Goal: Task Accomplishment & Management: Use online tool/utility

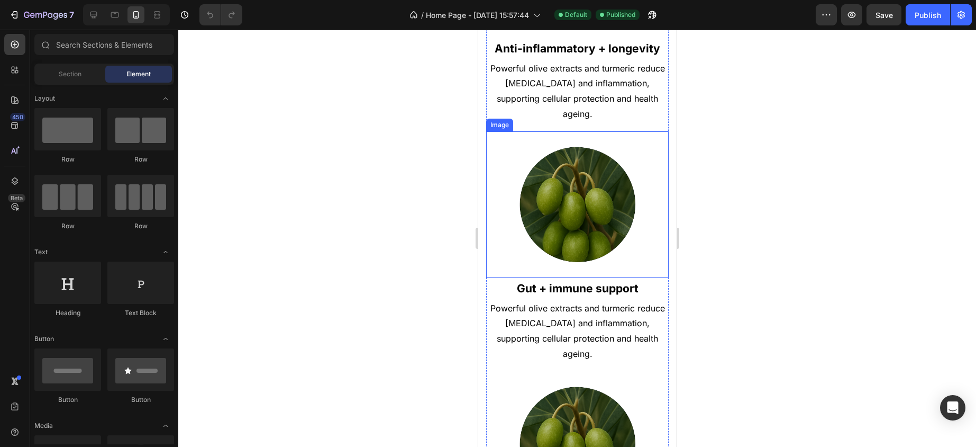
scroll to position [650, 0]
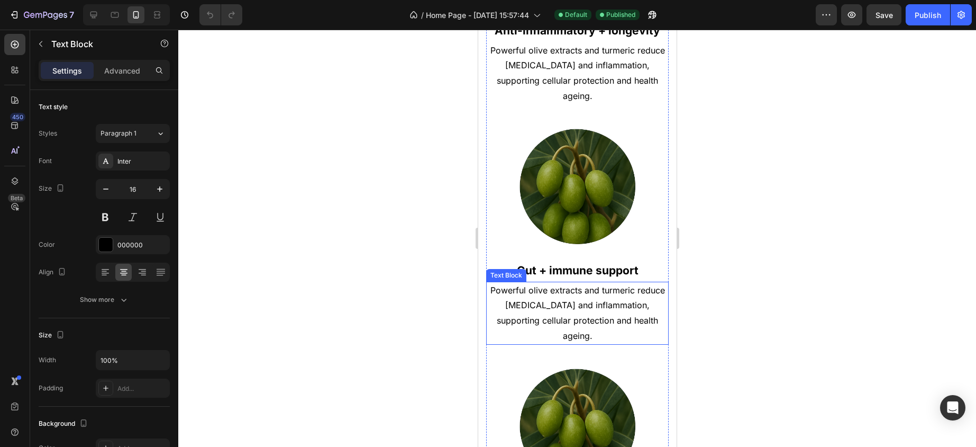
click at [652, 309] on p "Powerful olive extracts and turmeric reduce [MEDICAL_DATA] and inflammation, su…" at bounding box center [577, 313] width 180 height 61
click at [653, 308] on p "Powerful olive extracts and turmeric reduce [MEDICAL_DATA] and inflammation, su…" at bounding box center [577, 313] width 180 height 61
click at [711, 306] on div at bounding box center [577, 238] width 798 height 417
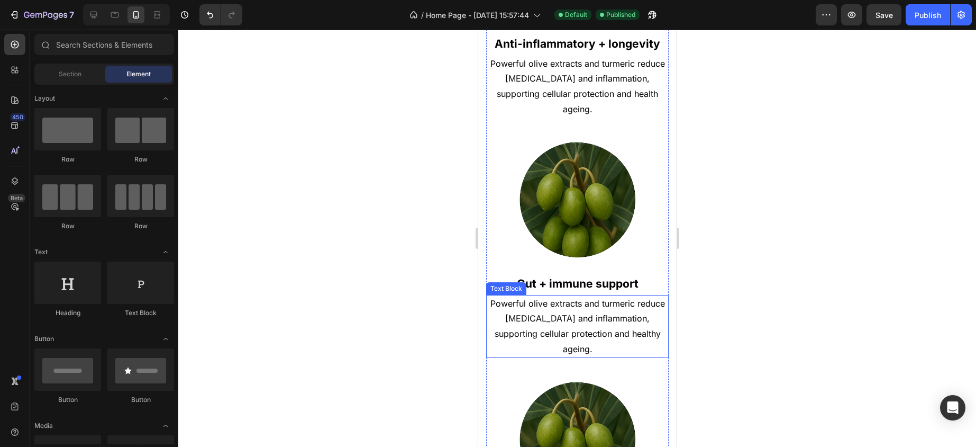
scroll to position [581, 0]
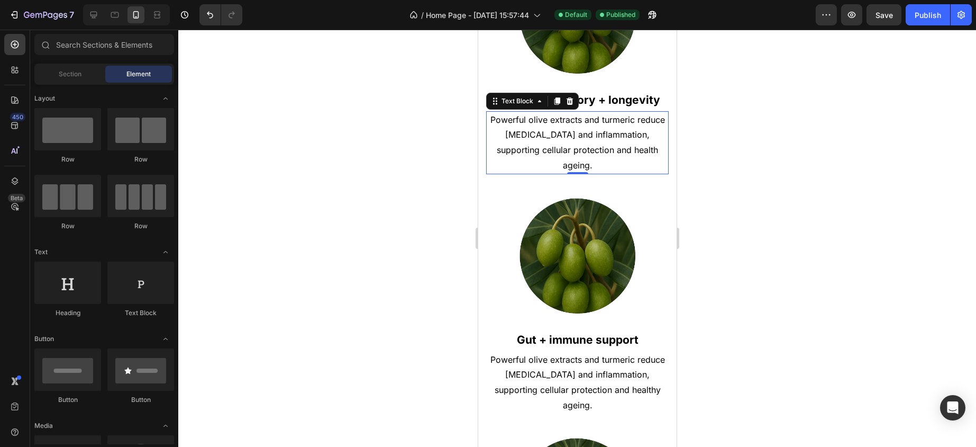
click at [648, 149] on p "Powerful olive extracts and turmeric reduce [MEDICAL_DATA] and inflammation, su…" at bounding box center [577, 142] width 180 height 61
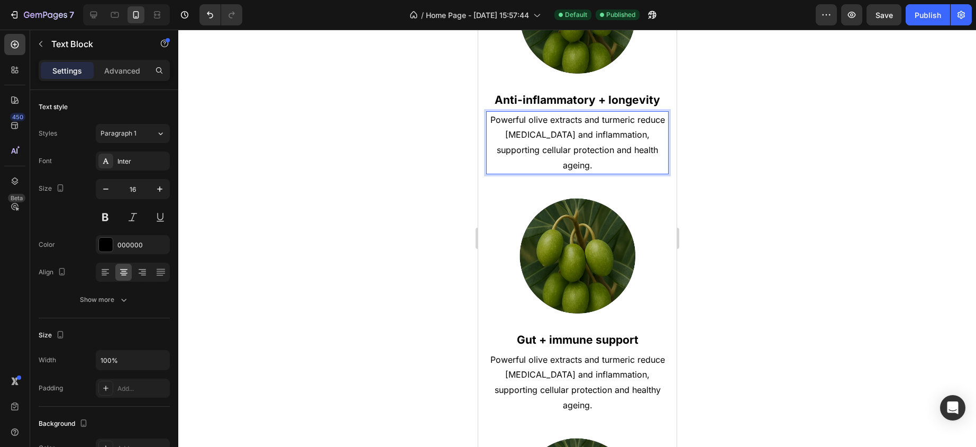
click at [654, 145] on p "Powerful olive extracts and turmeric reduce [MEDICAL_DATA] and inflammation, su…" at bounding box center [577, 142] width 180 height 61
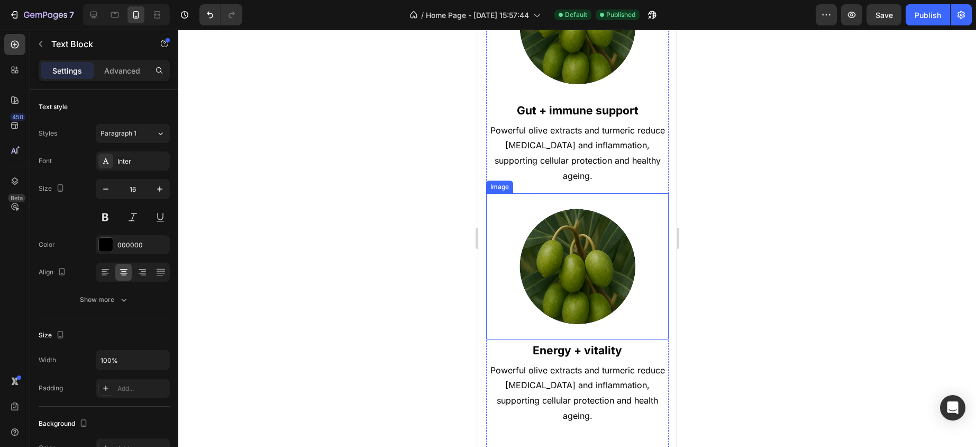
scroll to position [792, 0]
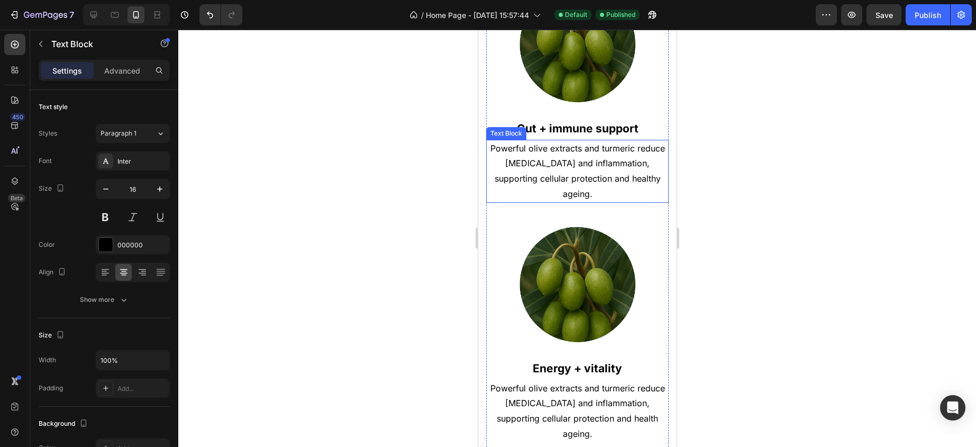
click at [600, 181] on p "Powerful olive extracts and turmeric reduce [MEDICAL_DATA] and inflammation, su…" at bounding box center [577, 171] width 180 height 61
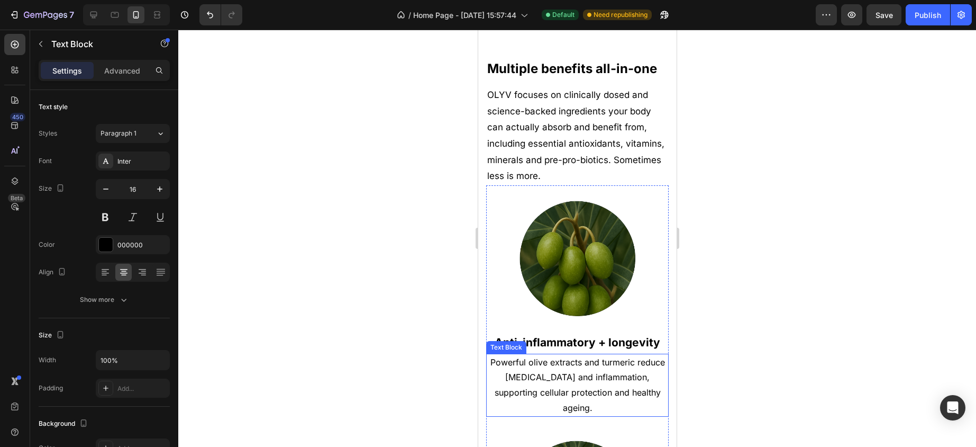
scroll to position [180, 0]
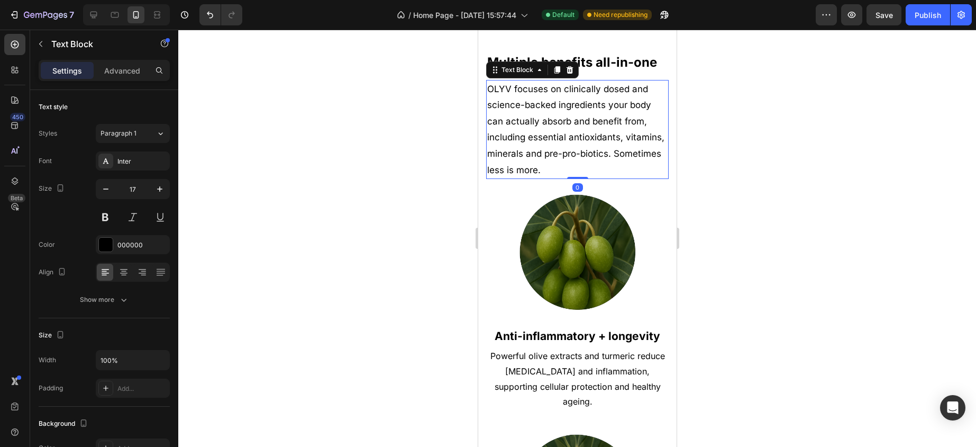
click at [558, 178] on p "OLYV focuses on clinically dosed and science-backed ingredients your body can a…" at bounding box center [577, 129] width 180 height 97
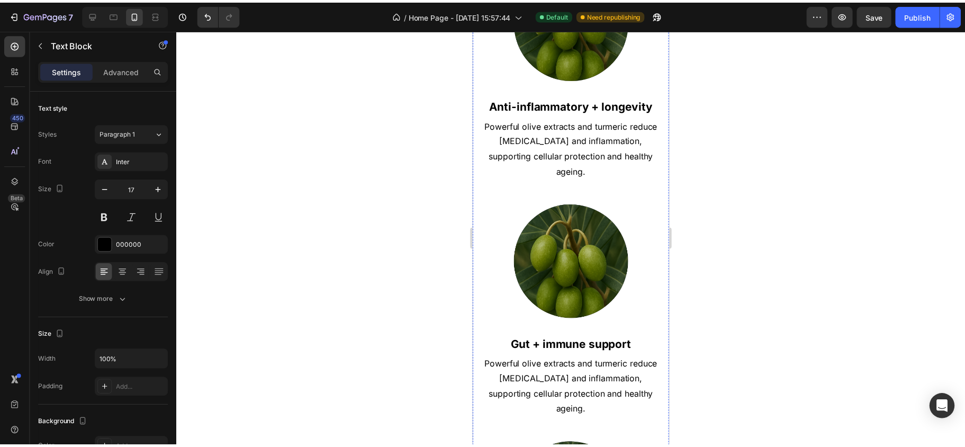
scroll to position [593, 0]
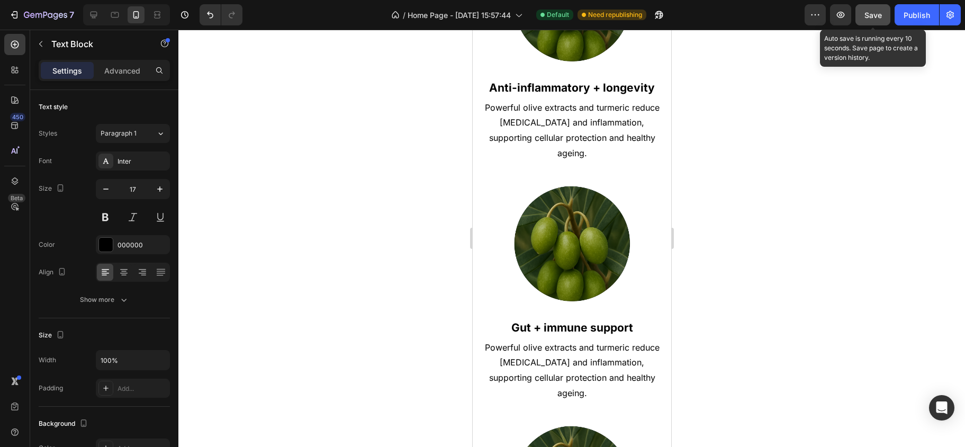
click at [873, 16] on span "Save" at bounding box center [872, 15] width 17 height 9
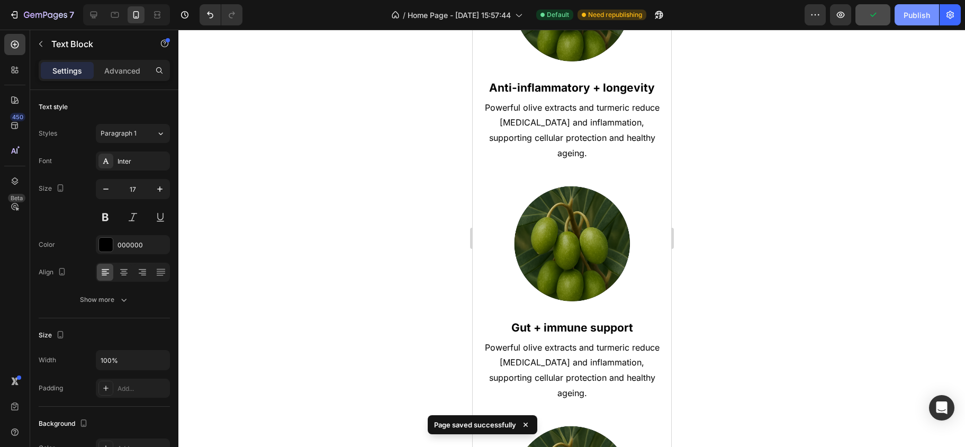
click at [911, 13] on div "Publish" at bounding box center [916, 15] width 26 height 11
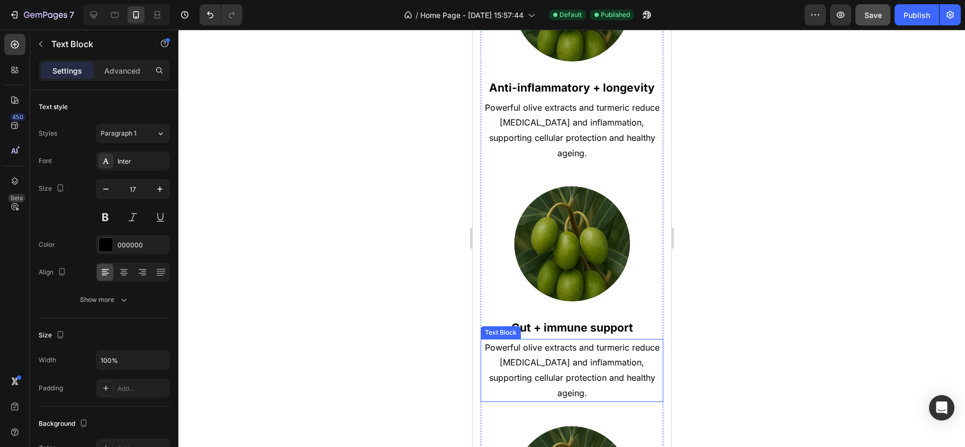
click at [553, 340] on p "Powerful olive extracts and turmeric reduce [MEDICAL_DATA] and inflammation, su…" at bounding box center [571, 370] width 180 height 61
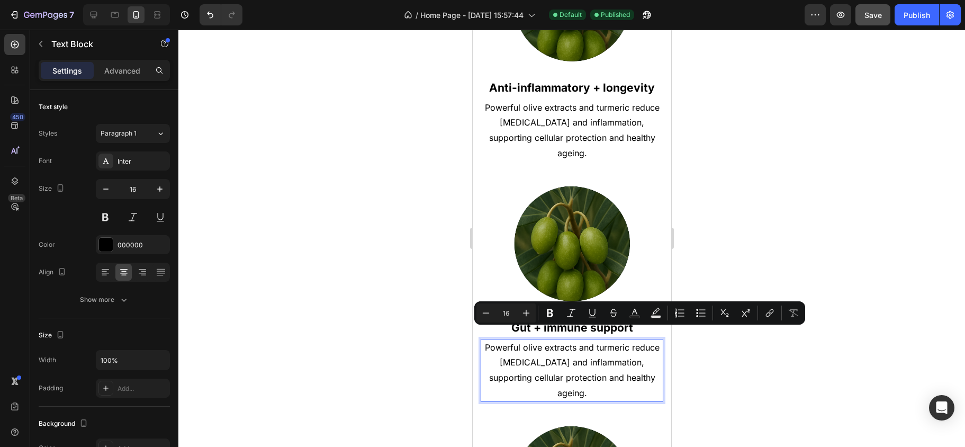
click at [588, 379] on p "Powerful olive extracts and turmeric reduce [MEDICAL_DATA] and inflammation, su…" at bounding box center [571, 370] width 180 height 61
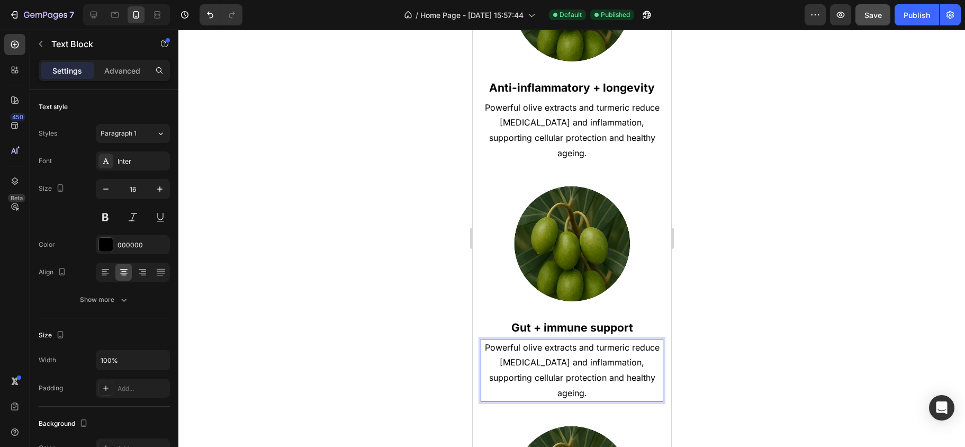
drag, startPoint x: 588, startPoint y: 379, endPoint x: 492, endPoint y: 323, distance: 111.3
click at [493, 323] on div "Image Gut + immune support Text Block Powerful olive extracts and turmeric redu…" at bounding box center [571, 285] width 183 height 231
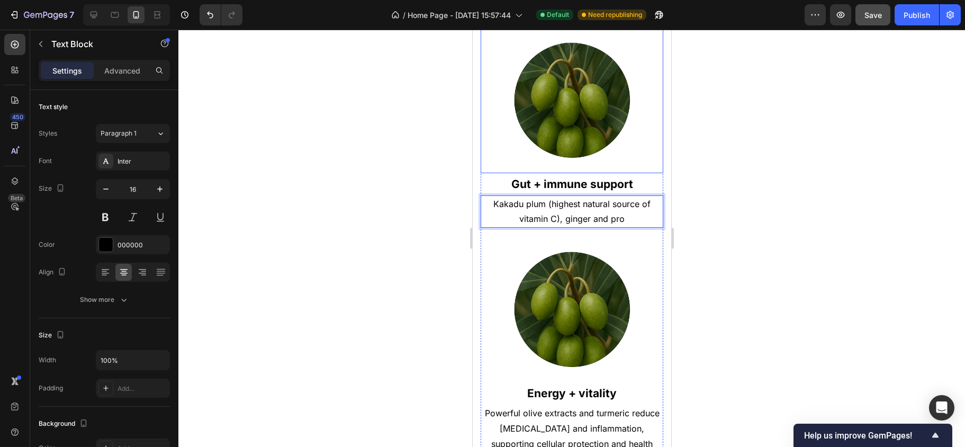
scroll to position [737, 0]
click at [539, 203] on p "Kakadu plum (highest natural source of vitamin C), ginger and pre-pro-biotics" at bounding box center [571, 211] width 180 height 31
click at [632, 205] on p "Kakadu plum (highest natural source of vitamin C) and pre-pro-biotics" at bounding box center [571, 211] width 180 height 31
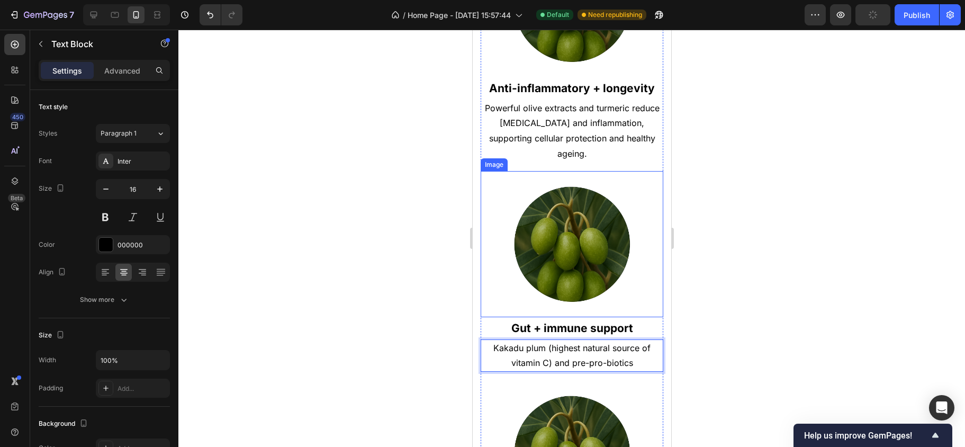
scroll to position [593, 0]
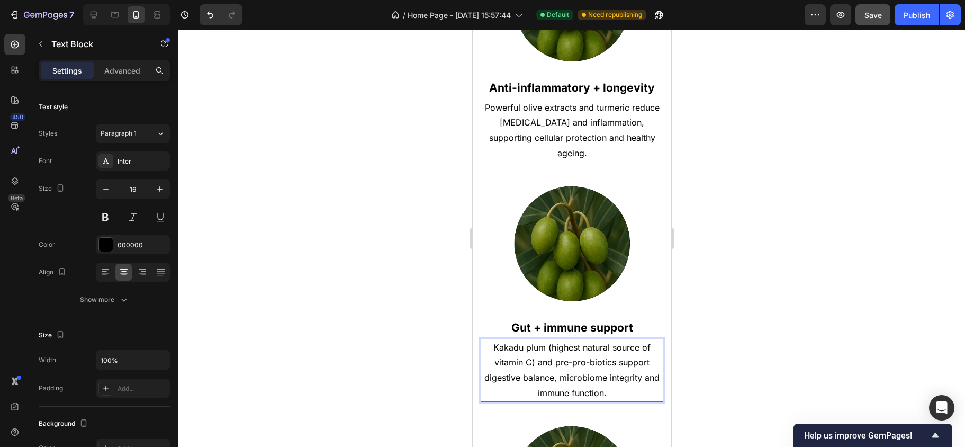
click at [798, 336] on div at bounding box center [571, 238] width 786 height 417
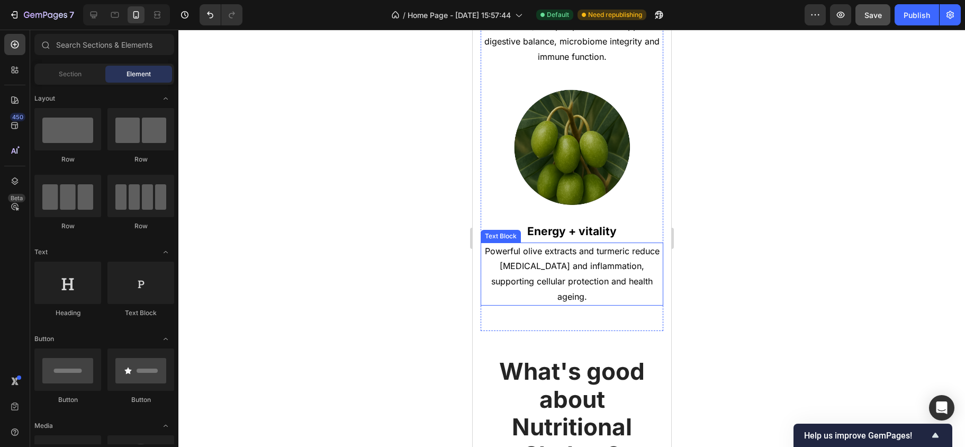
scroll to position [929, 0]
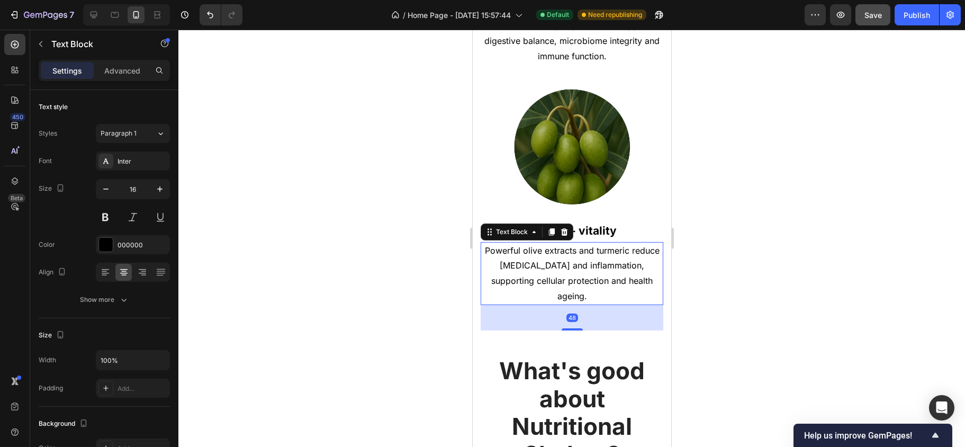
click at [567, 252] on p "Powerful olive extracts and turmeric reduce [MEDICAL_DATA] and inflammation, su…" at bounding box center [571, 273] width 180 height 61
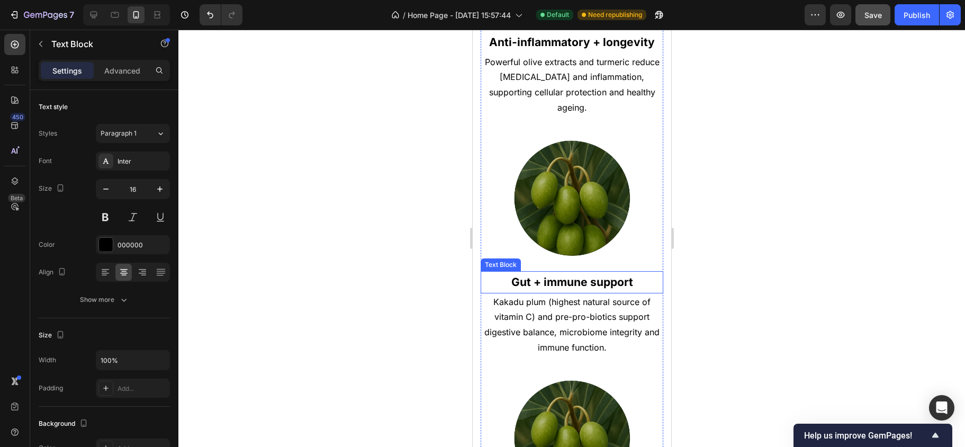
scroll to position [639, 0]
click at [598, 219] on img at bounding box center [572, 197] width 146 height 146
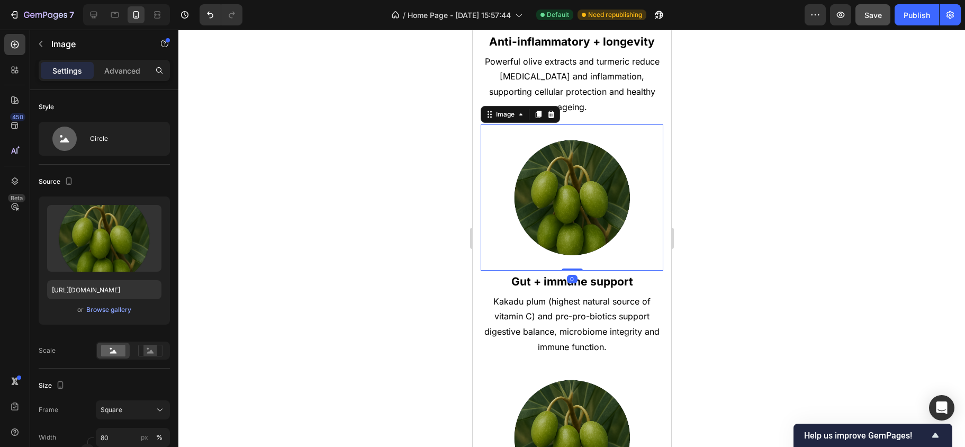
click at [749, 189] on div at bounding box center [571, 238] width 786 height 417
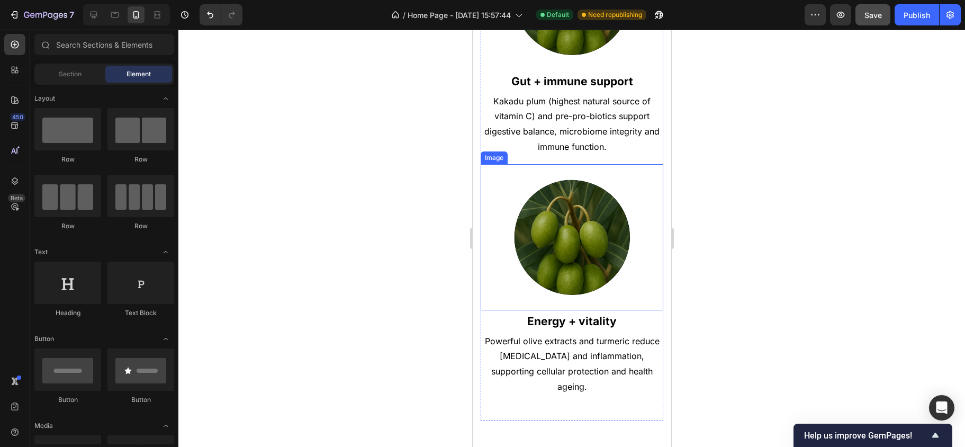
scroll to position [841, 0]
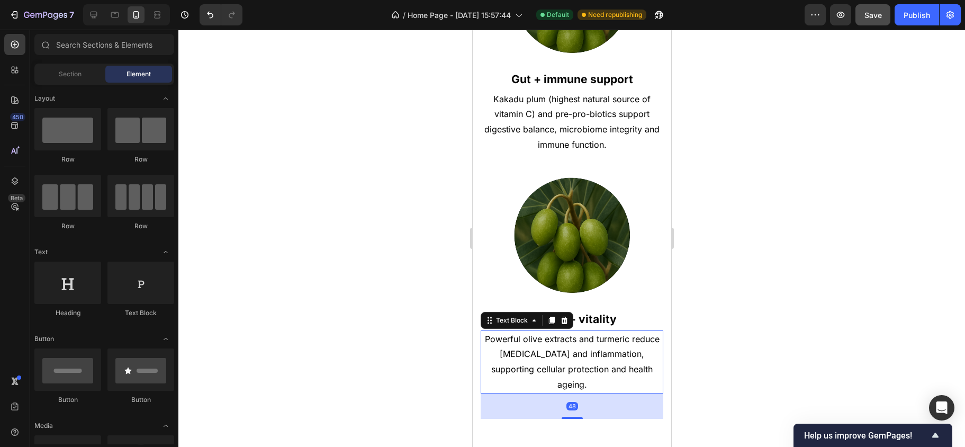
click at [574, 339] on p "Powerful olive extracts and turmeric reduce [MEDICAL_DATA] and inflammation, su…" at bounding box center [571, 361] width 180 height 61
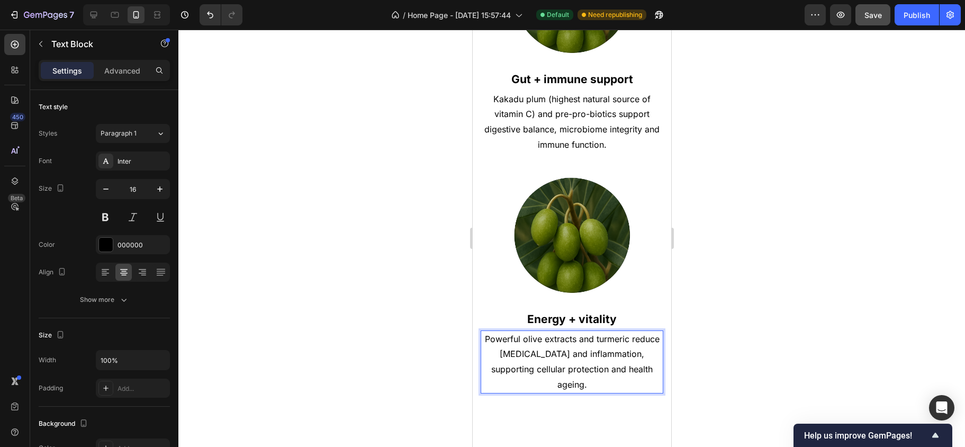
click at [556, 340] on p "Powerful olive extracts and turmeric reduce [MEDICAL_DATA] and inflammation, su…" at bounding box center [571, 361] width 180 height 61
drag, startPoint x: 589, startPoint y: 364, endPoint x: 501, endPoint y: 314, distance: 101.2
click at [501, 331] on p "Powerful olive extracts and turmeric reduce [MEDICAL_DATA] and inflammation, su…" at bounding box center [571, 361] width 180 height 61
drag, startPoint x: 495, startPoint y: 318, endPoint x: 674, endPoint y: 398, distance: 195.4
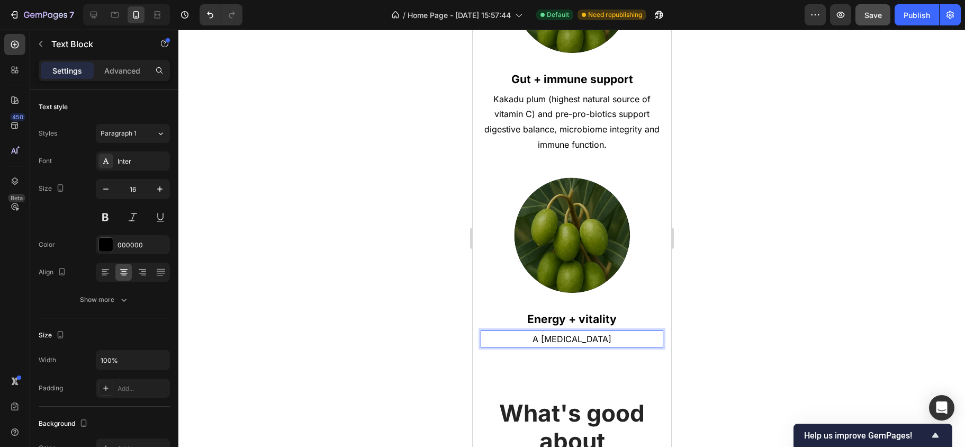
click at [529, 331] on p "A [MEDICAL_DATA]" at bounding box center [571, 338] width 180 height 15
click at [557, 331] on p "Magnesium, a [MEDICAL_DATA]" at bounding box center [571, 338] width 180 height 15
click at [554, 331] on p "Magnesium, a [MEDICAL_DATA]" at bounding box center [571, 338] width 180 height 15
click at [555, 331] on p "Magnesium, yuzu a [MEDICAL_DATA]" at bounding box center [571, 338] width 180 height 15
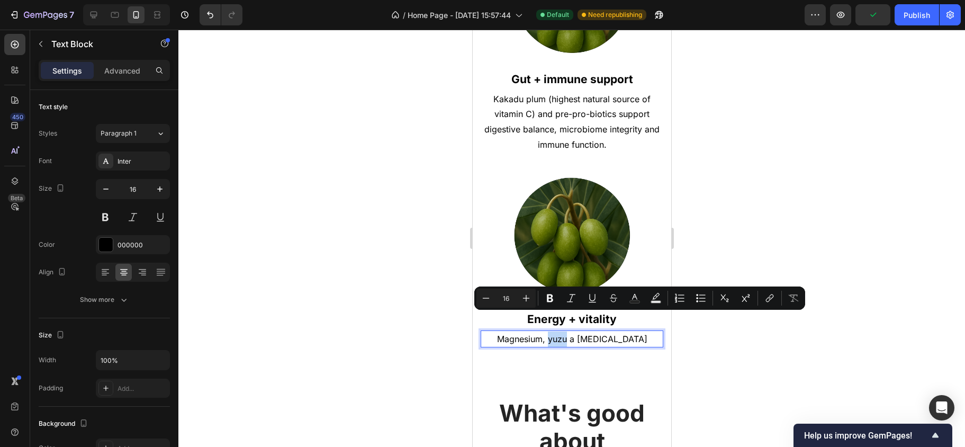
click at [556, 331] on p "Magnesium, yuzu a [MEDICAL_DATA]" at bounding box center [571, 338] width 180 height 15
drag, startPoint x: 560, startPoint y: 316, endPoint x: 483, endPoint y: 314, distance: 76.8
click at [483, 331] on p "Magnesium, yuzu a [MEDICAL_DATA]" at bounding box center [571, 338] width 180 height 15
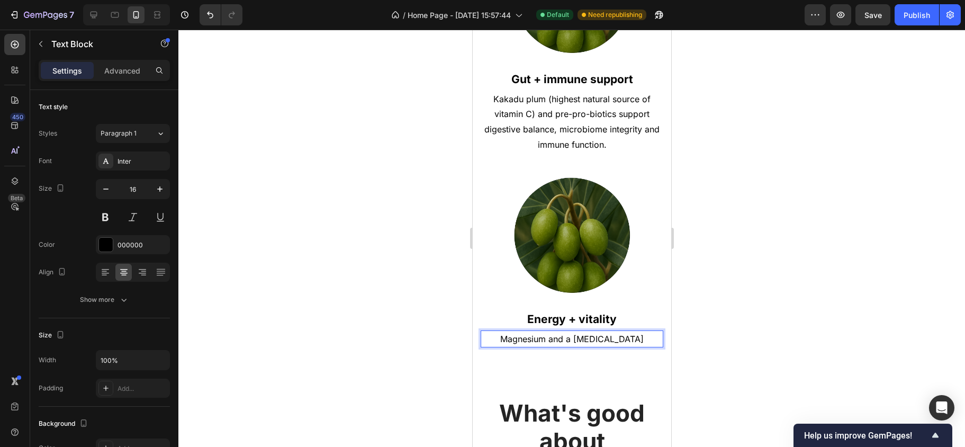
click at [643, 331] on p "Magnesium and a [MEDICAL_DATA]" at bounding box center [571, 338] width 180 height 15
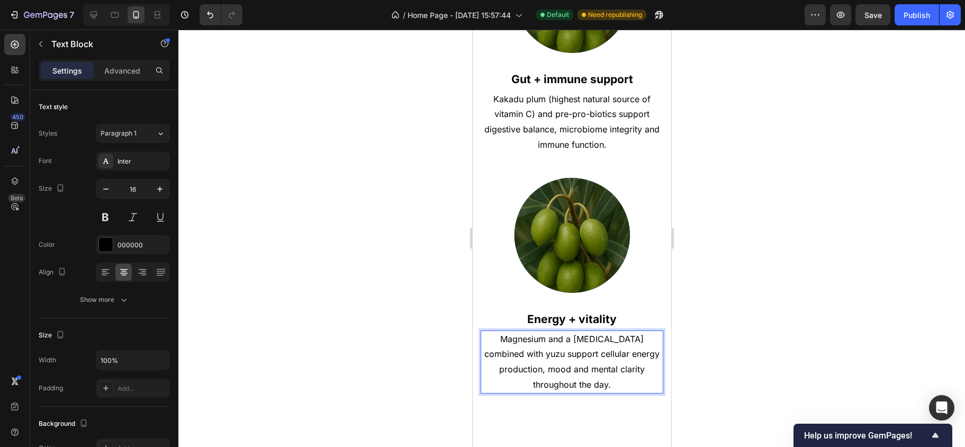
scroll to position [839, 0]
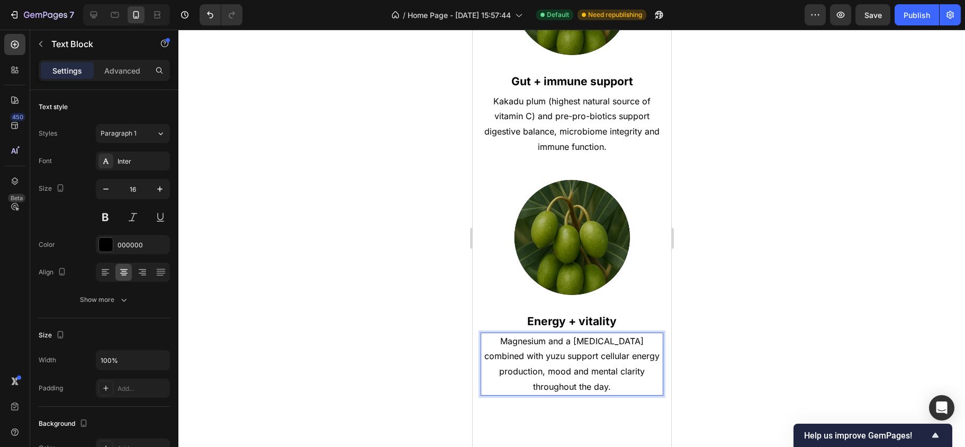
click at [610, 337] on p "Magnesium and a [MEDICAL_DATA] combined with yuzu support cellular energy produ…" at bounding box center [571, 363] width 180 height 61
click at [609, 338] on p "Magnesium and a [MEDICAL_DATA] combined with yuzu support cellular energy produ…" at bounding box center [571, 363] width 180 height 61
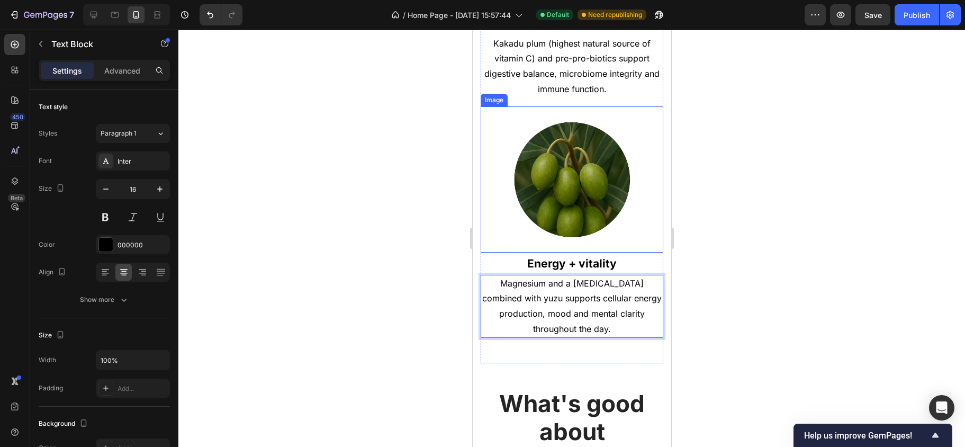
scroll to position [916, 0]
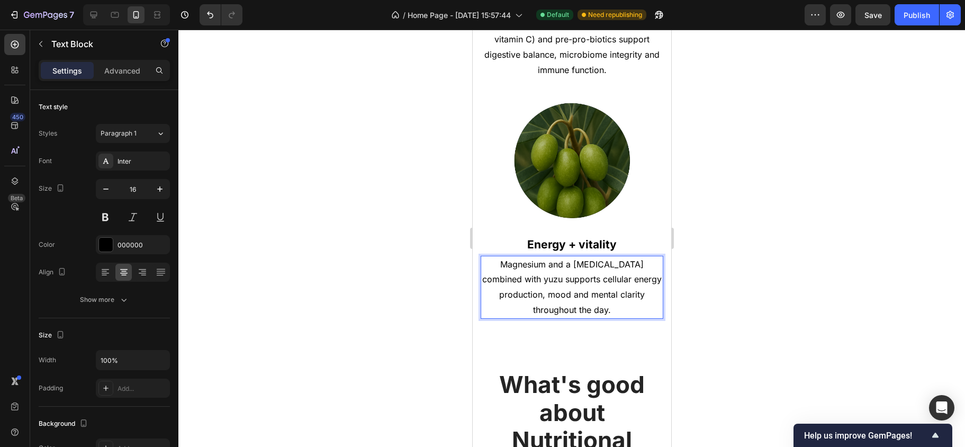
click at [555, 257] on p "Magnesium and a [MEDICAL_DATA] combined with yuzu supports cellular energy prod…" at bounding box center [571, 287] width 180 height 61
click at [553, 257] on p "Magnesium and a [MEDICAL_DATA] combined with yuzu supports cellular energy prod…" at bounding box center [571, 287] width 180 height 61
drag, startPoint x: 494, startPoint y: 260, endPoint x: 550, endPoint y: 260, distance: 56.1
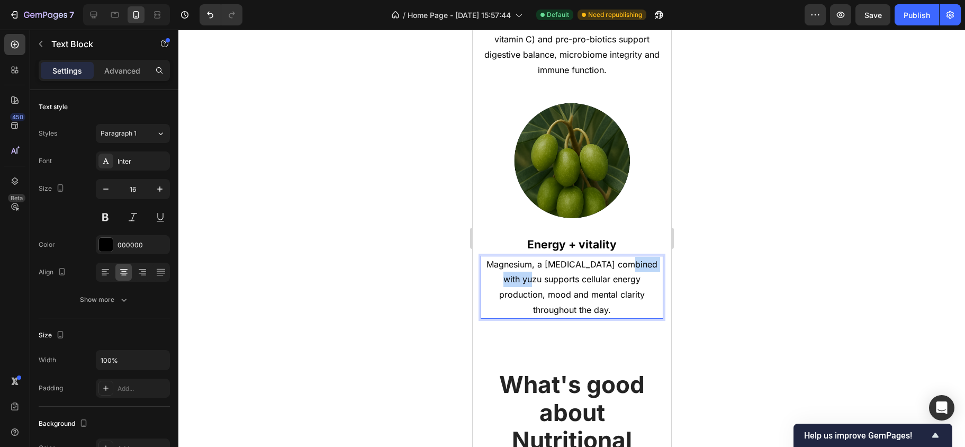
click at [550, 260] on p "Magnesium, a [MEDICAL_DATA] combined with yuzu supports cellular energy product…" at bounding box center [571, 287] width 180 height 61
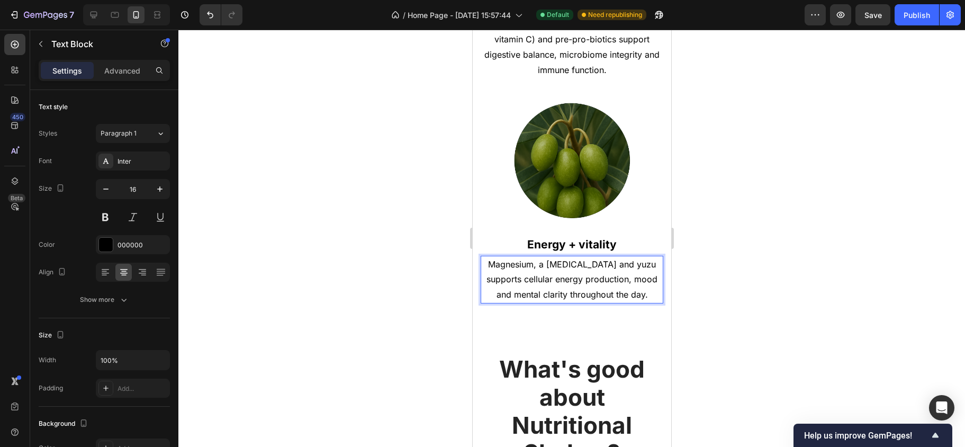
click at [516, 260] on p "Magnesium, a [MEDICAL_DATA] and yuzu supports cellular energy production, mood …" at bounding box center [571, 280] width 180 height 46
click at [703, 287] on div at bounding box center [571, 238] width 786 height 417
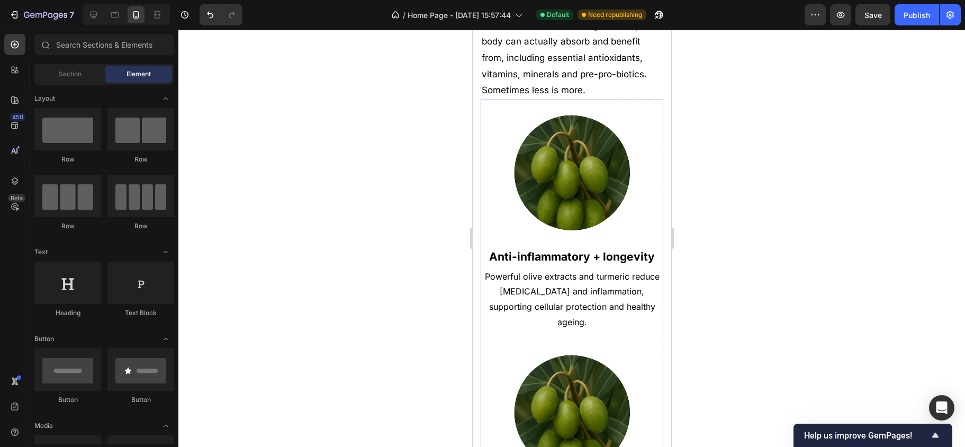
scroll to position [350, 0]
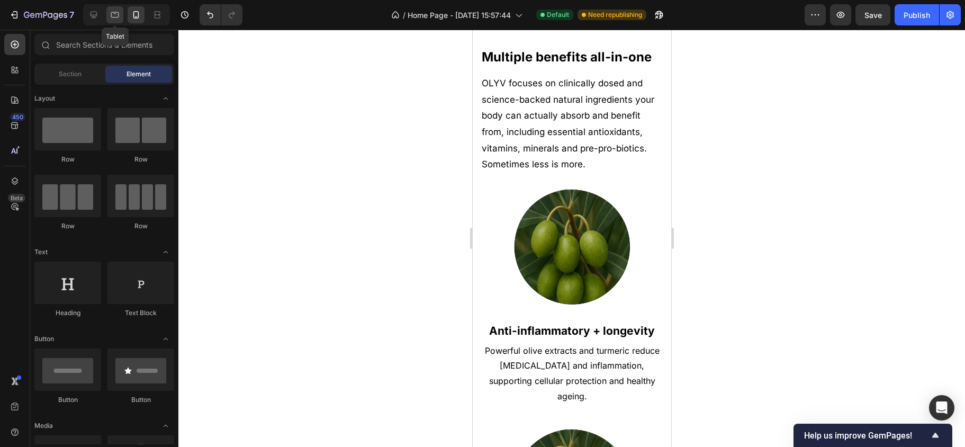
click at [119, 13] on icon at bounding box center [115, 15] width 11 height 11
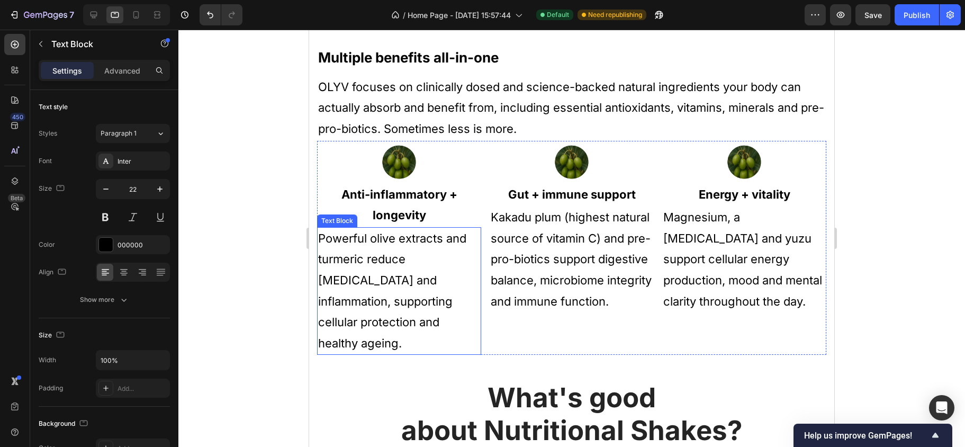
click at [381, 270] on p "Powerful olive extracts and turmeric reduce [MEDICAL_DATA] and inflammation, su…" at bounding box center [399, 291] width 162 height 126
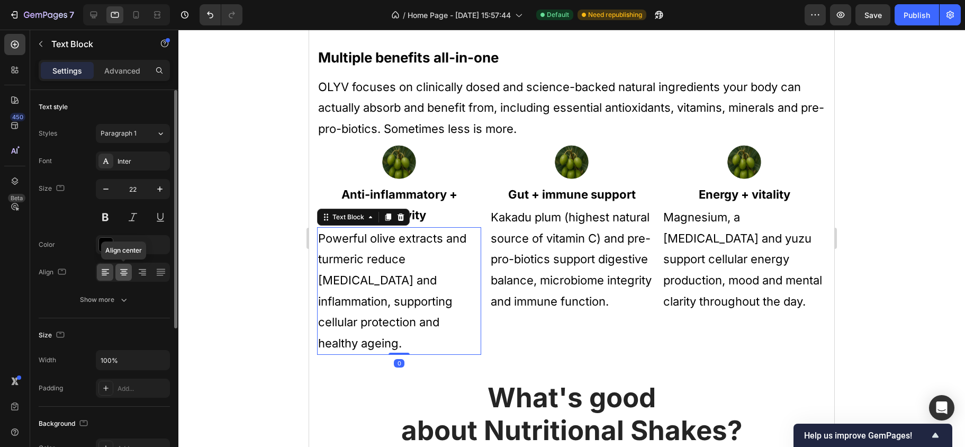
click at [125, 274] on icon at bounding box center [124, 272] width 11 height 11
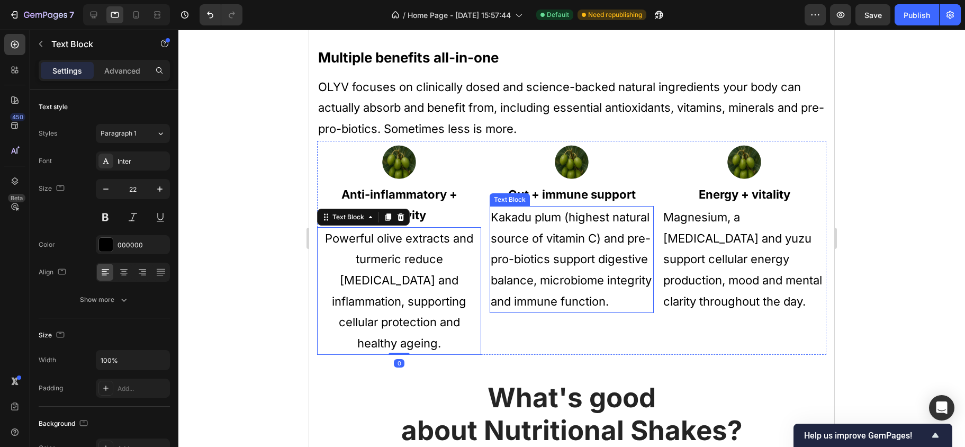
click at [535, 289] on p "Kakadu plum (highest natural source of vitamin C) and pre-pro-biotics support d…" at bounding box center [572, 259] width 162 height 105
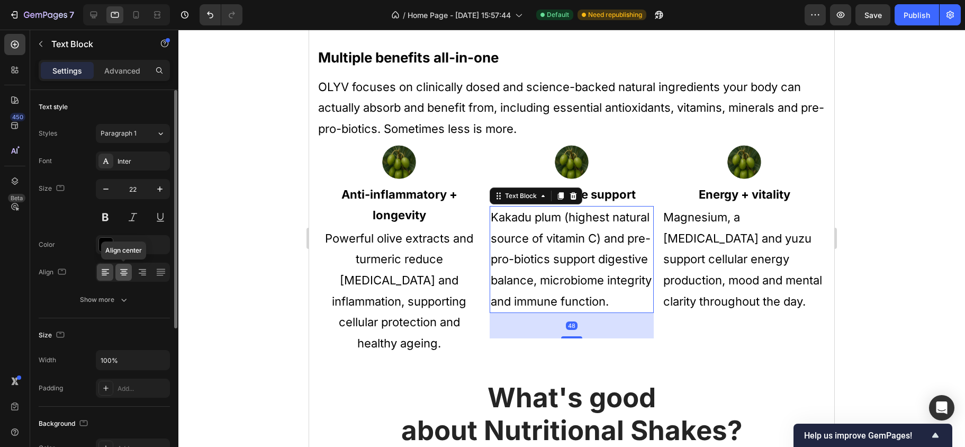
click at [125, 268] on icon at bounding box center [124, 272] width 11 height 11
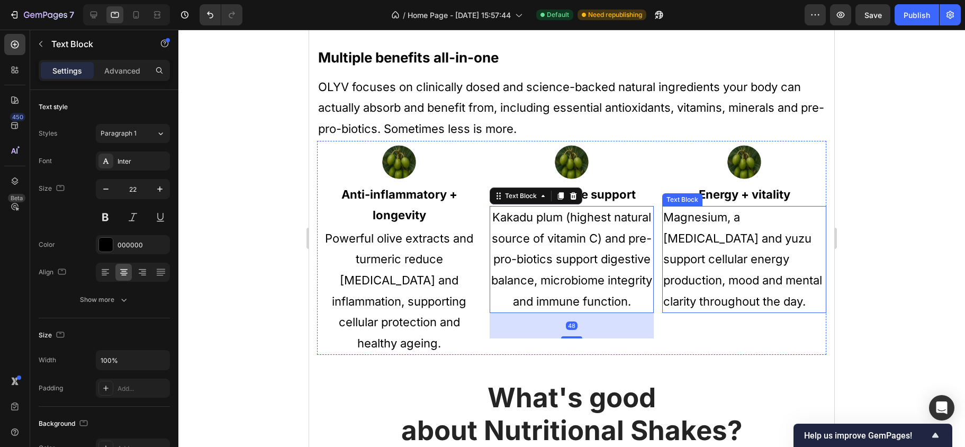
click at [700, 259] on p "Magnesium, a [MEDICAL_DATA] and yuzu support cellular energy production, mood a…" at bounding box center [744, 259] width 162 height 105
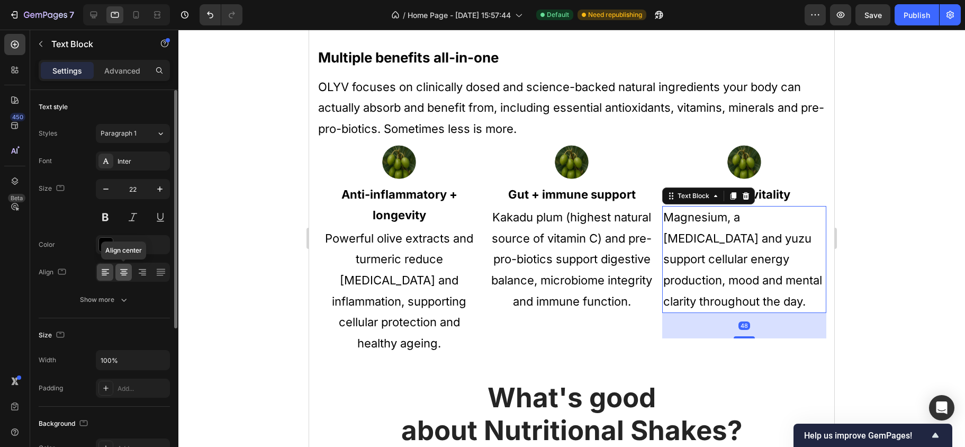
click at [126, 274] on icon at bounding box center [124, 272] width 11 height 11
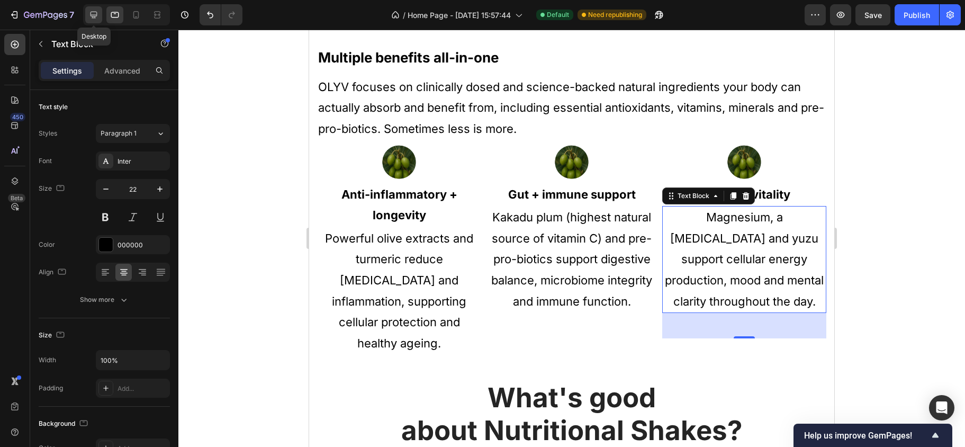
click at [96, 16] on icon at bounding box center [94, 15] width 7 height 7
type input "28"
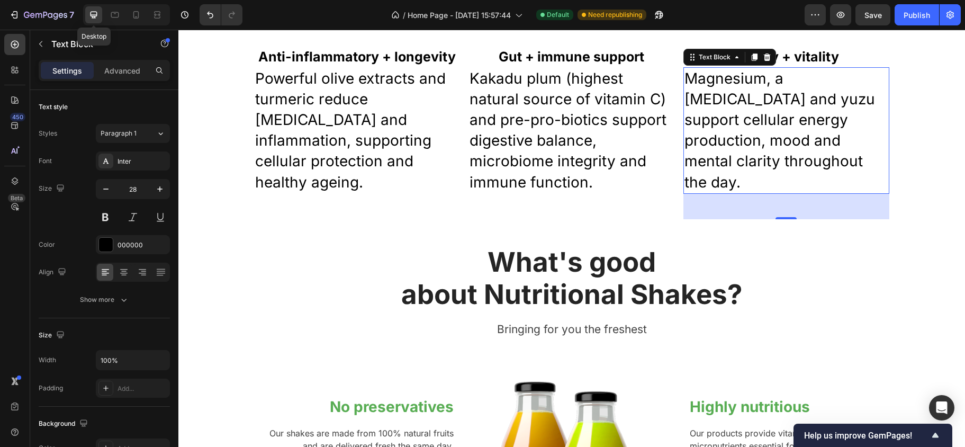
scroll to position [638, 0]
click at [309, 114] on p "Powerful olive extracts and turmeric reduce [MEDICAL_DATA] and inflammation, su…" at bounding box center [357, 130] width 204 height 124
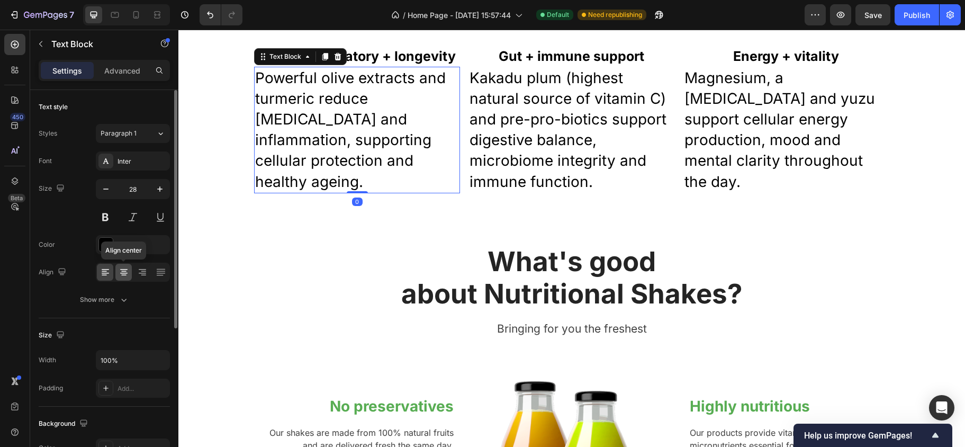
click at [124, 267] on icon at bounding box center [124, 272] width 11 height 11
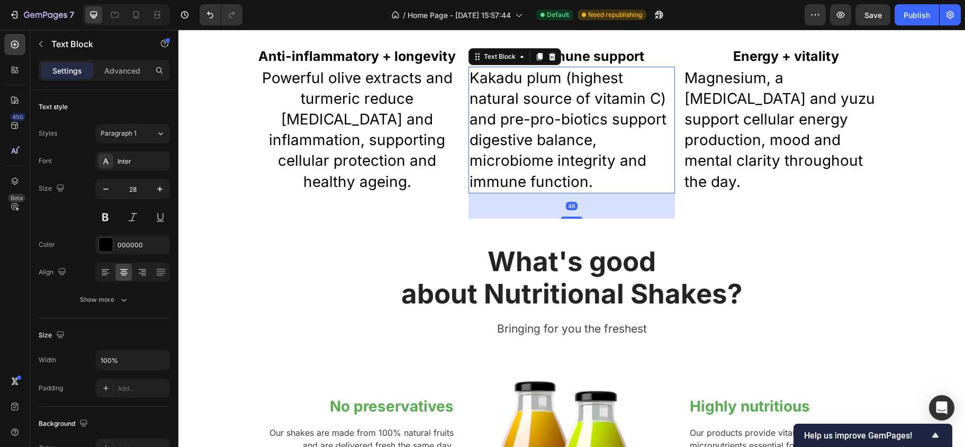
click at [514, 151] on p "Kakadu plum (highest natural source of vitamin C) and pre-pro-biotics support d…" at bounding box center [571, 130] width 204 height 124
click at [121, 274] on icon at bounding box center [124, 272] width 11 height 11
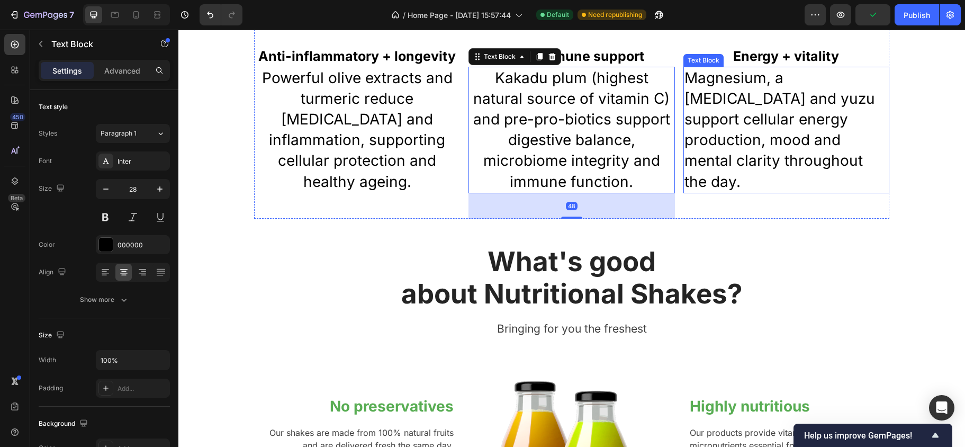
click at [731, 122] on p "Magnesium, a [MEDICAL_DATA] and yuzu support cellular energy production, mood a…" at bounding box center [786, 130] width 204 height 124
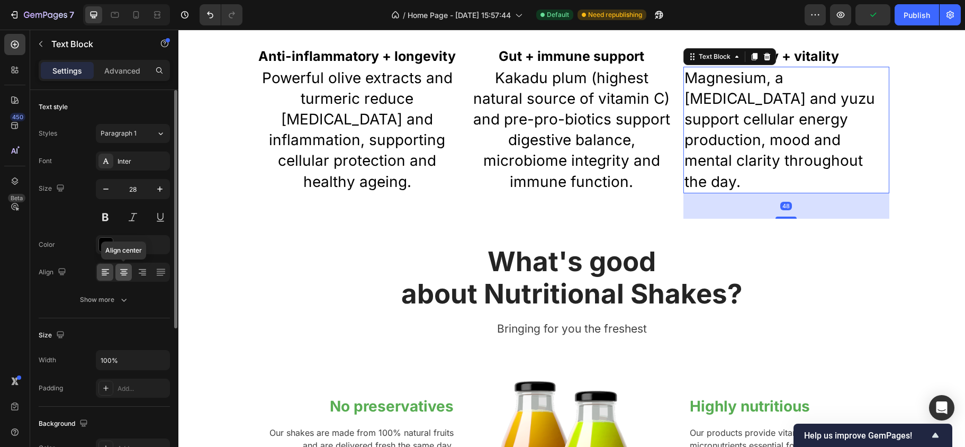
click at [125, 279] on div at bounding box center [123, 272] width 16 height 17
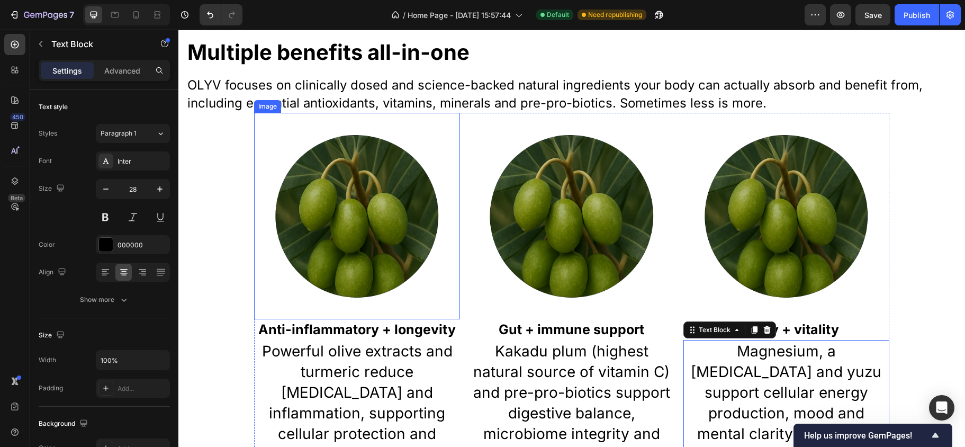
scroll to position [367, 0]
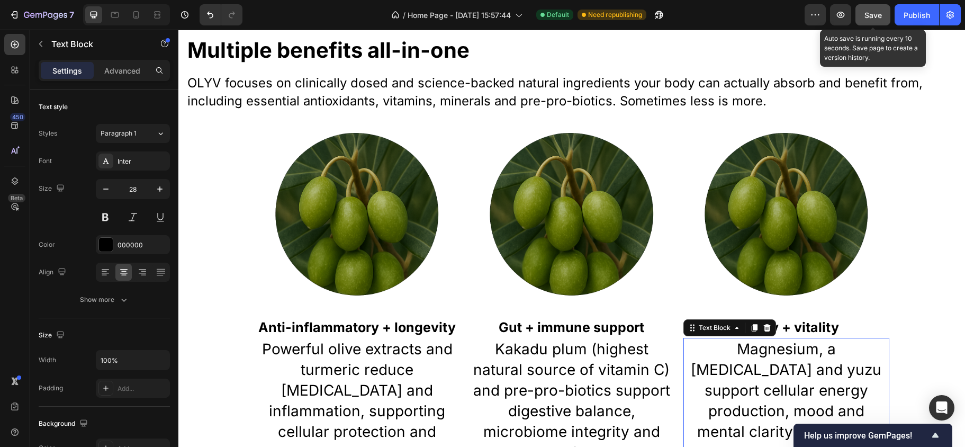
click at [874, 20] on button "Save" at bounding box center [872, 14] width 35 height 21
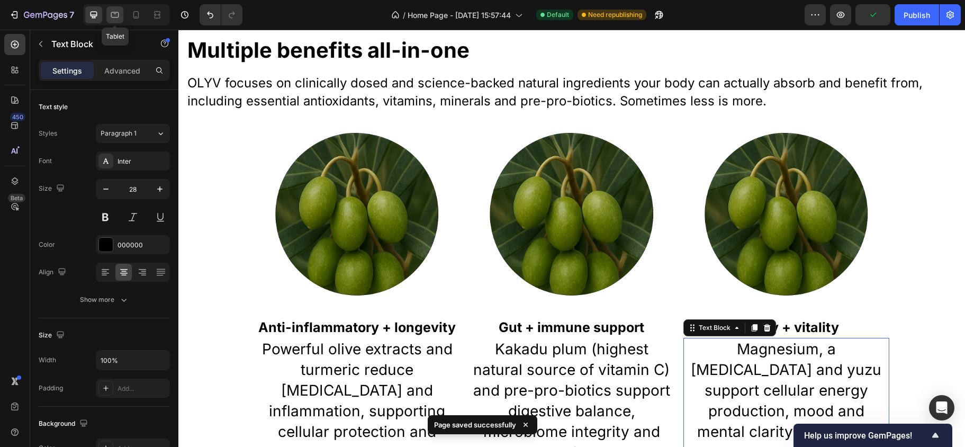
click at [114, 20] on div at bounding box center [114, 14] width 17 height 17
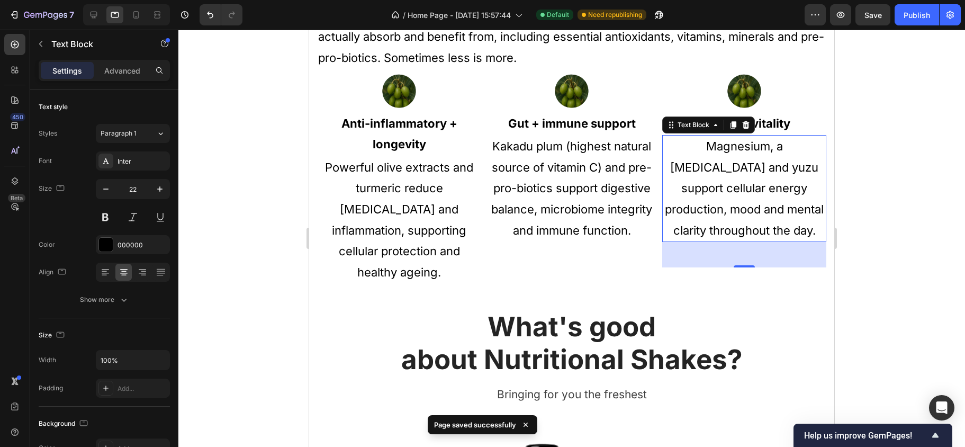
scroll to position [420, 0]
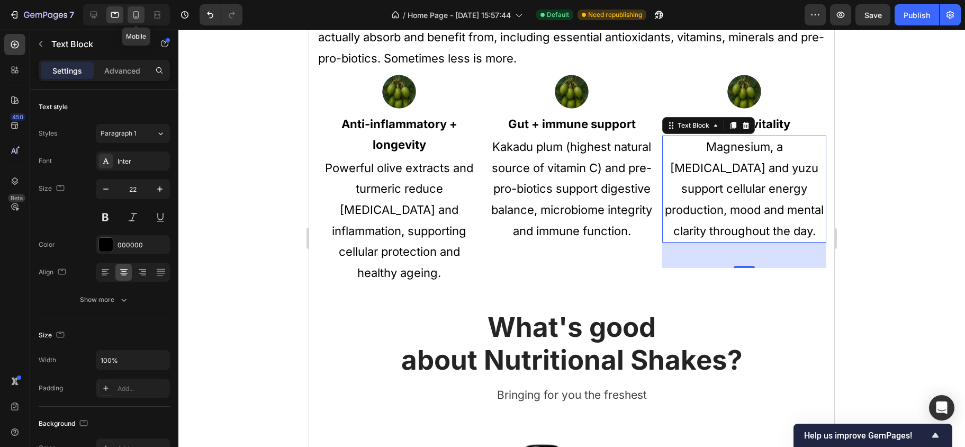
click at [139, 20] on icon at bounding box center [136, 15] width 11 height 11
type input "16"
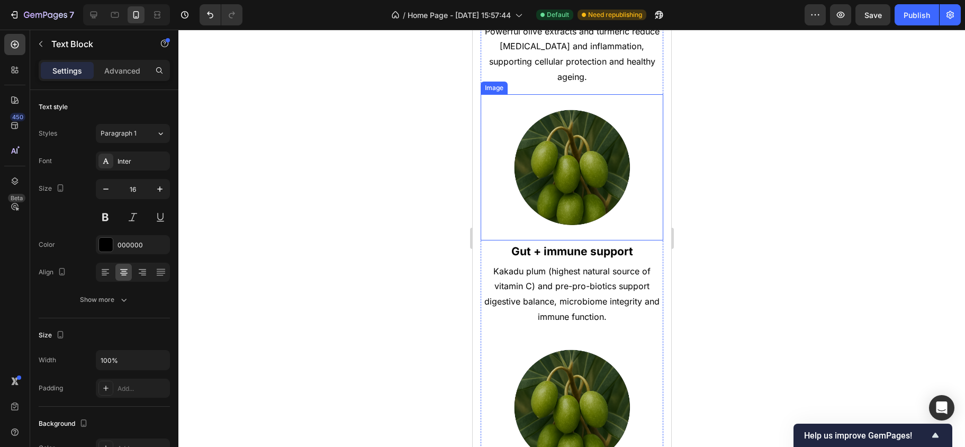
scroll to position [693, 0]
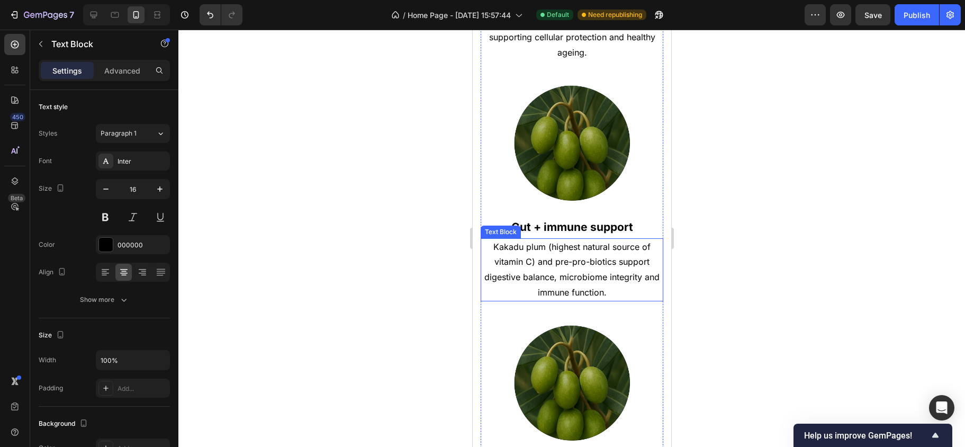
click at [545, 239] on p "Kakadu plum (highest natural source of vitamin C) and pre-pro-biotics support d…" at bounding box center [571, 269] width 180 height 61
click at [547, 239] on p "Kakadu plum (highest natural source of vitamin C) and pre-pro-biotics support d…" at bounding box center [571, 269] width 180 height 61
click at [532, 249] on p "Kakadu plum, highest natural source of vitamin C) and pre-pro-biotics support d…" at bounding box center [571, 269] width 180 height 61
click at [549, 239] on p "Kakadu plum, highest natural source of vitamin C, and pre-pro-biotics support d…" at bounding box center [571, 269] width 180 height 61
click at [547, 239] on p "Kakadu plum, highest natural source of vitamin C, and pre-pro-biotics support d…" at bounding box center [571, 269] width 180 height 61
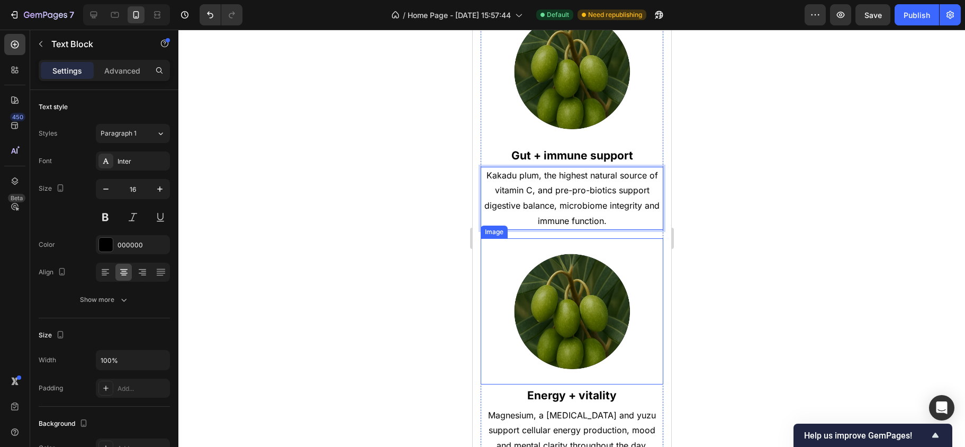
scroll to position [770, 0]
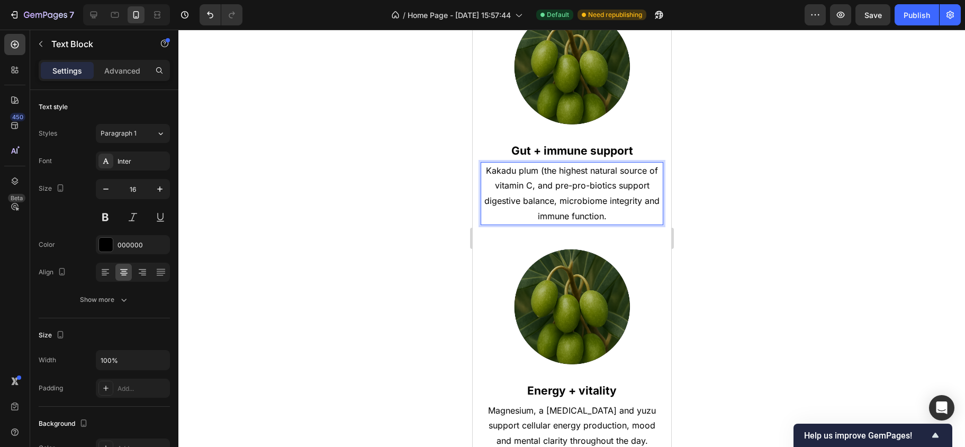
click at [529, 173] on p "Kakadu plum (the highest natural source of vitamin C, and pre-pro-biotics suppo…" at bounding box center [571, 193] width 180 height 61
click at [546, 163] on p "Kakadu plum (the highest natural source of vitamin C) and pre-pro-biotics suppo…" at bounding box center [571, 193] width 180 height 61
click at [548, 163] on p "Kakadu plum ( highest natural source of vitamin C) and pre-pro-biotics support …" at bounding box center [571, 193] width 180 height 61
click at [738, 201] on div at bounding box center [571, 238] width 786 height 417
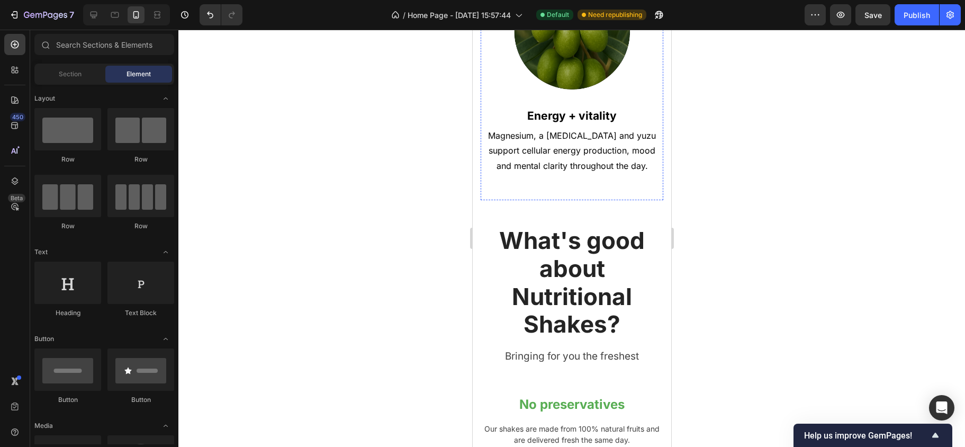
scroll to position [1045, 0]
click at [873, 12] on span "Save" at bounding box center [872, 15] width 17 height 9
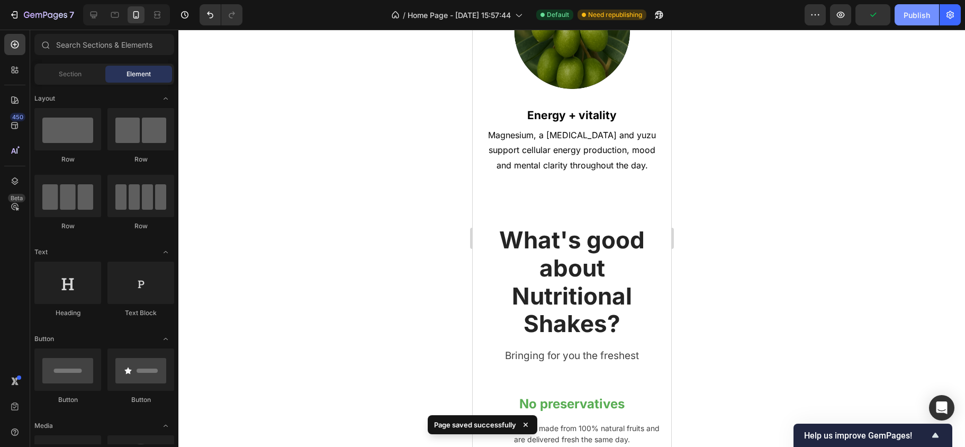
click at [915, 15] on div "Publish" at bounding box center [916, 15] width 26 height 11
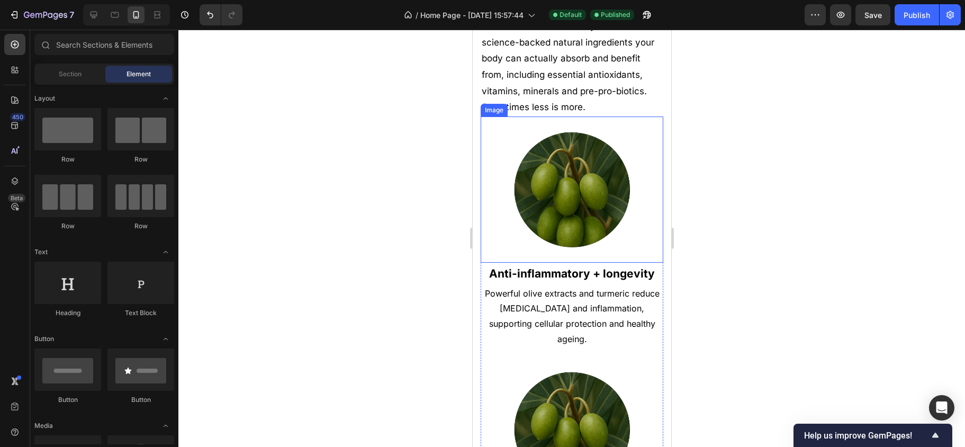
scroll to position [385, 0]
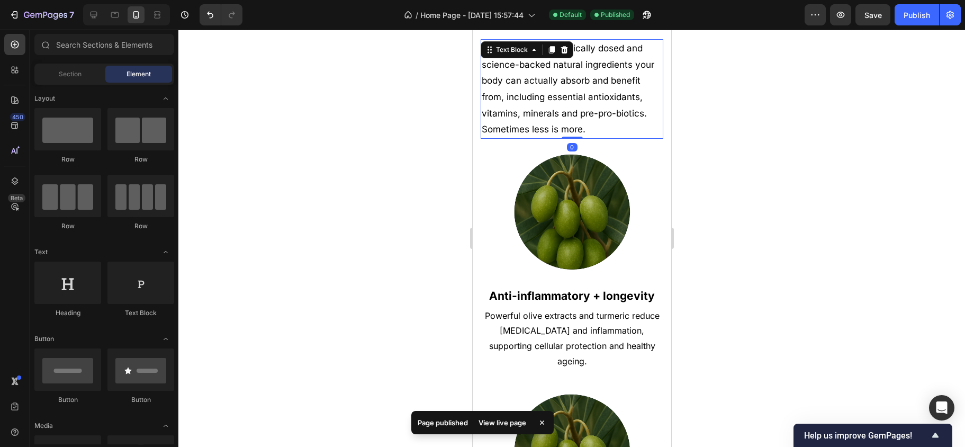
click at [566, 111] on p "OLYV focuses on clinically dosed and science-backed natural ingredients your bo…" at bounding box center [571, 88] width 180 height 97
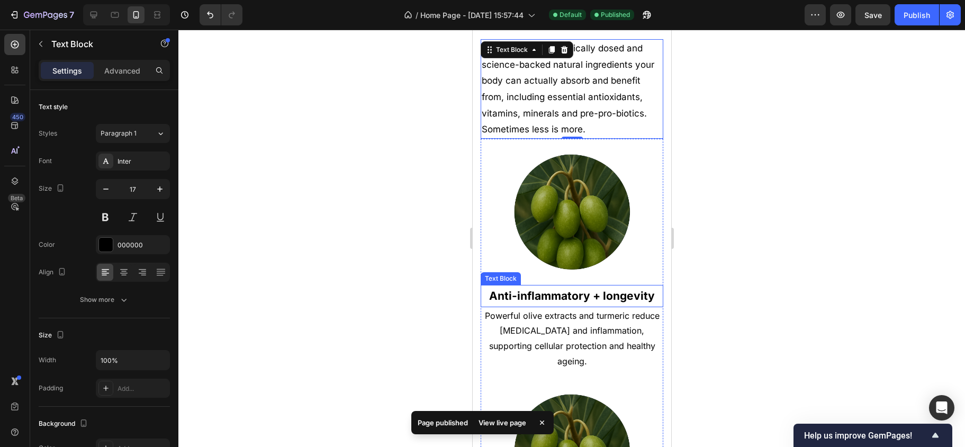
click at [555, 299] on p "Anti-inflammatory + longevity" at bounding box center [571, 296] width 180 height 20
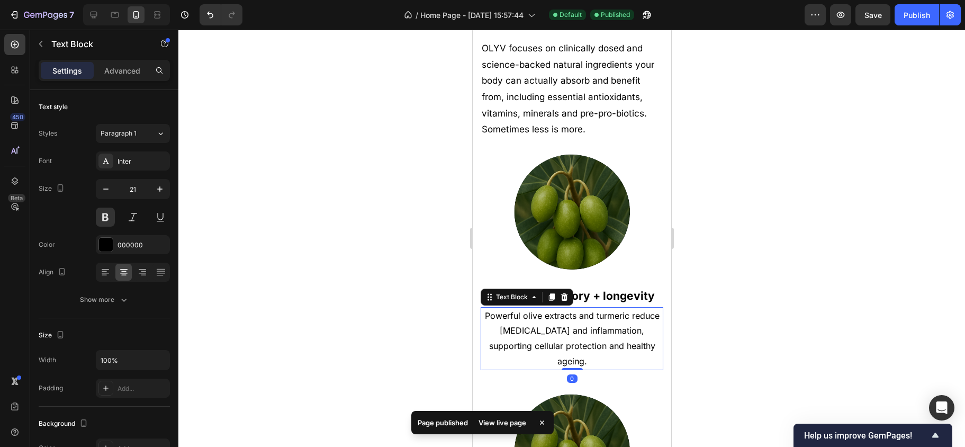
click at [551, 320] on p "Powerful olive extracts and turmeric reduce [MEDICAL_DATA] and inflammation, su…" at bounding box center [571, 338] width 180 height 61
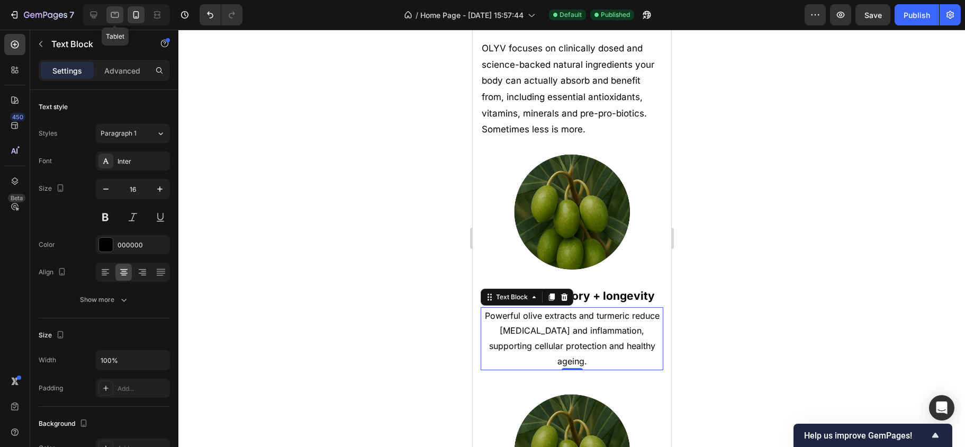
click at [110, 15] on icon at bounding box center [115, 15] width 11 height 11
type input "22"
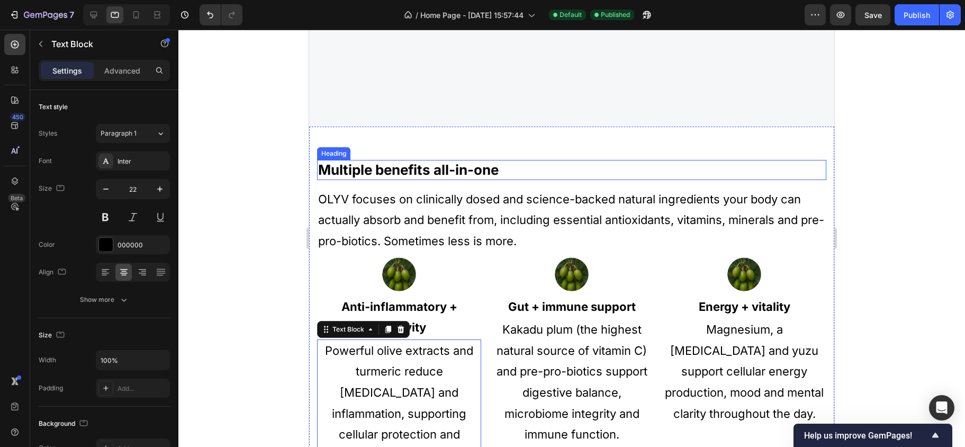
scroll to position [247, 0]
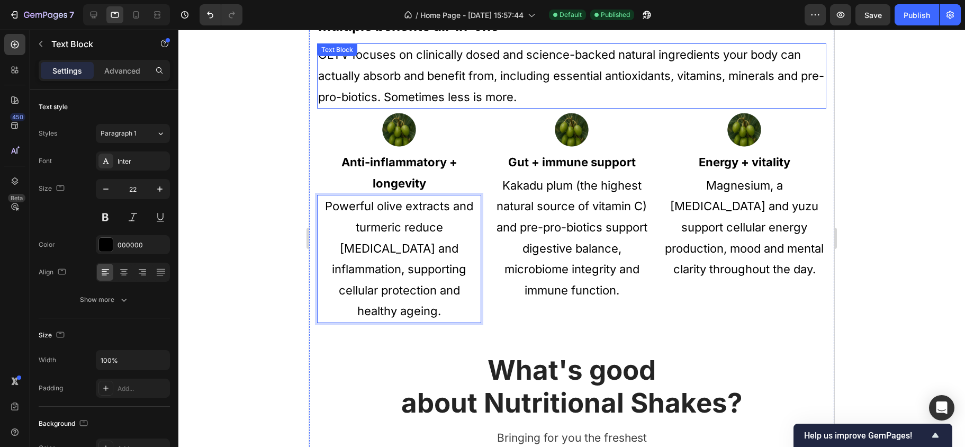
click at [428, 85] on p "OLYV focuses on clinically dosed and science-backed natural ingredients your bo…" at bounding box center [571, 75] width 507 height 63
click at [395, 241] on p "Powerful olive extracts and turmeric reduce [MEDICAL_DATA] and inflammation, su…" at bounding box center [399, 259] width 162 height 126
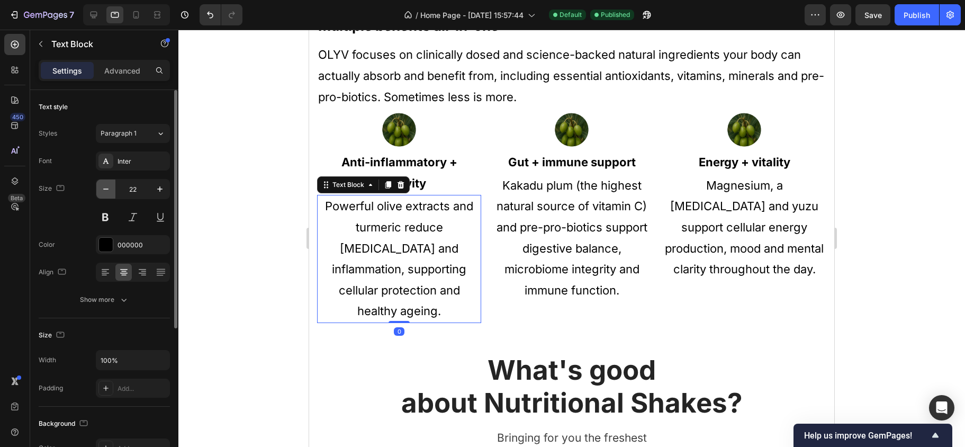
click at [106, 192] on icon "button" at bounding box center [106, 189] width 11 height 11
type input "21"
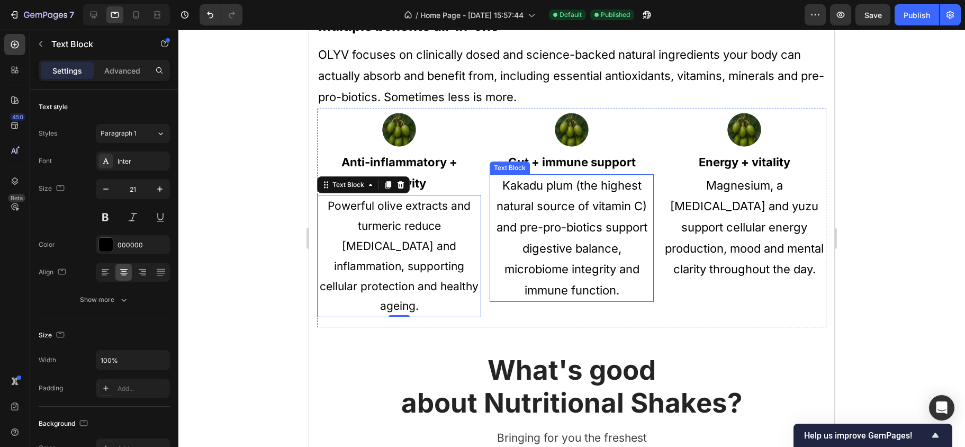
click at [517, 236] on p "Kakadu plum (the highest natural source of vitamin C) and pre-pro-biotics suppo…" at bounding box center [572, 238] width 162 height 126
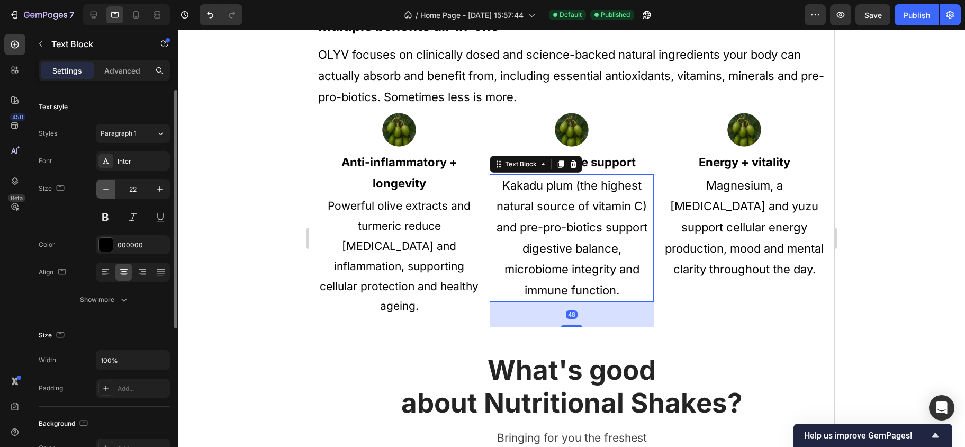
click at [111, 192] on icon "button" at bounding box center [106, 189] width 11 height 11
type input "21"
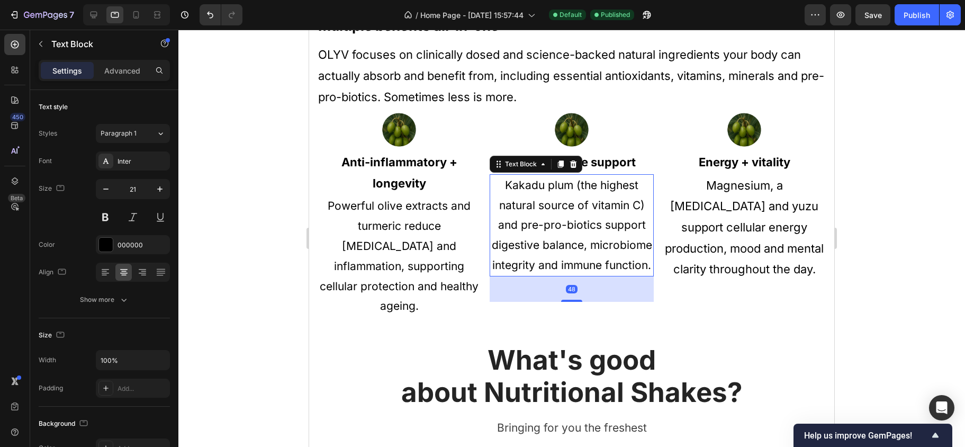
click at [668, 239] on p "Magnesium, a [MEDICAL_DATA] and yuzu support cellular energy production, mood a…" at bounding box center [744, 227] width 162 height 105
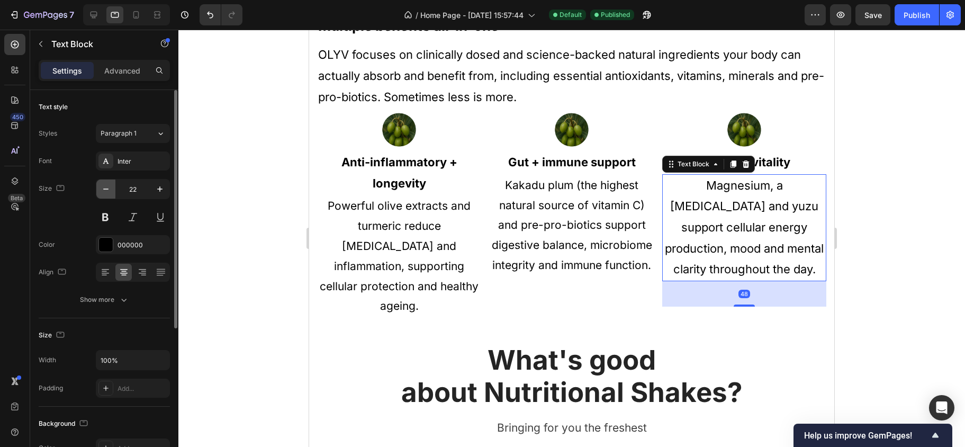
click at [102, 192] on icon "button" at bounding box center [106, 189] width 11 height 11
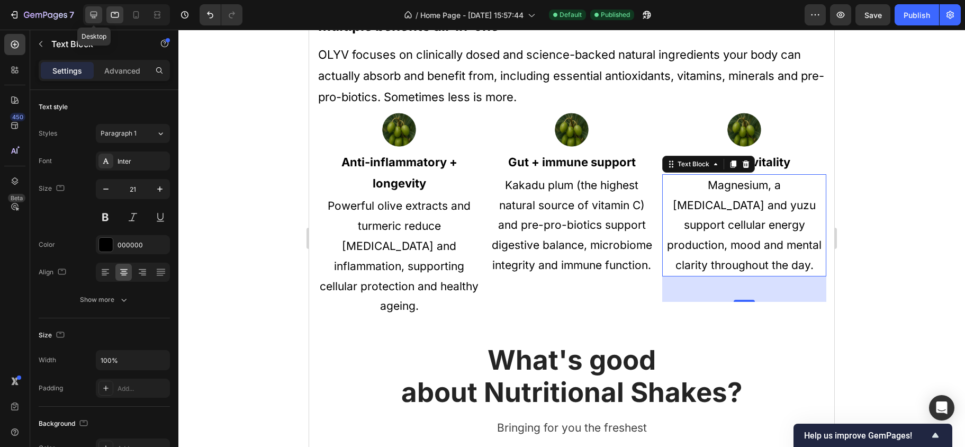
click at [97, 16] on icon at bounding box center [94, 15] width 7 height 7
type input "28"
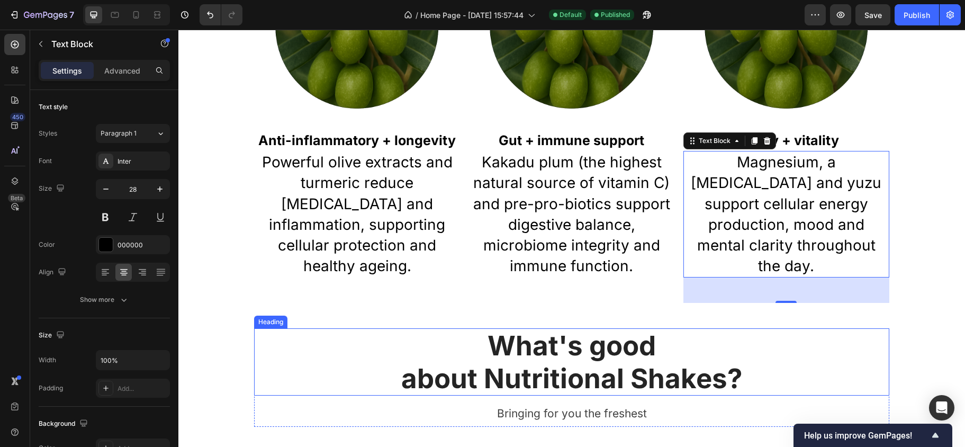
scroll to position [429, 0]
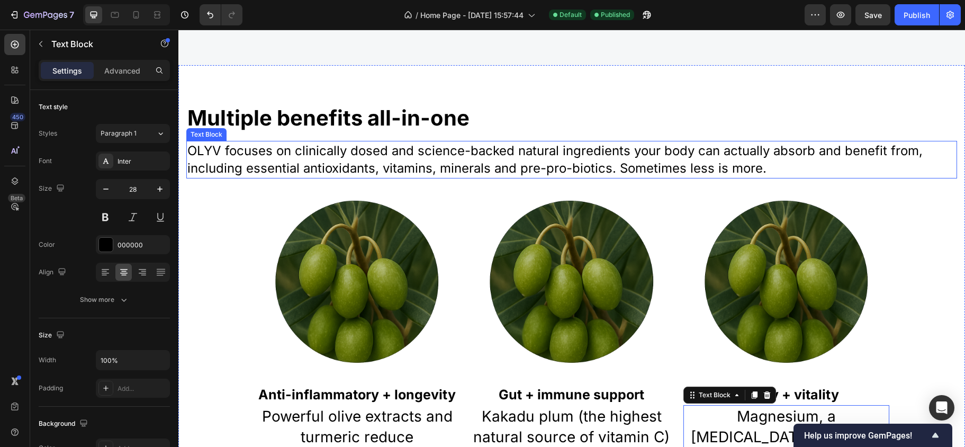
click at [347, 149] on p "OLYV focuses on clinically dosed and science-backed natural ingredients your bo…" at bounding box center [571, 159] width 768 height 35
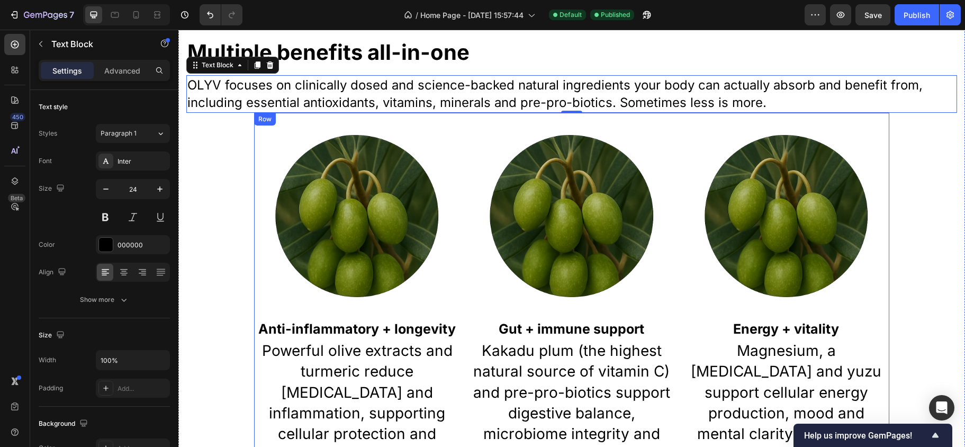
scroll to position [493, 0]
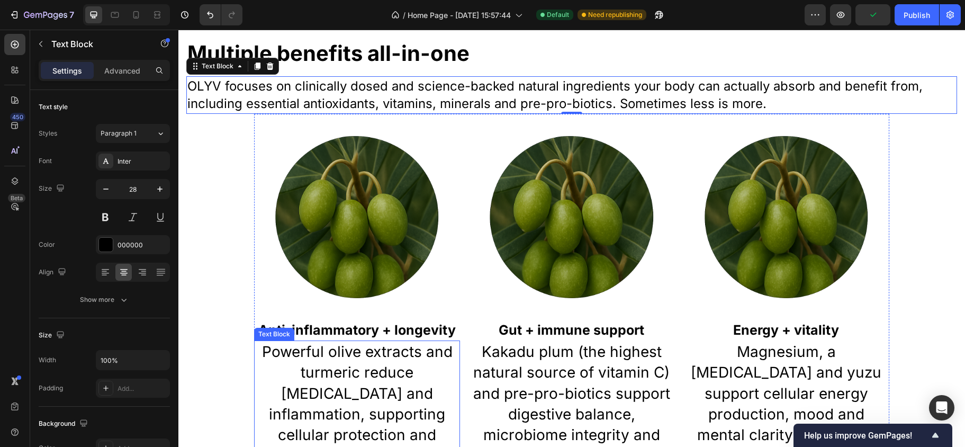
click at [291, 358] on p "Powerful olive extracts and turmeric reduce [MEDICAL_DATA] and inflammation, su…" at bounding box center [357, 403] width 204 height 124
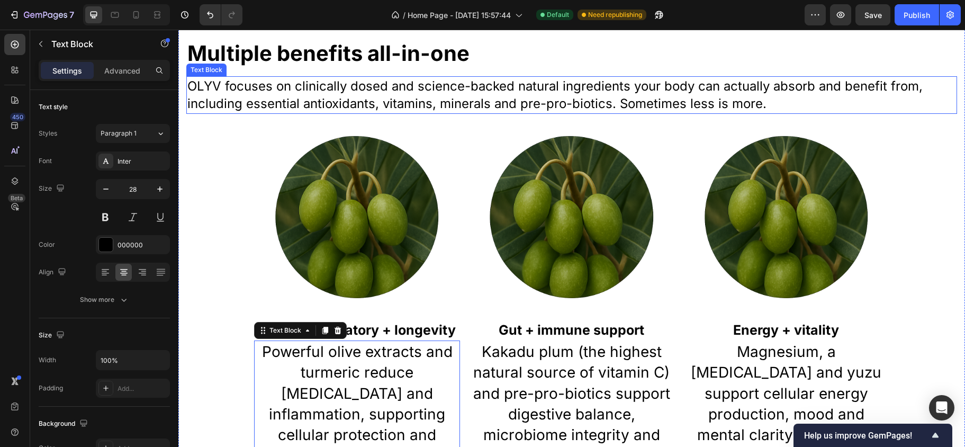
click at [340, 102] on p "OLYV focuses on clinically dosed and science-backed natural ingredients your bo…" at bounding box center [571, 94] width 768 height 35
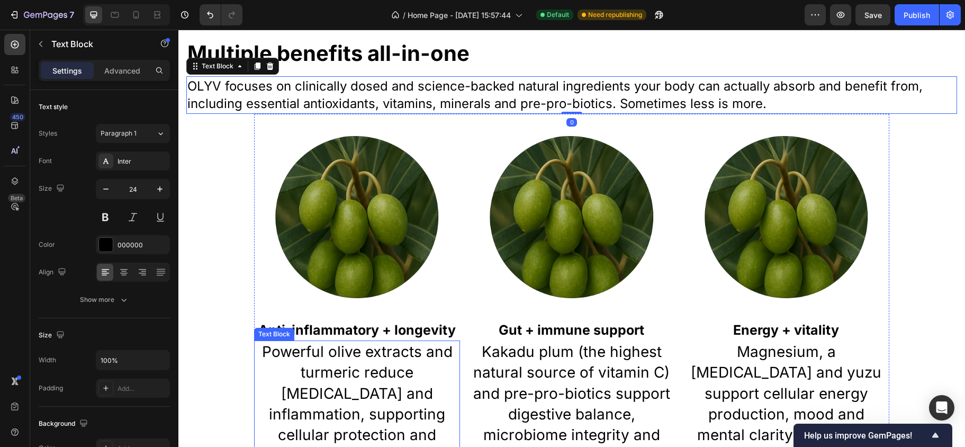
click at [285, 368] on p "Powerful olive extracts and turmeric reduce [MEDICAL_DATA] and inflammation, su…" at bounding box center [357, 403] width 204 height 124
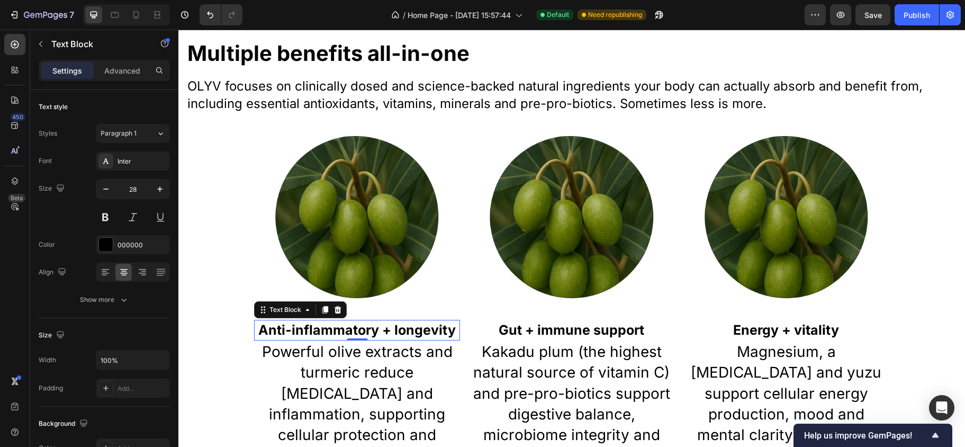
click at [364, 334] on p "Anti-inflammatory + longevity" at bounding box center [357, 330] width 204 height 19
click at [290, 100] on p "OLYV focuses on clinically dosed and science-backed natural ingredients your bo…" at bounding box center [571, 94] width 768 height 35
click at [342, 332] on p "Anti-inflammatory + longevity" at bounding box center [357, 330] width 204 height 19
click at [295, 373] on p "Powerful olive extracts and turmeric reduce [MEDICAL_DATA] and inflammation, su…" at bounding box center [357, 403] width 204 height 124
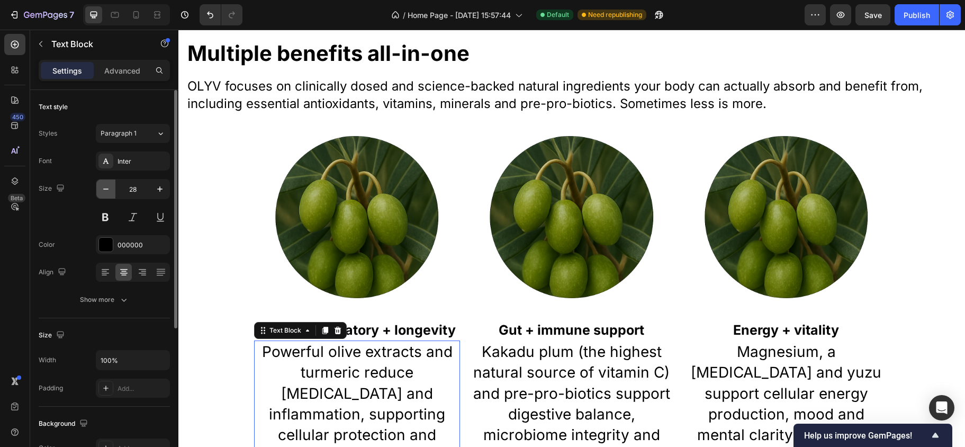
click at [108, 189] on icon "button" at bounding box center [106, 189] width 11 height 11
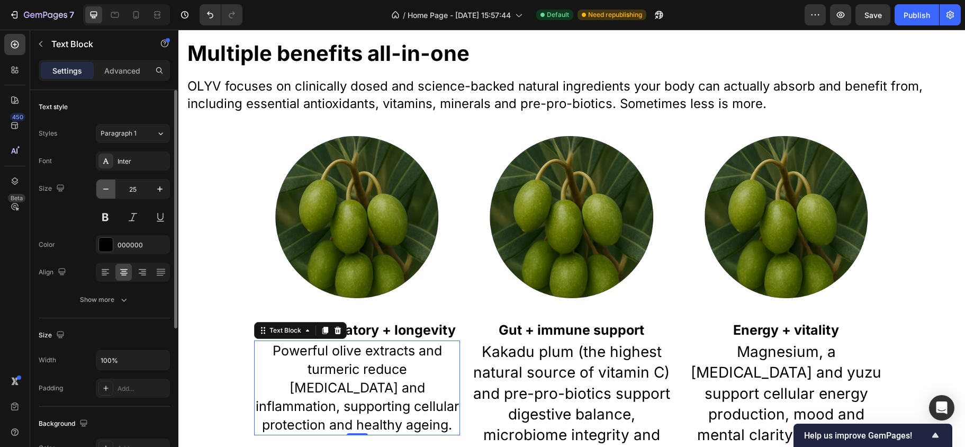
click at [108, 189] on icon "button" at bounding box center [106, 189] width 11 height 11
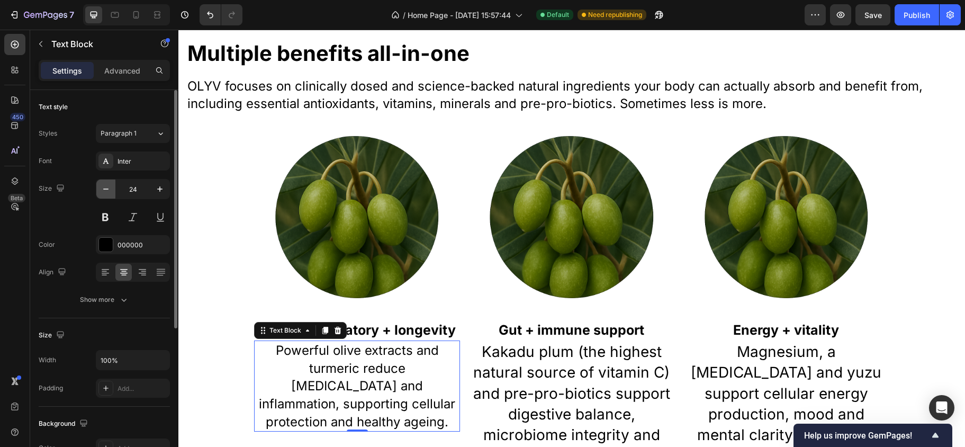
click at [108, 189] on icon "button" at bounding box center [106, 189] width 11 height 11
type input "23"
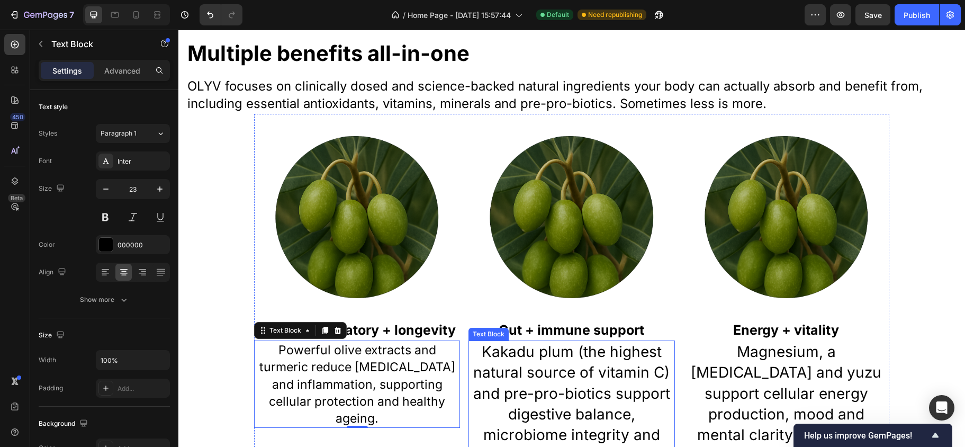
click at [499, 372] on p "Kakadu plum (the highest natural source of vitamin C) and pre-pro-biotics suppo…" at bounding box center [571, 403] width 204 height 124
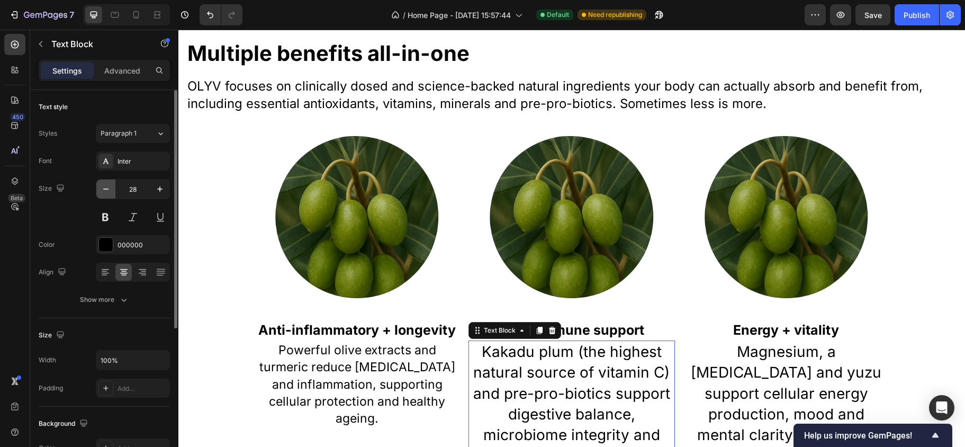
click at [108, 191] on icon "button" at bounding box center [106, 189] width 11 height 11
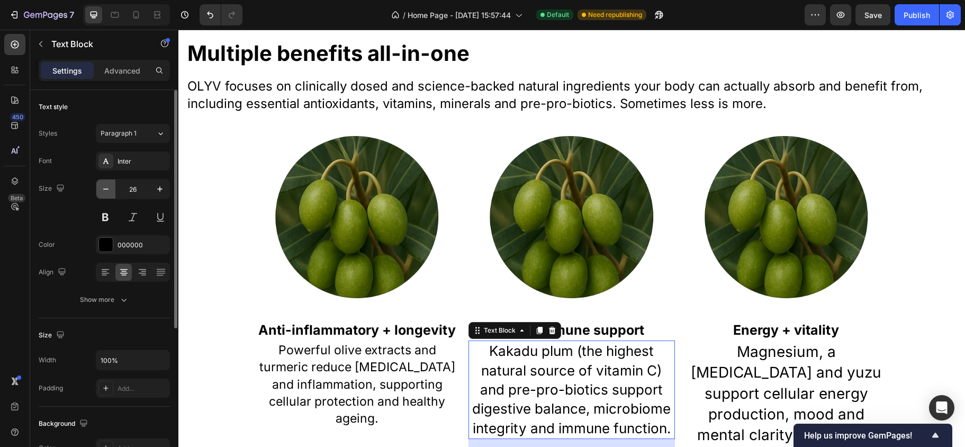
click at [108, 191] on icon "button" at bounding box center [106, 189] width 11 height 11
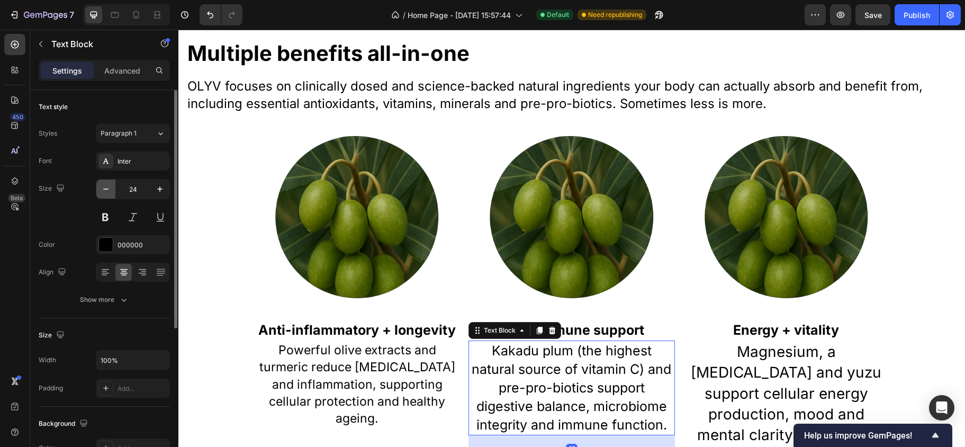
click at [108, 191] on icon "button" at bounding box center [106, 189] width 11 height 11
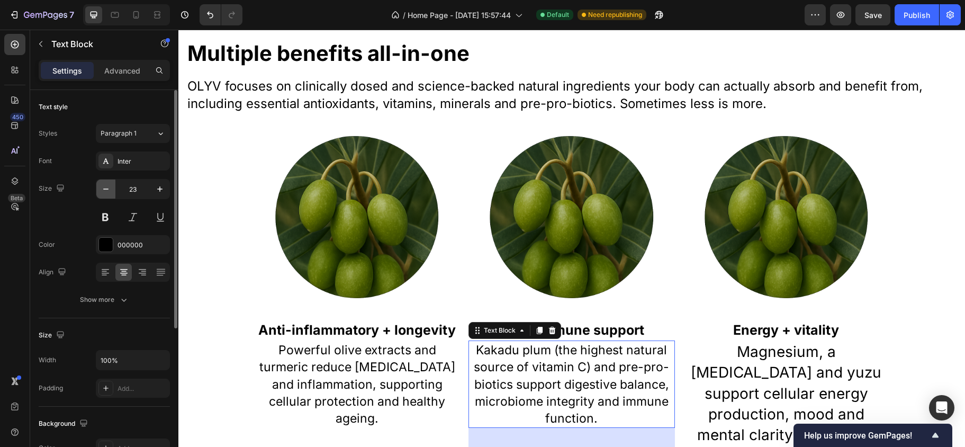
click at [108, 191] on icon "button" at bounding box center [106, 189] width 11 height 11
click at [158, 189] on icon "button" at bounding box center [160, 189] width 11 height 11
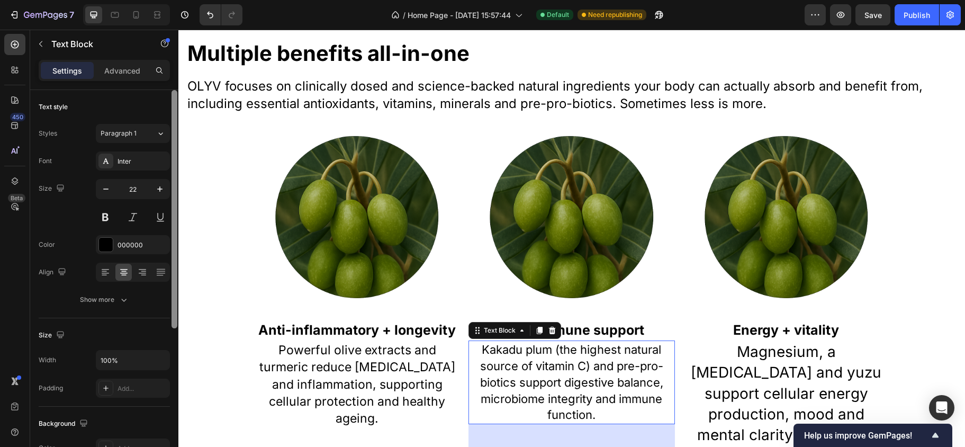
type input "23"
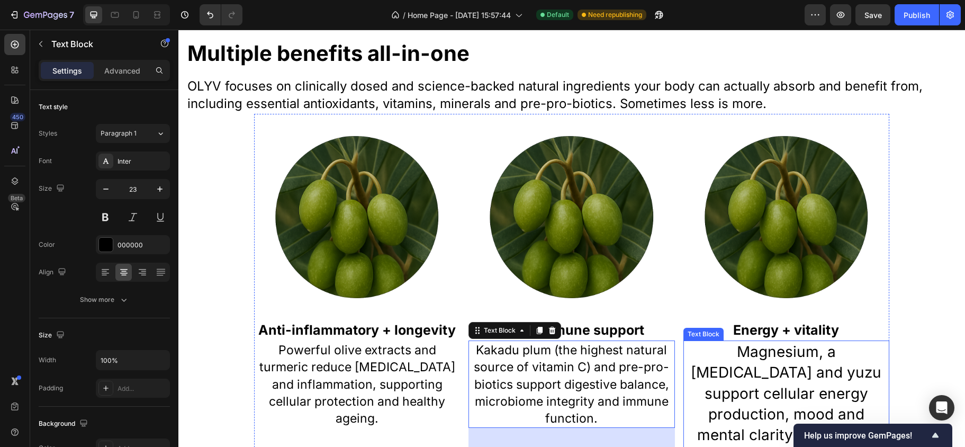
click at [795, 393] on p "Magnesium, a [MEDICAL_DATA] and yuzu support cellular energy production, mood a…" at bounding box center [786, 403] width 204 height 124
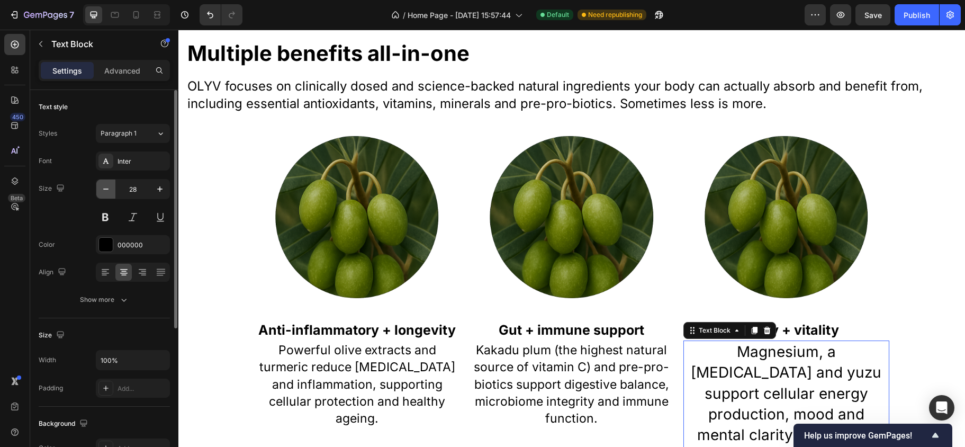
click at [108, 188] on icon "button" at bounding box center [106, 189] width 11 height 11
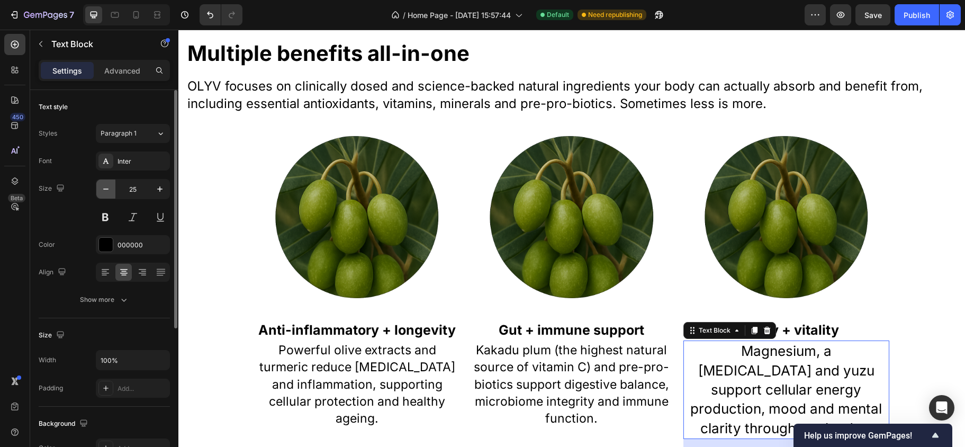
click at [108, 188] on icon "button" at bounding box center [106, 189] width 11 height 11
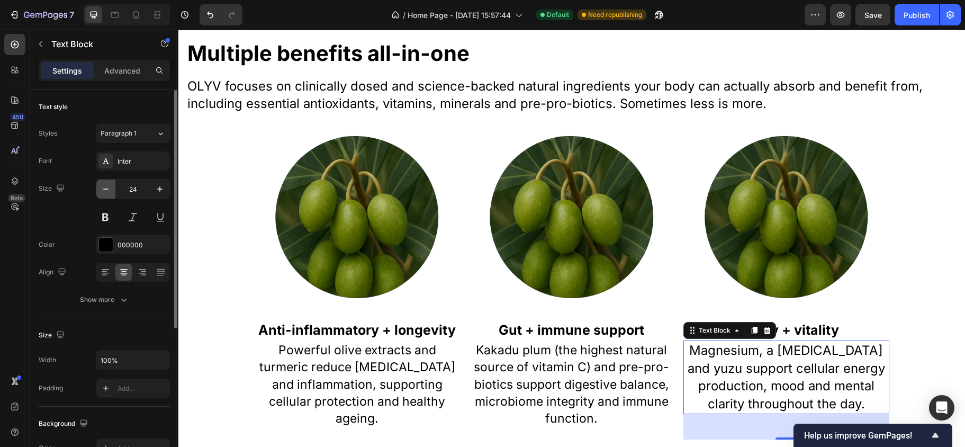
click at [108, 188] on icon "button" at bounding box center [106, 189] width 11 height 11
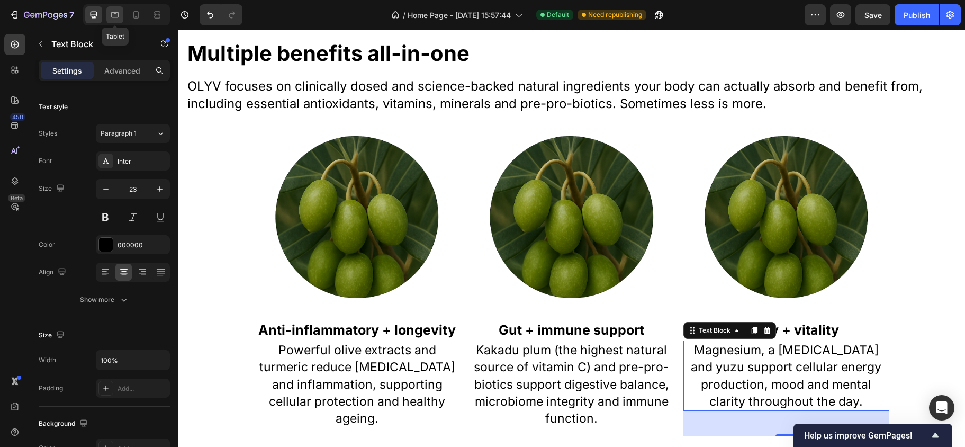
click at [112, 16] on icon at bounding box center [115, 15] width 8 height 6
type input "21"
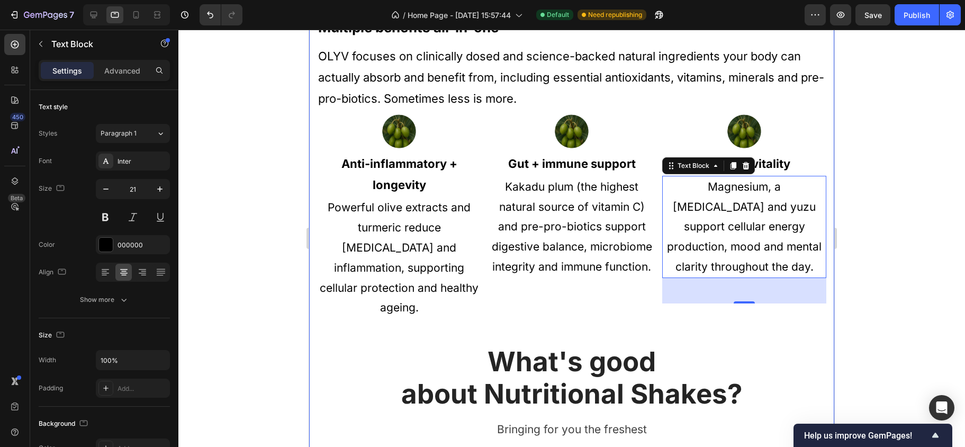
scroll to position [508, 0]
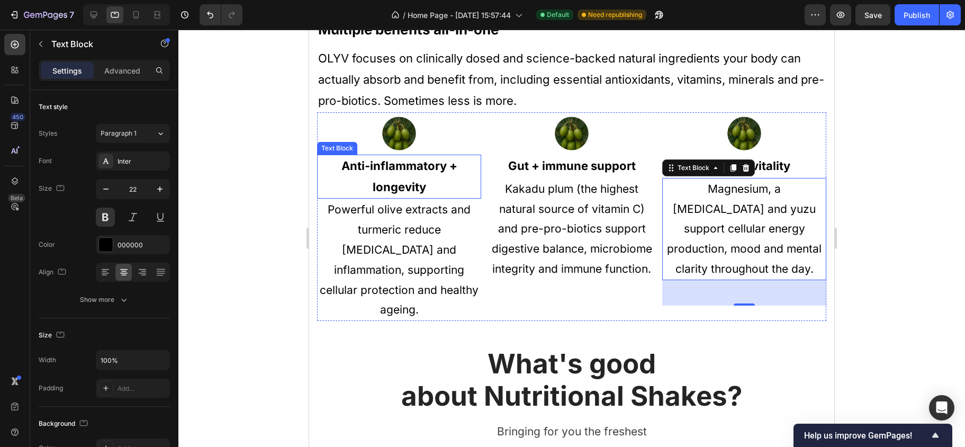
click at [382, 177] on p "Anti-inflammatory + longevity" at bounding box center [399, 177] width 162 height 42
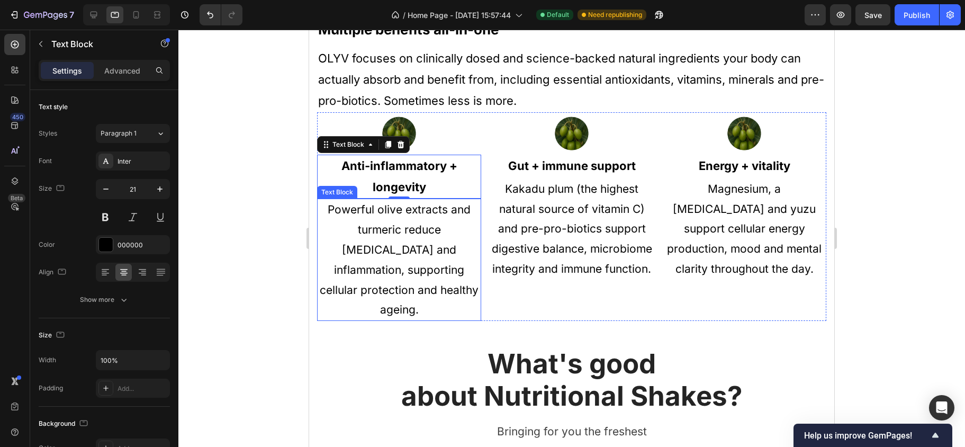
click at [397, 236] on p "Powerful olive extracts and turmeric reduce [MEDICAL_DATA] and inflammation, su…" at bounding box center [399, 260] width 162 height 120
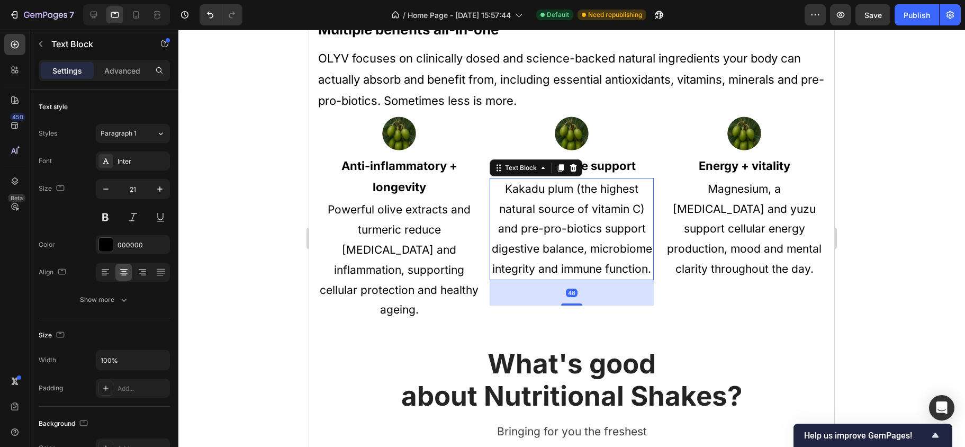
click at [539, 227] on p "Kakadu plum (the highest natural source of vitamin C) and pre-pro-biotics suppo…" at bounding box center [572, 229] width 162 height 100
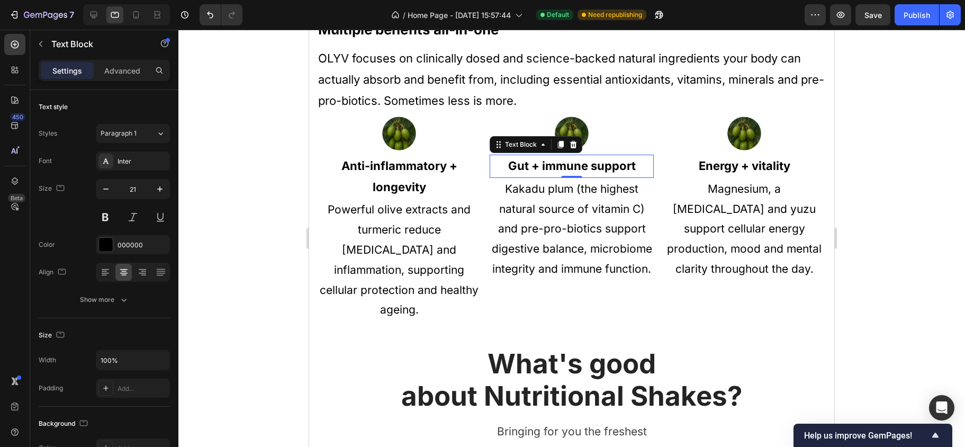
click at [601, 170] on p "Gut + immune support" at bounding box center [572, 166] width 162 height 21
click at [693, 167] on p "Energy + vitality" at bounding box center [744, 166] width 162 height 21
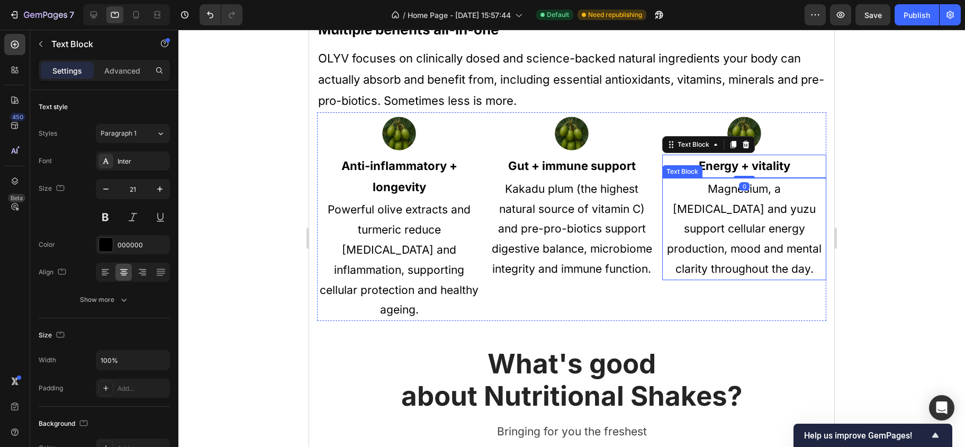
click at [697, 215] on p "Magnesium, a [MEDICAL_DATA] and yuzu support cellular energy production, mood a…" at bounding box center [744, 229] width 162 height 100
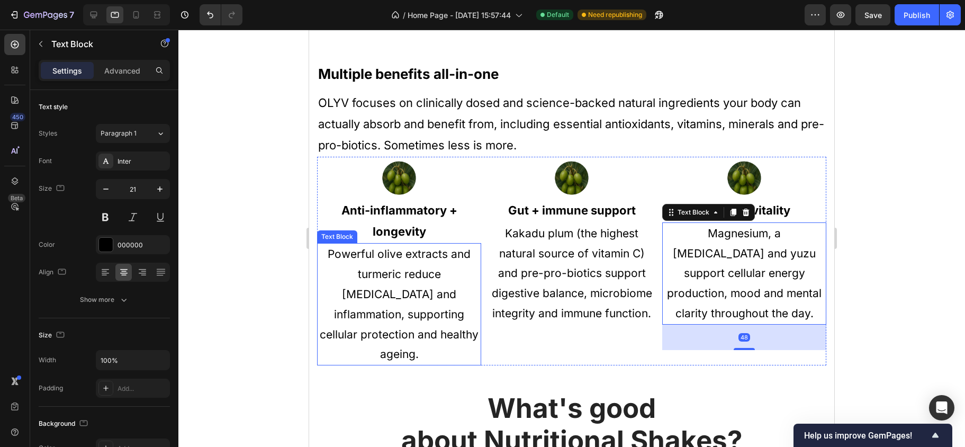
scroll to position [439, 0]
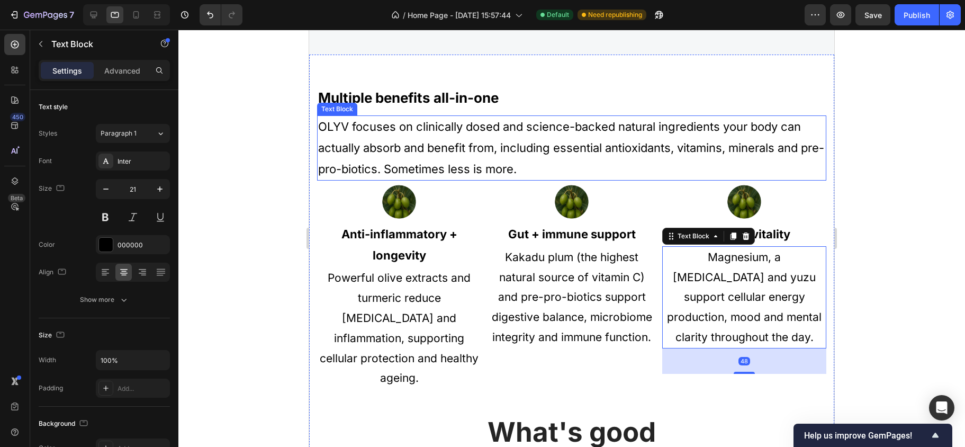
click at [420, 161] on p "OLYV focuses on clinically dosed and science-backed natural ingredients your bo…" at bounding box center [571, 147] width 507 height 63
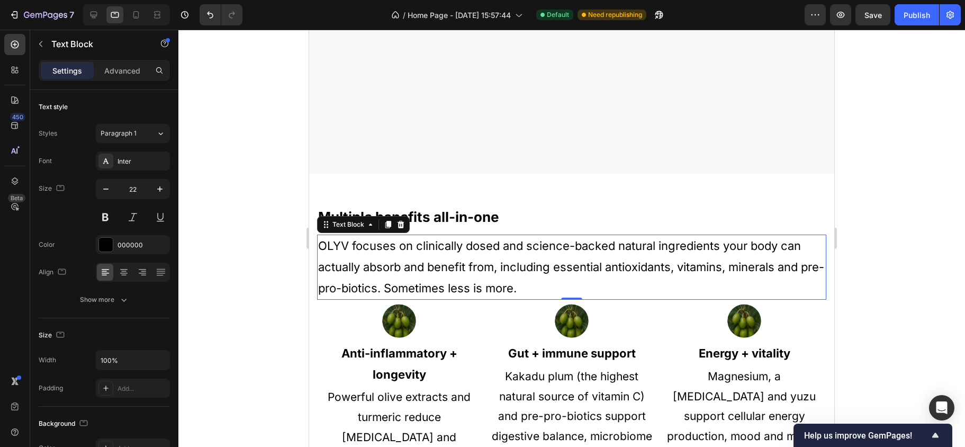
scroll to position [336, 0]
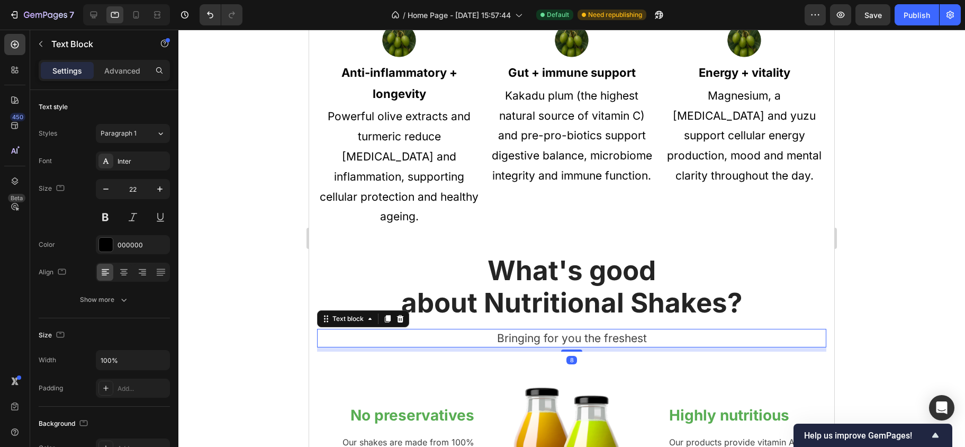
click at [402, 337] on p "Bringing for you the freshest" at bounding box center [571, 338] width 507 height 17
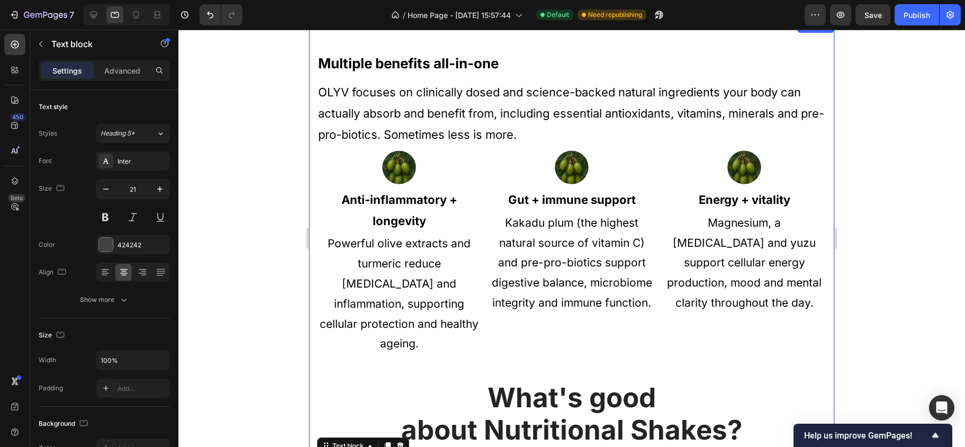
scroll to position [472, 0]
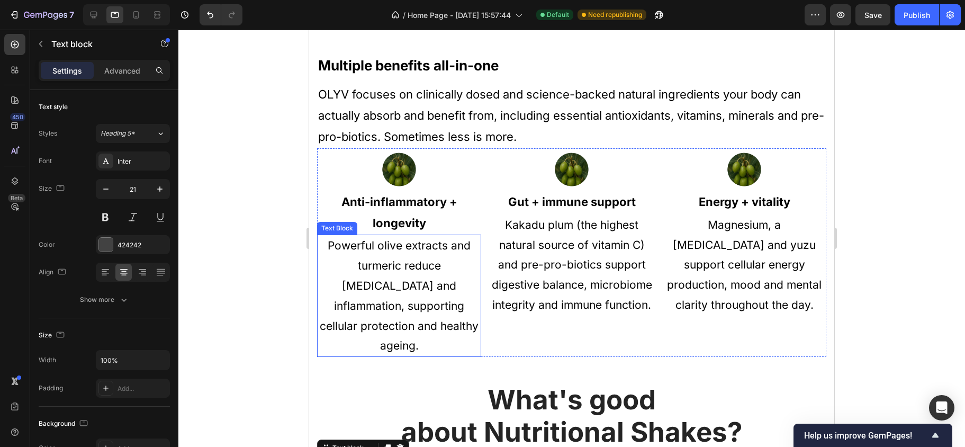
click at [394, 257] on p "Powerful olive extracts and turmeric reduce [MEDICAL_DATA] and inflammation, su…" at bounding box center [399, 296] width 162 height 120
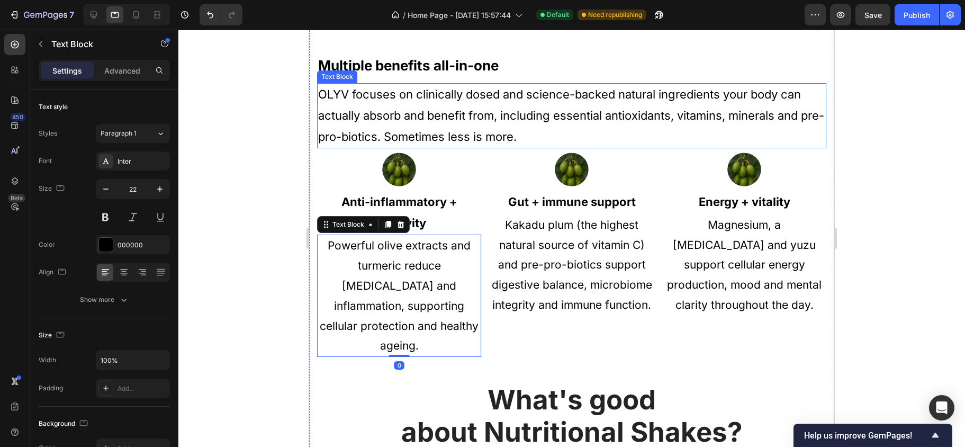
click at [390, 118] on p "OLYV focuses on clinically dosed and science-backed natural ingredients your bo…" at bounding box center [571, 115] width 507 height 63
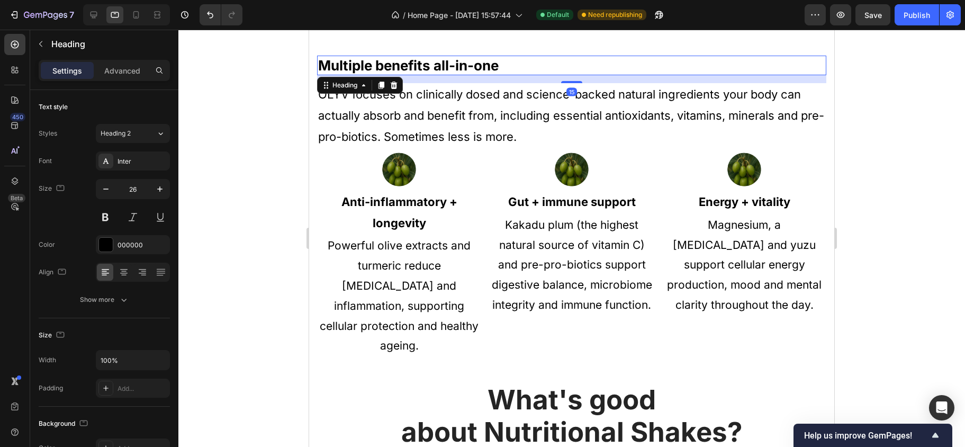
click at [430, 67] on h2 "Multiple benefits all-in-one" at bounding box center [571, 66] width 509 height 20
click at [432, 110] on p "OLYV focuses on clinically dosed and science-backed natural ingredients your bo…" at bounding box center [571, 115] width 507 height 63
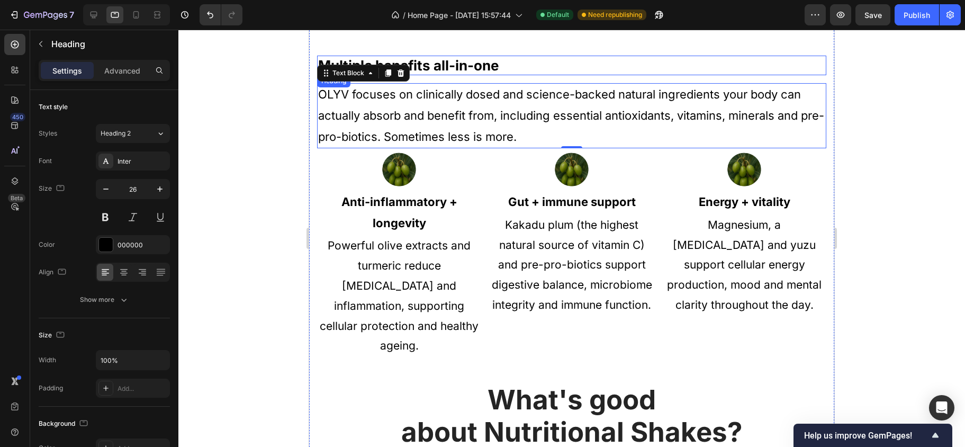
click at [440, 72] on h2 "Multiple benefits all-in-one" at bounding box center [571, 66] width 509 height 20
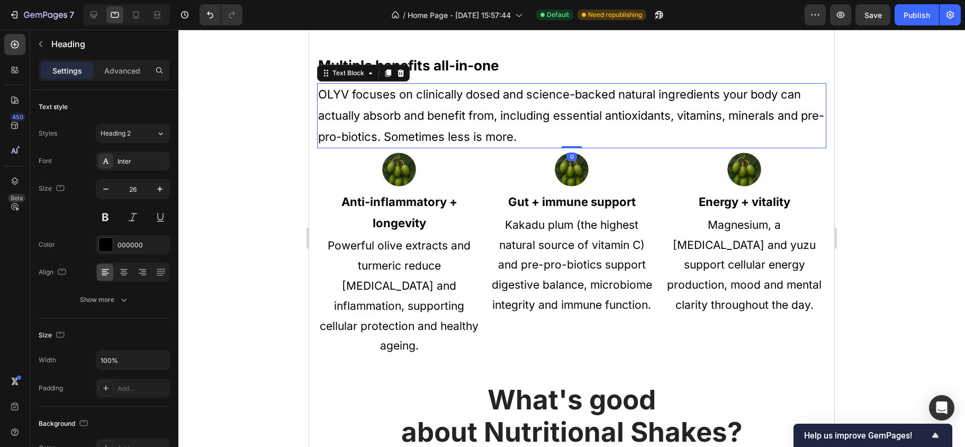
click at [443, 99] on p "OLYV focuses on clinically dosed and science-backed natural ingredients your bo…" at bounding box center [571, 115] width 507 height 63
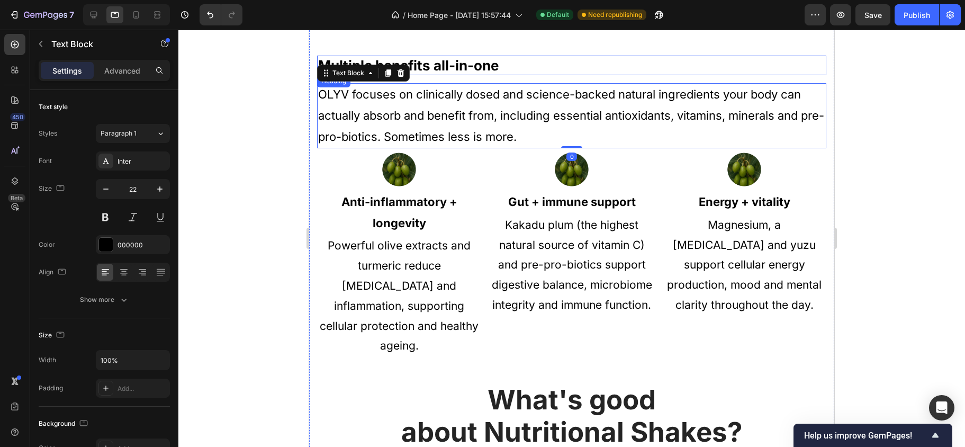
click at [438, 66] on h2 "Multiple benefits all-in-one" at bounding box center [571, 66] width 509 height 20
click at [442, 99] on p "OLYV focuses on clinically dosed and science-backed natural ingredients your bo…" at bounding box center [571, 115] width 507 height 63
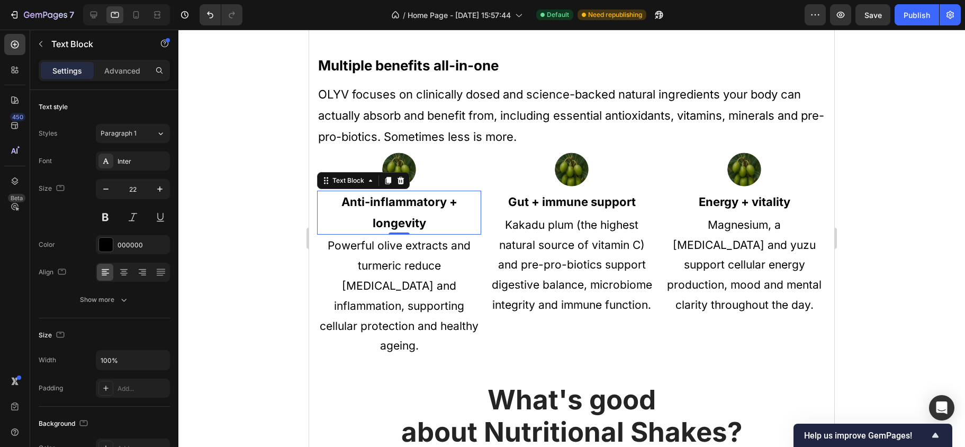
click at [402, 208] on p "Anti-inflammatory + longevity" at bounding box center [399, 213] width 162 height 42
click at [393, 276] on p "Powerful olive extracts and turmeric reduce [MEDICAL_DATA] and inflammation, su…" at bounding box center [399, 296] width 162 height 120
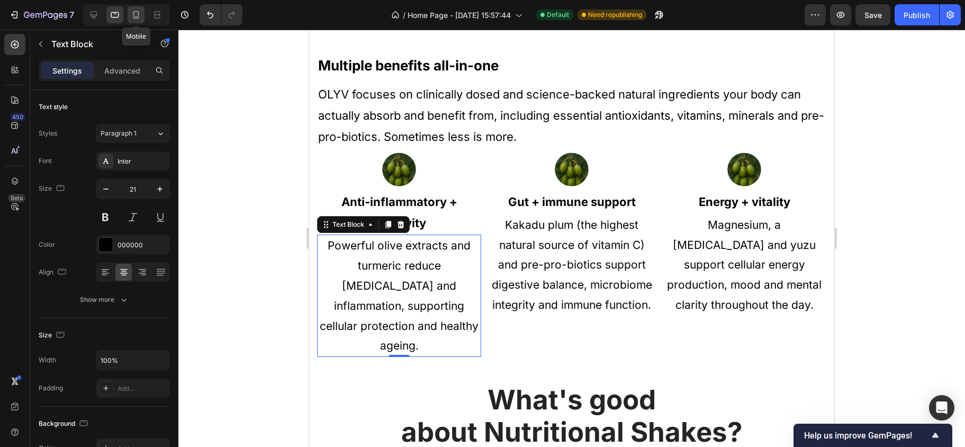
click at [134, 14] on icon at bounding box center [136, 15] width 11 height 11
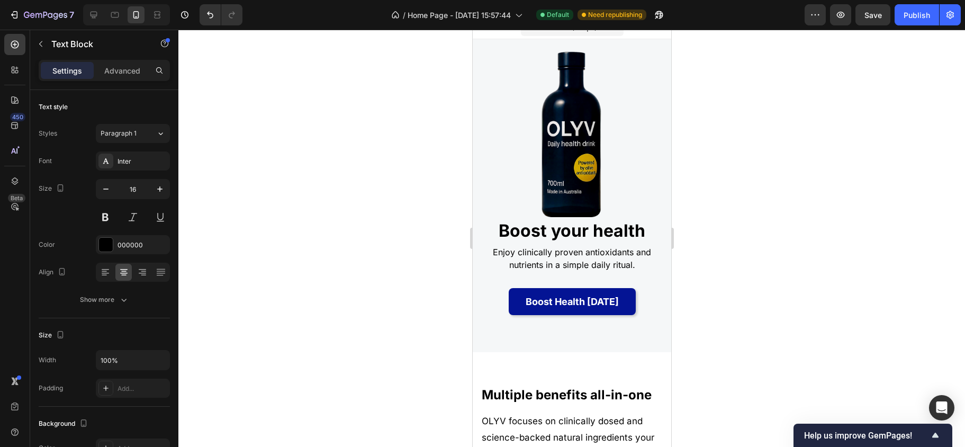
scroll to position [4, 0]
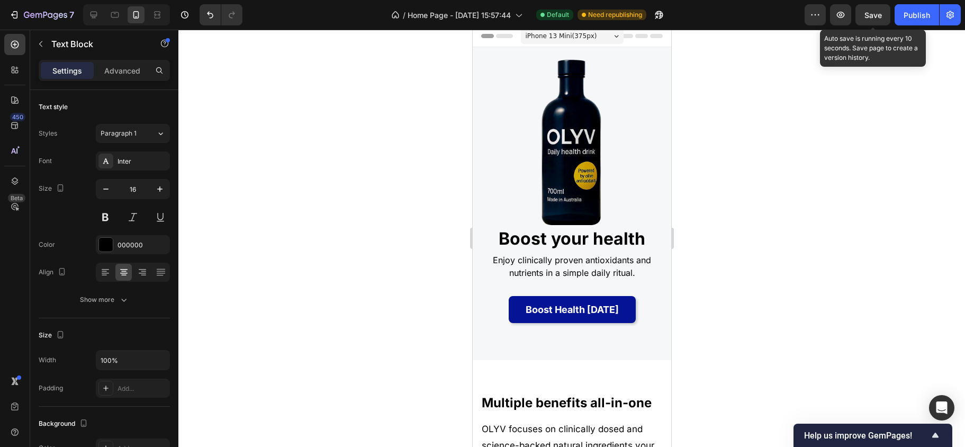
click at [873, 19] on span "Save" at bounding box center [872, 15] width 17 height 9
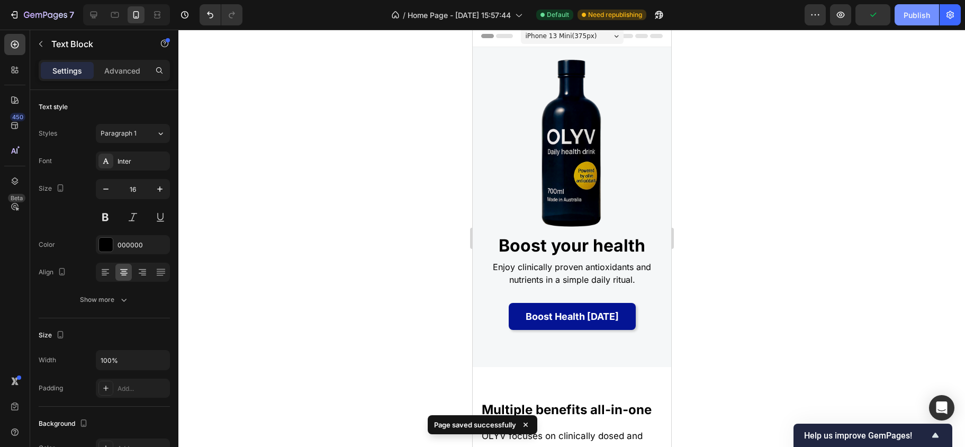
click at [906, 13] on div "Publish" at bounding box center [916, 15] width 26 height 11
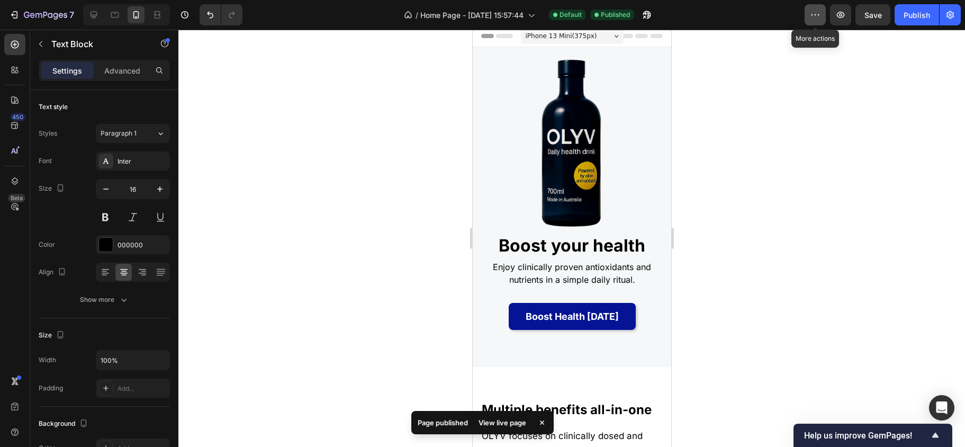
click at [822, 15] on button "button" at bounding box center [814, 14] width 21 height 21
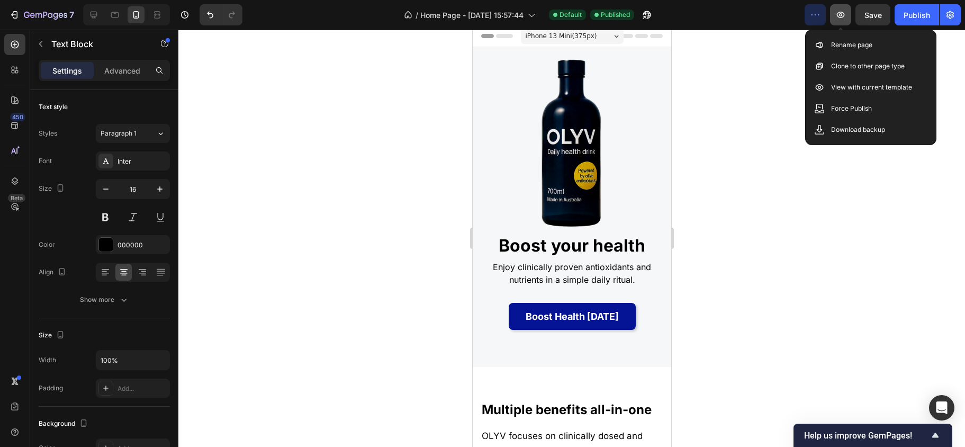
click at [840, 18] on icon "button" at bounding box center [840, 15] width 11 height 11
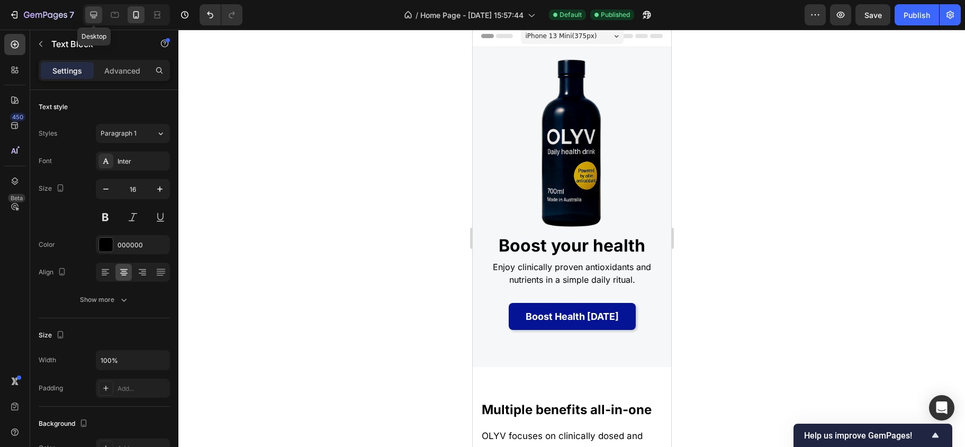
click at [96, 14] on icon at bounding box center [93, 15] width 11 height 11
type input "23"
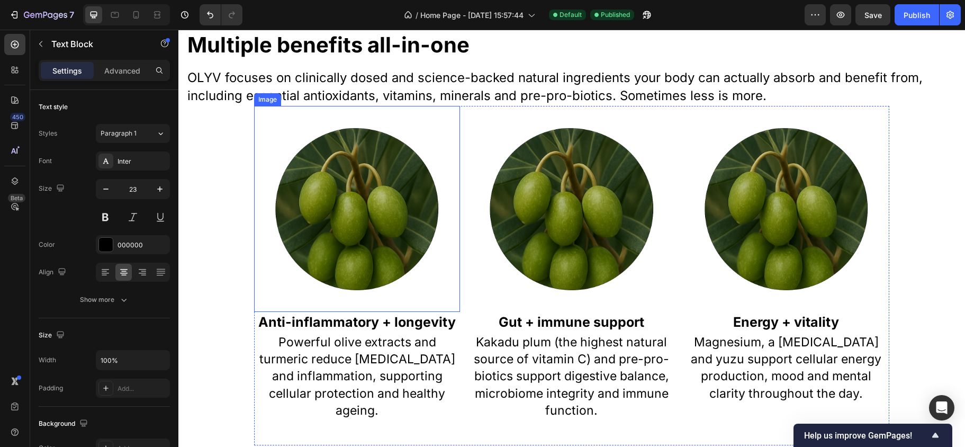
scroll to position [634, 0]
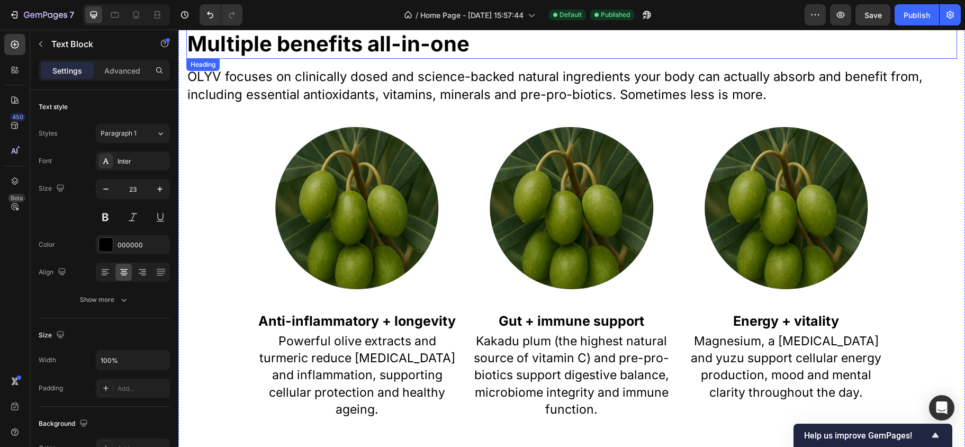
click at [223, 47] on h2 "Multiple benefits all-in-one" at bounding box center [571, 44] width 771 height 30
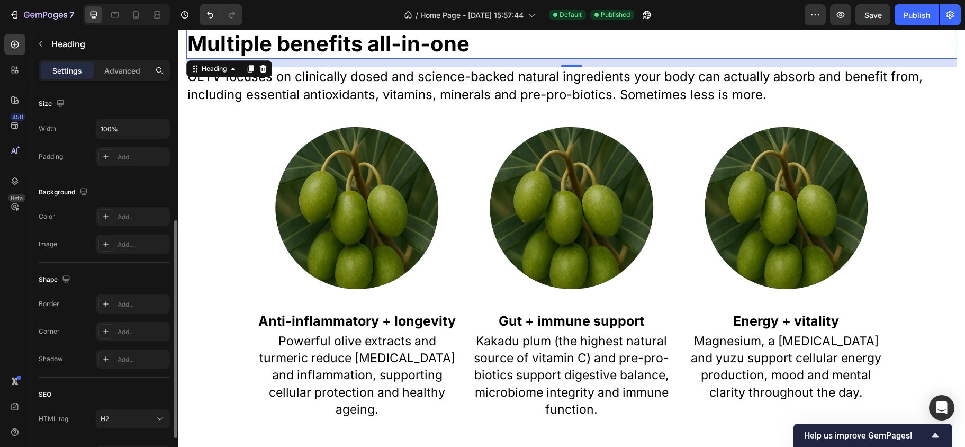
scroll to position [0, 0]
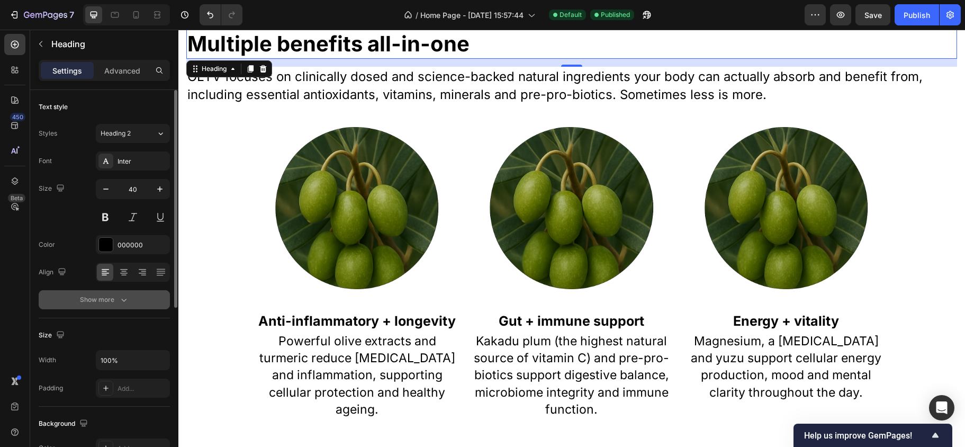
click at [119, 300] on icon "button" at bounding box center [124, 299] width 11 height 11
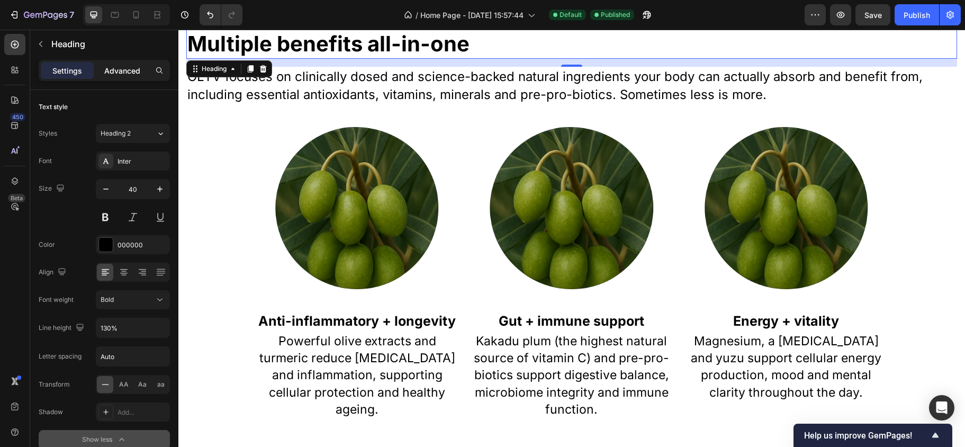
click at [117, 70] on p "Advanced" at bounding box center [122, 70] width 36 height 11
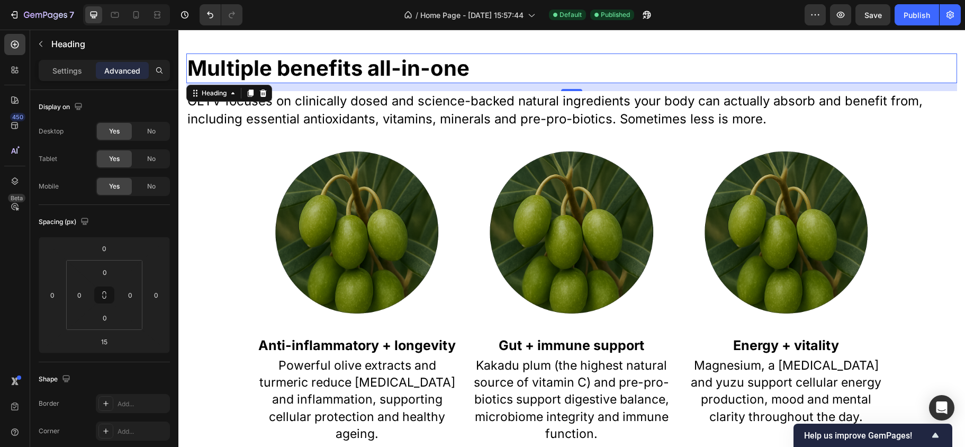
scroll to position [609, 0]
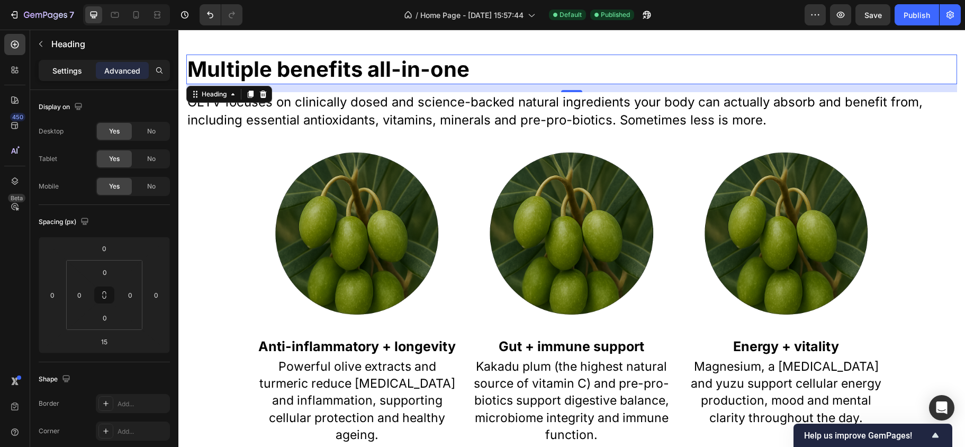
click at [66, 67] on p "Settings" at bounding box center [67, 70] width 30 height 11
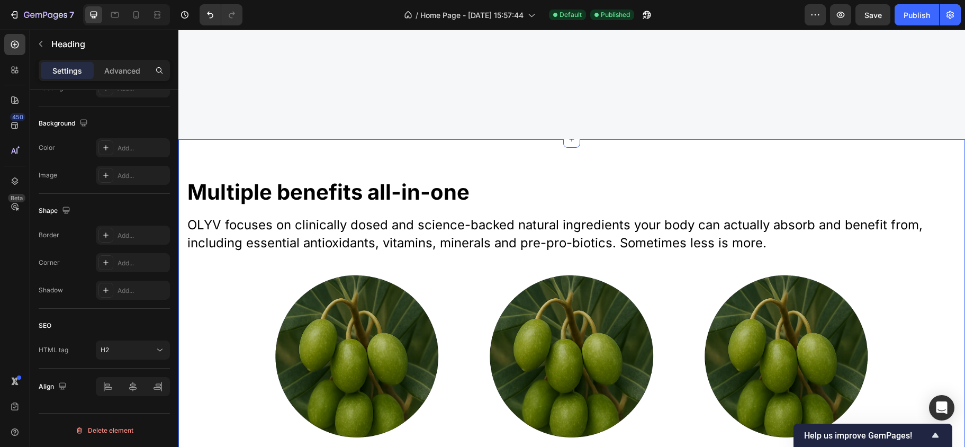
scroll to position [463, 0]
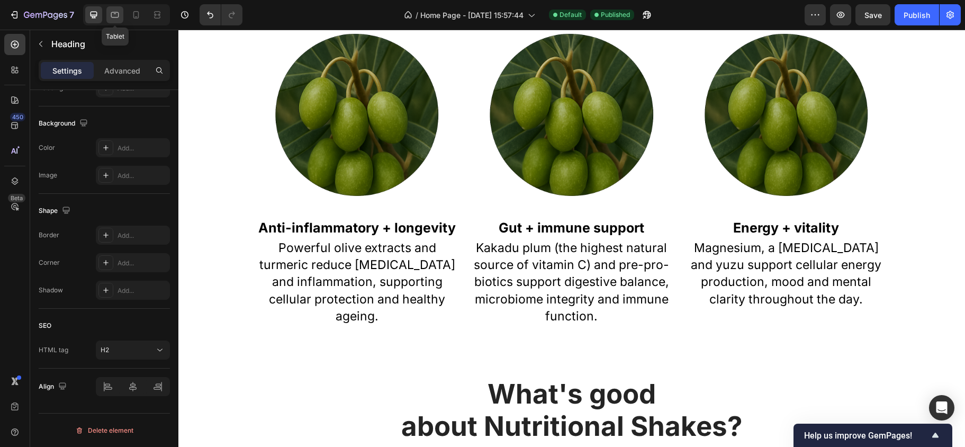
click at [113, 14] on icon at bounding box center [115, 15] width 11 height 11
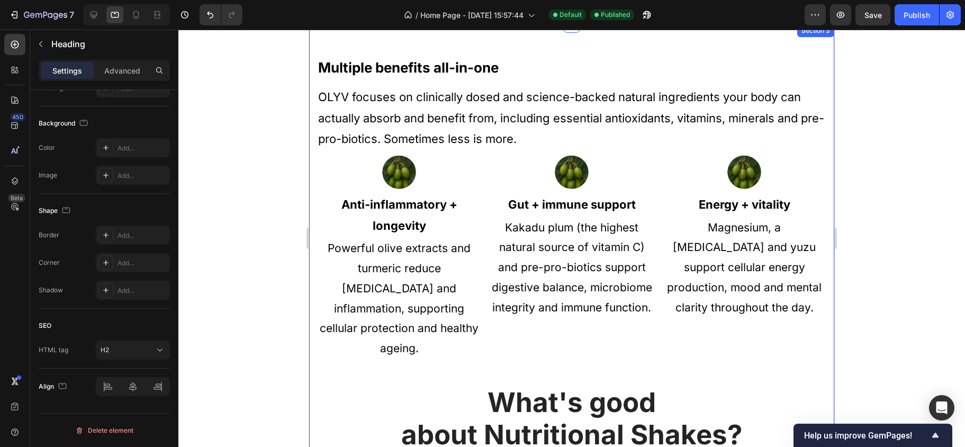
scroll to position [600, 0]
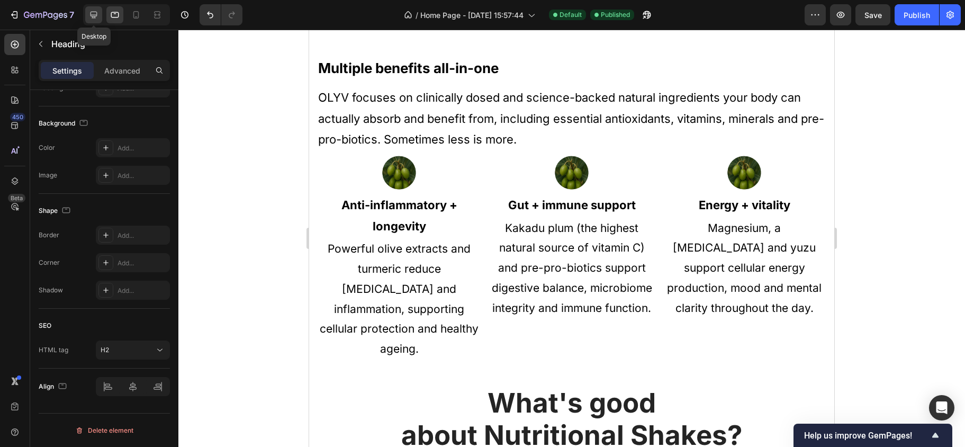
click at [97, 15] on icon at bounding box center [93, 15] width 11 height 11
type input "40"
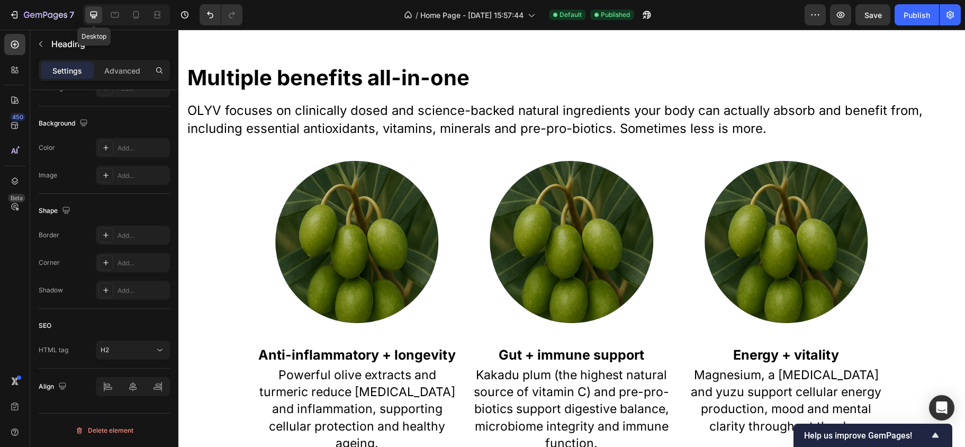
scroll to position [596, 0]
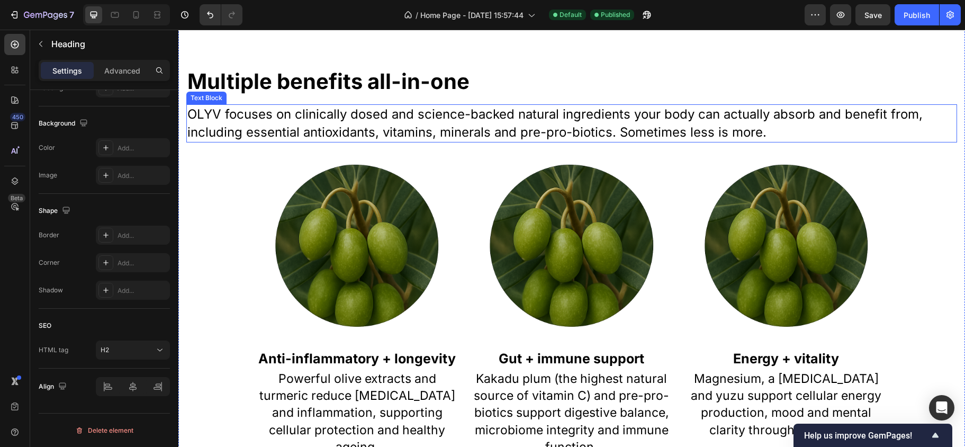
click at [258, 114] on p "OLYV focuses on clinically dosed and science-backed natural ingredients your bo…" at bounding box center [571, 122] width 768 height 35
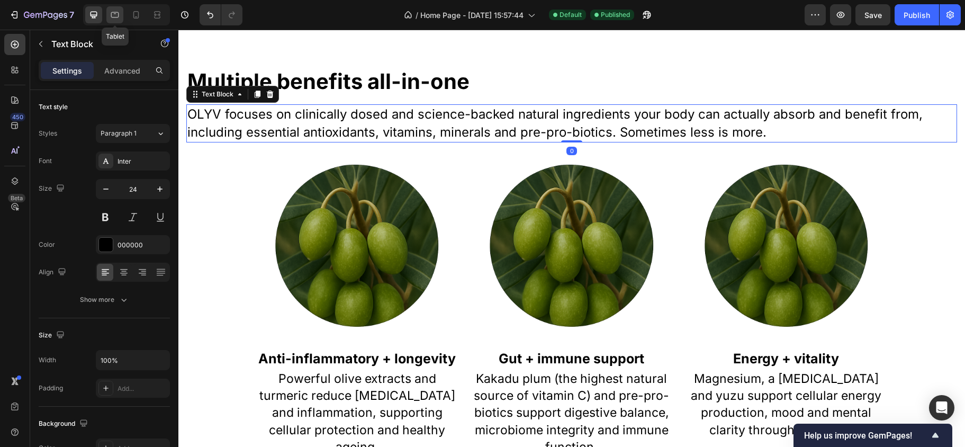
click at [119, 13] on icon at bounding box center [115, 15] width 11 height 11
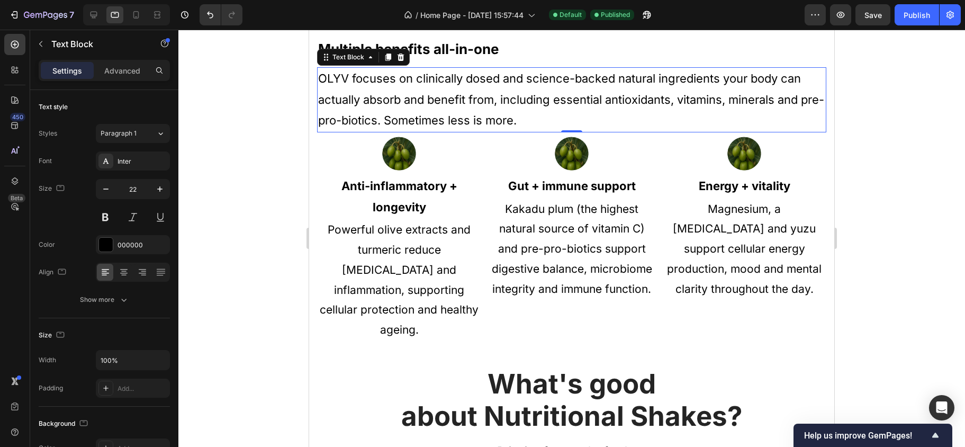
scroll to position [620, 0]
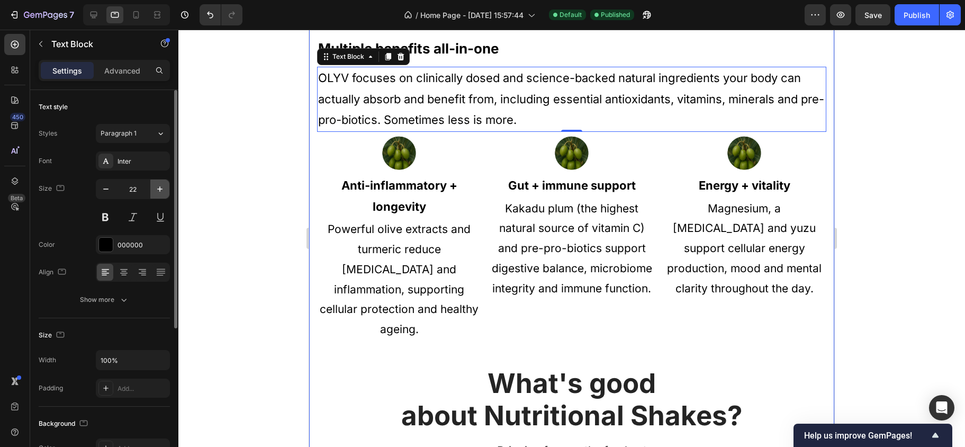
click at [164, 188] on icon "button" at bounding box center [160, 189] width 11 height 11
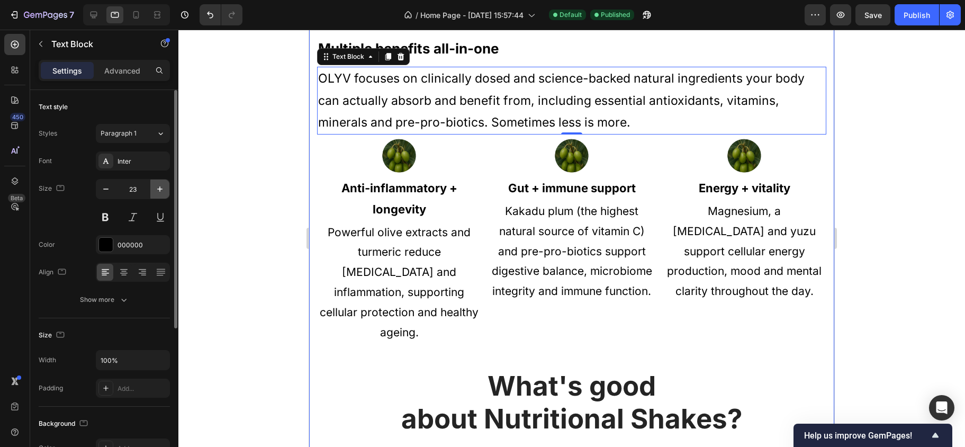
click at [164, 188] on icon "button" at bounding box center [160, 189] width 11 height 11
type input "24"
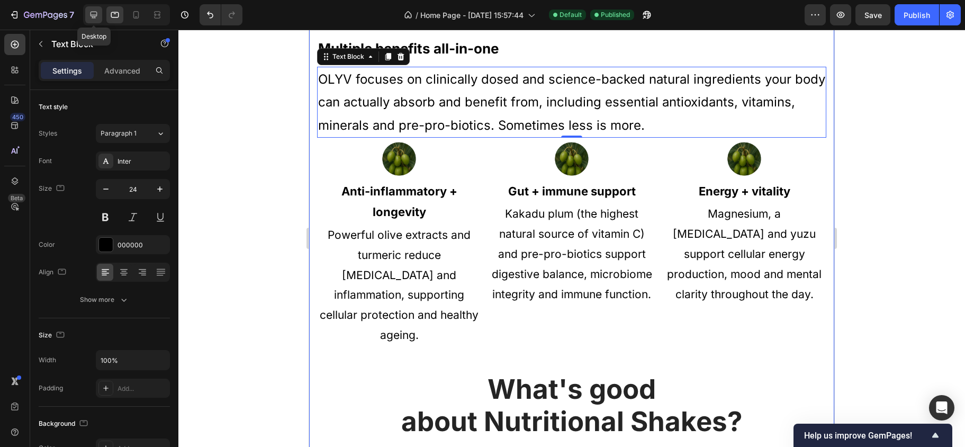
click at [95, 12] on icon at bounding box center [93, 15] width 11 height 11
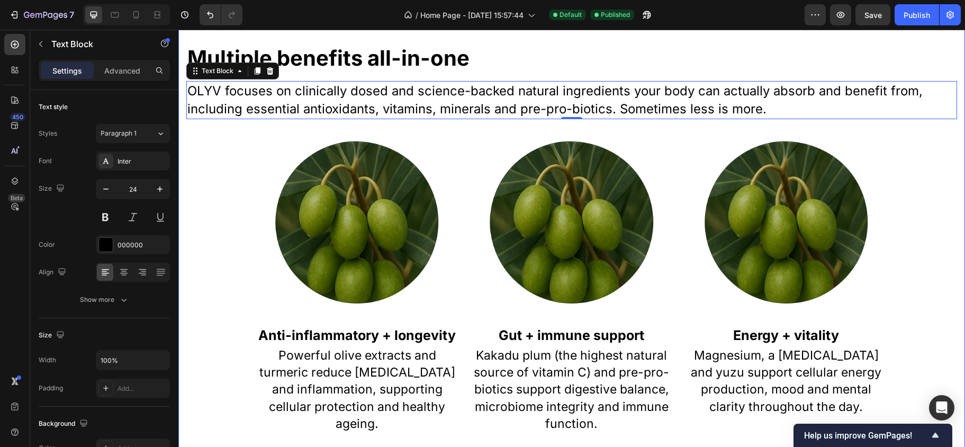
scroll to position [634, 0]
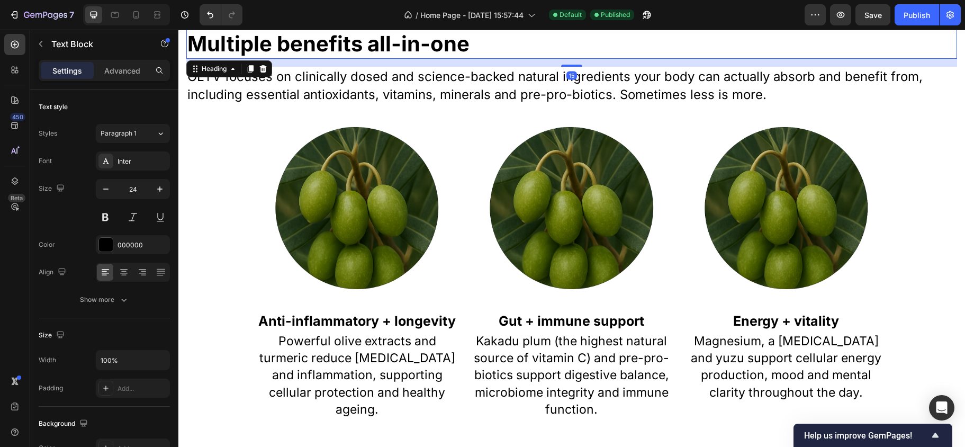
click at [285, 40] on h2 "Multiple benefits all-in-one" at bounding box center [571, 44] width 771 height 30
click at [113, 13] on icon at bounding box center [115, 15] width 11 height 11
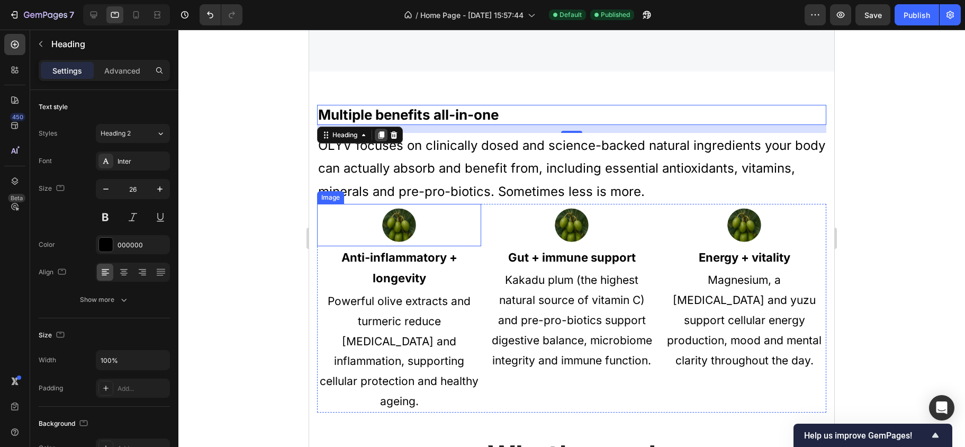
scroll to position [551, 0]
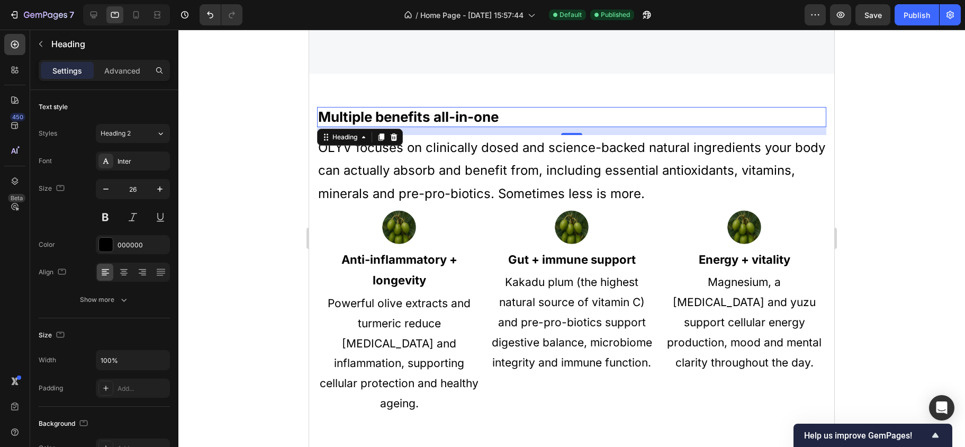
click at [395, 117] on h2 "Multiple benefits all-in-one" at bounding box center [571, 117] width 509 height 20
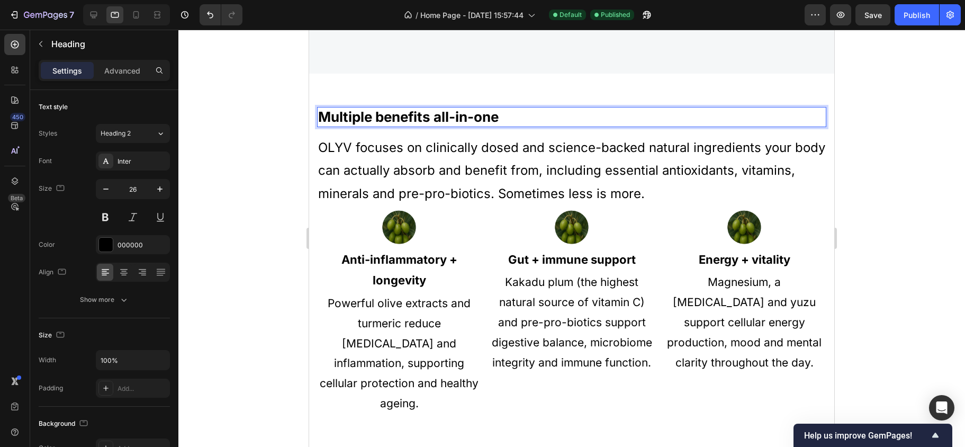
scroll to position [287, 0]
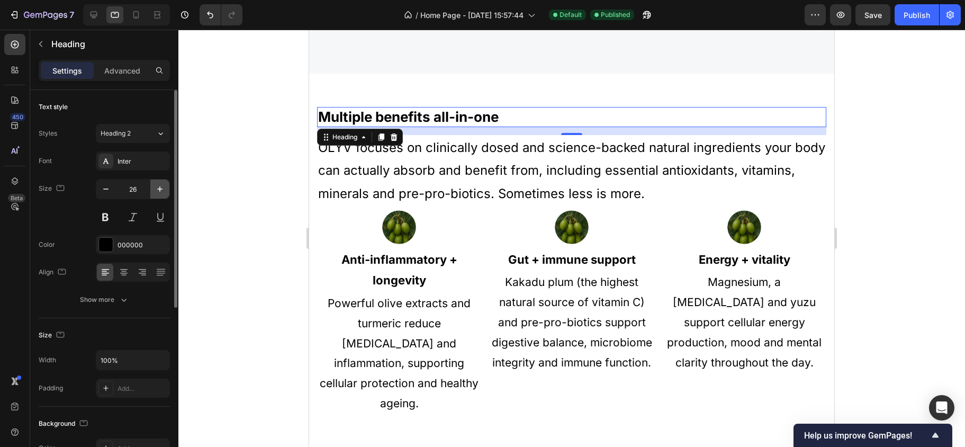
click at [156, 188] on icon "button" at bounding box center [160, 189] width 11 height 11
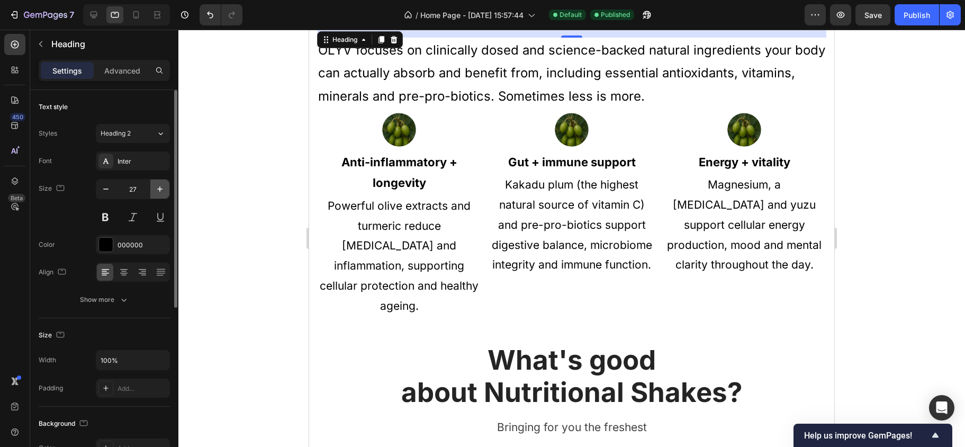
click at [156, 188] on icon "button" at bounding box center [160, 189] width 11 height 11
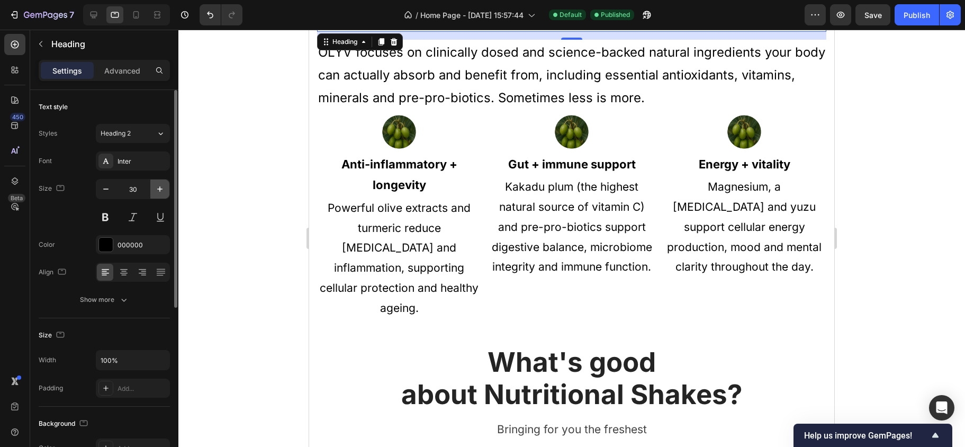
click at [156, 188] on icon "button" at bounding box center [160, 189] width 11 height 11
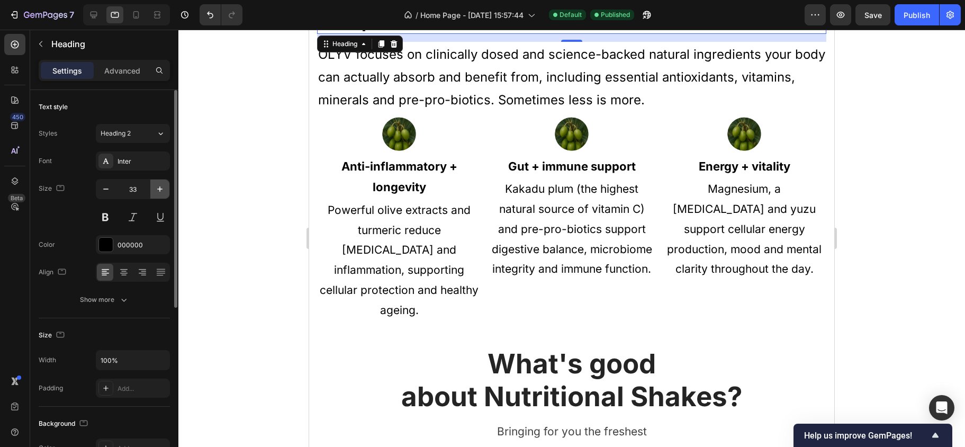
click at [156, 188] on icon "button" at bounding box center [160, 189] width 11 height 11
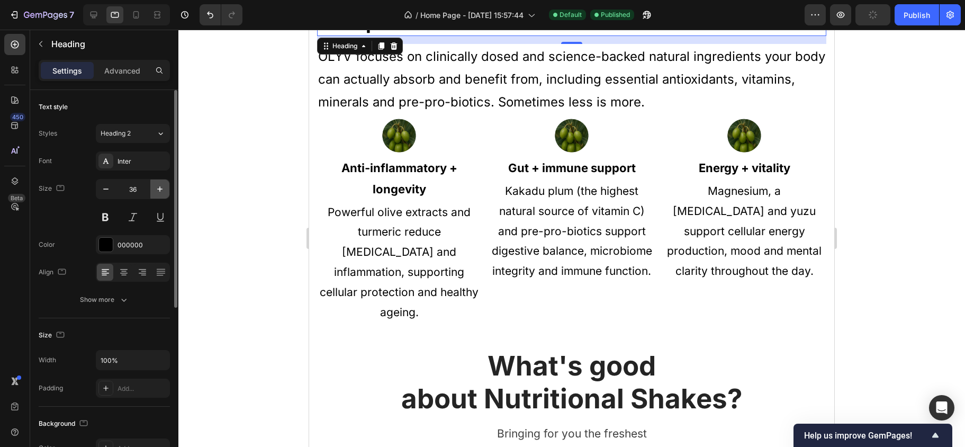
click at [156, 188] on icon "button" at bounding box center [160, 189] width 11 height 11
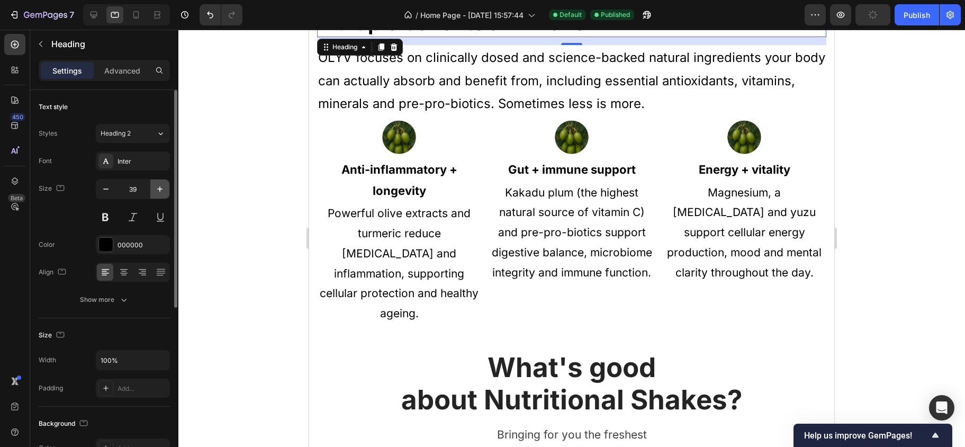
click at [156, 188] on icon "button" at bounding box center [160, 189] width 11 height 11
type input "40"
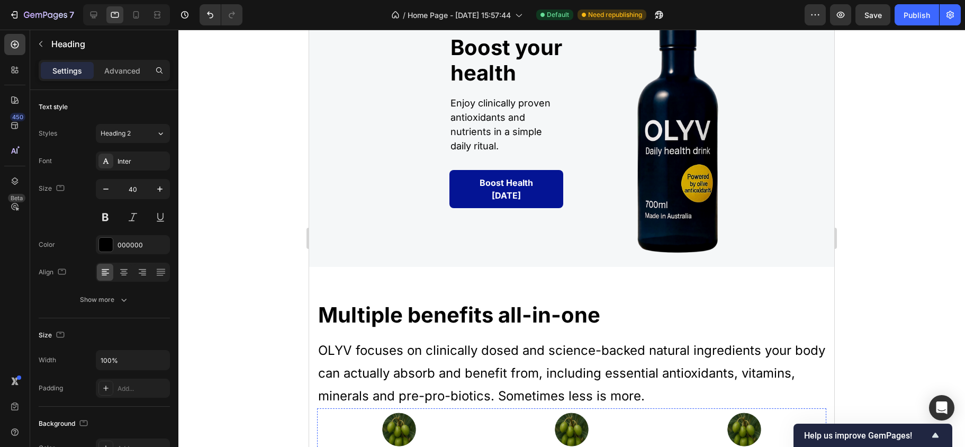
scroll to position [0, 0]
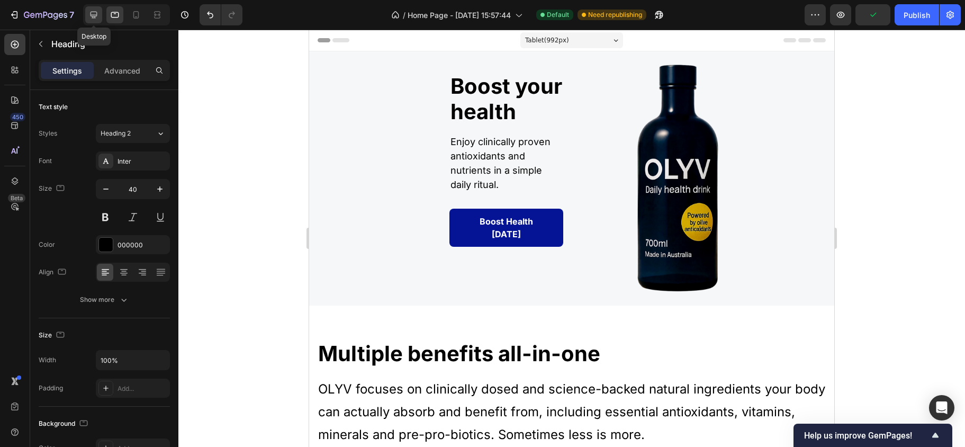
click at [93, 17] on icon at bounding box center [94, 15] width 7 height 7
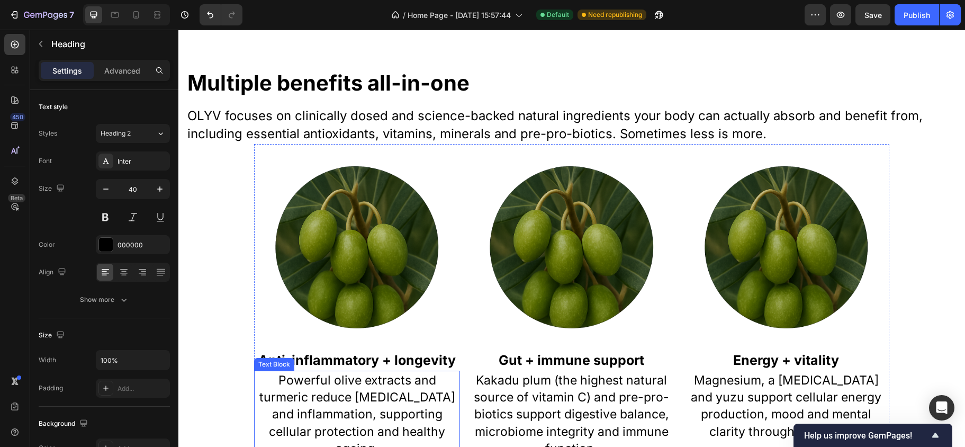
scroll to position [331, 0]
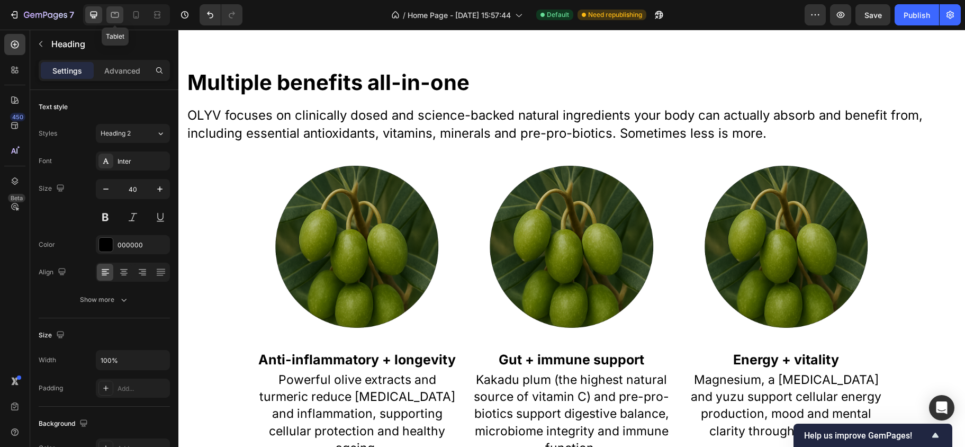
click at [112, 14] on icon at bounding box center [115, 15] width 11 height 11
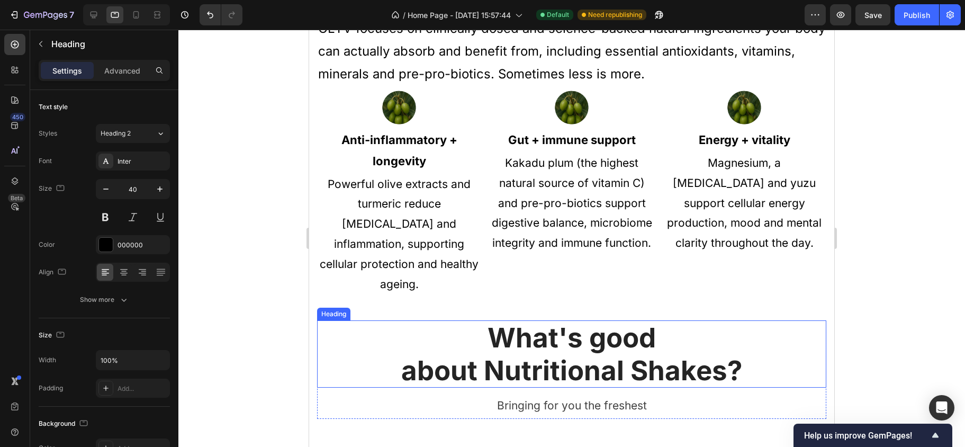
scroll to position [623, 0]
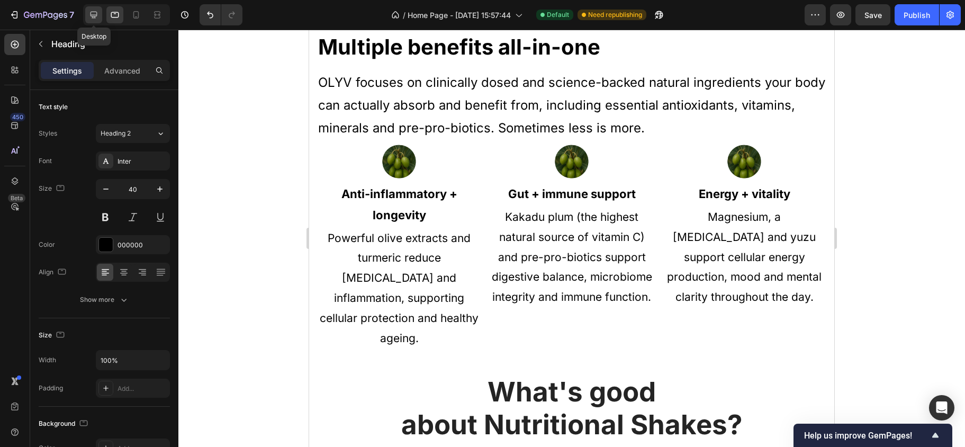
click at [97, 14] on icon at bounding box center [93, 15] width 11 height 11
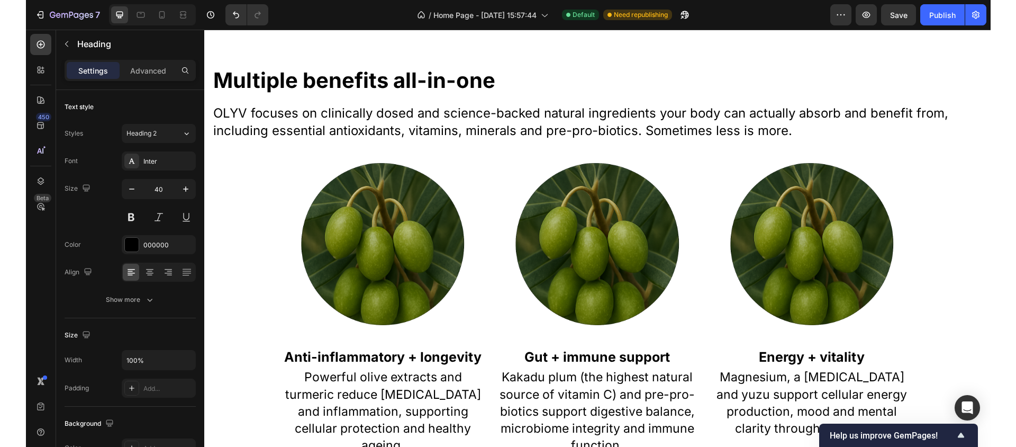
scroll to position [594, 0]
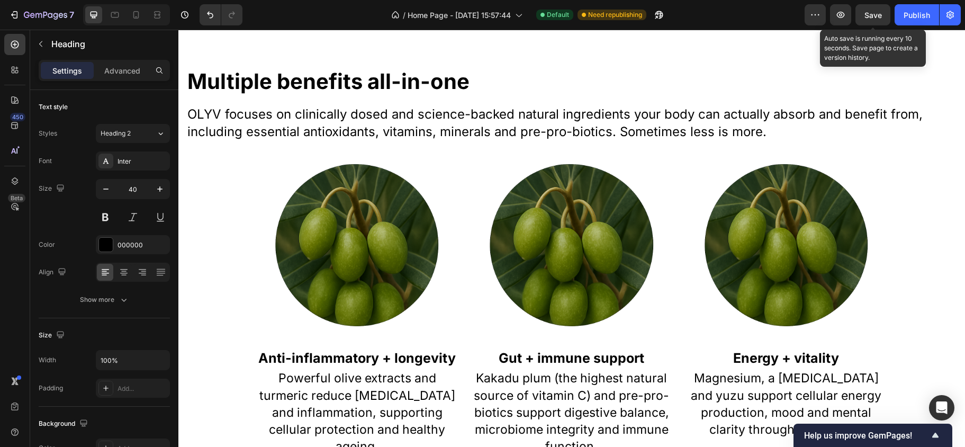
click at [873, 10] on div "Save" at bounding box center [872, 15] width 17 height 11
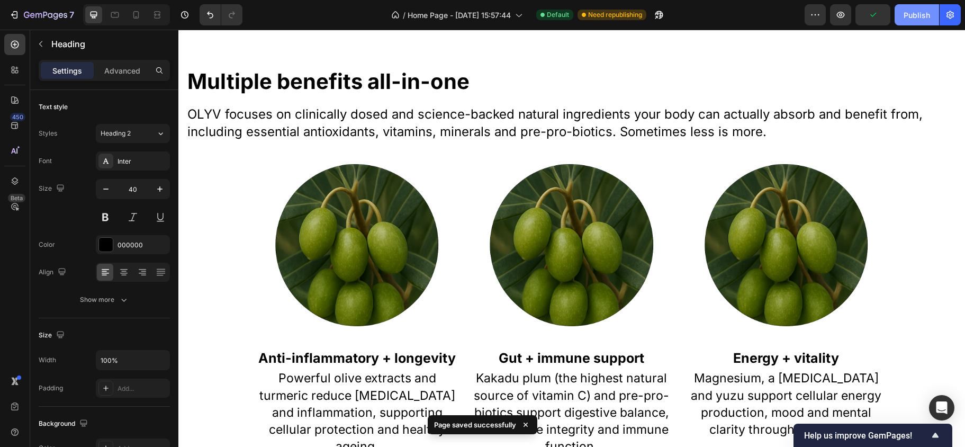
click at [917, 15] on div "Publish" at bounding box center [916, 15] width 26 height 11
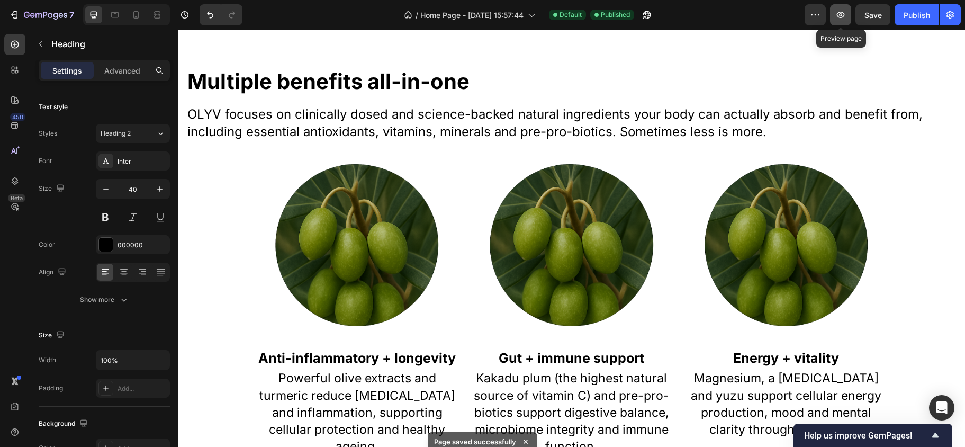
click at [844, 16] on icon "button" at bounding box center [841, 15] width 8 height 6
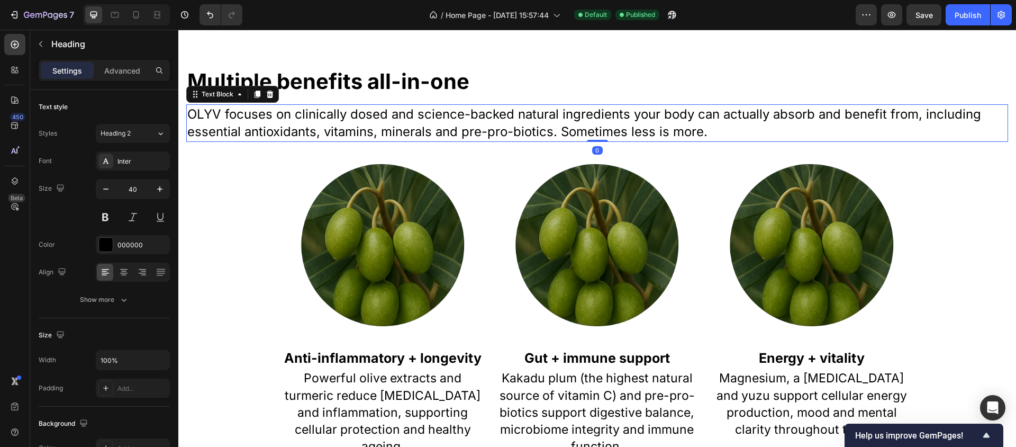
click at [241, 136] on p "OLYV focuses on clinically dosed and science-backed natural ingredients your bo…" at bounding box center [597, 122] width 820 height 35
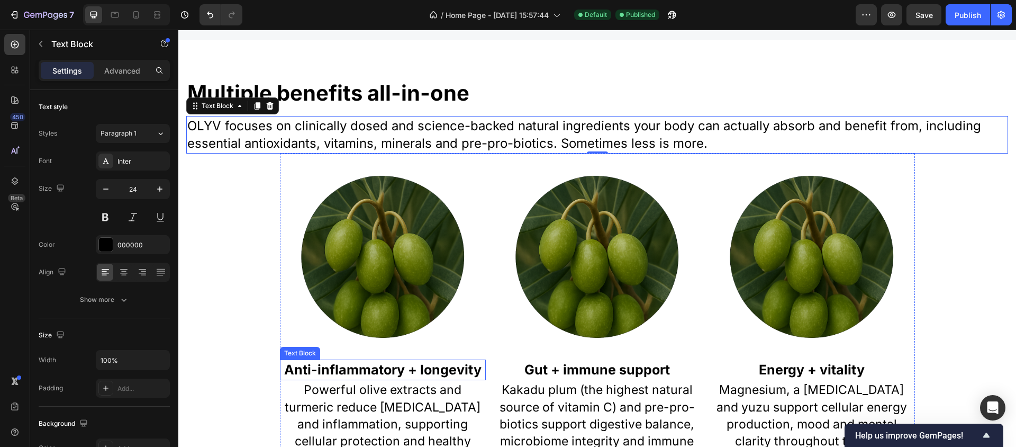
scroll to position [508, 0]
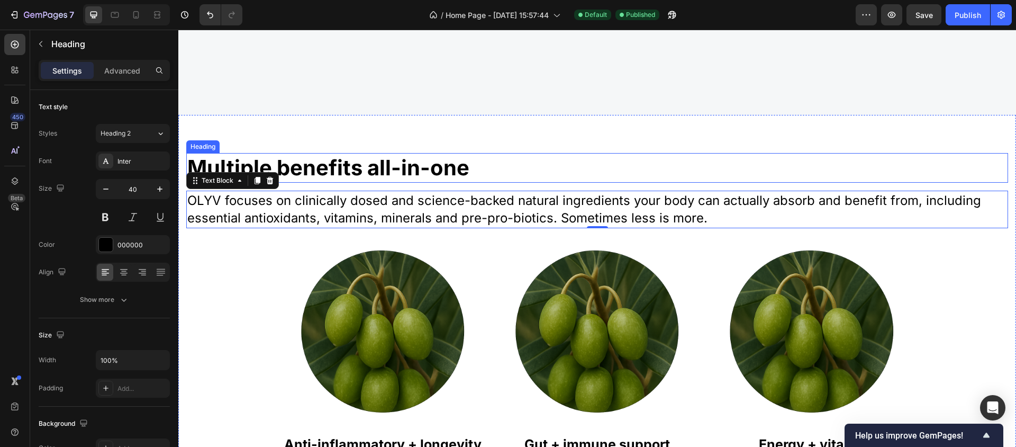
click at [292, 173] on h2 "Multiple benefits all-in-one" at bounding box center [597, 168] width 822 height 30
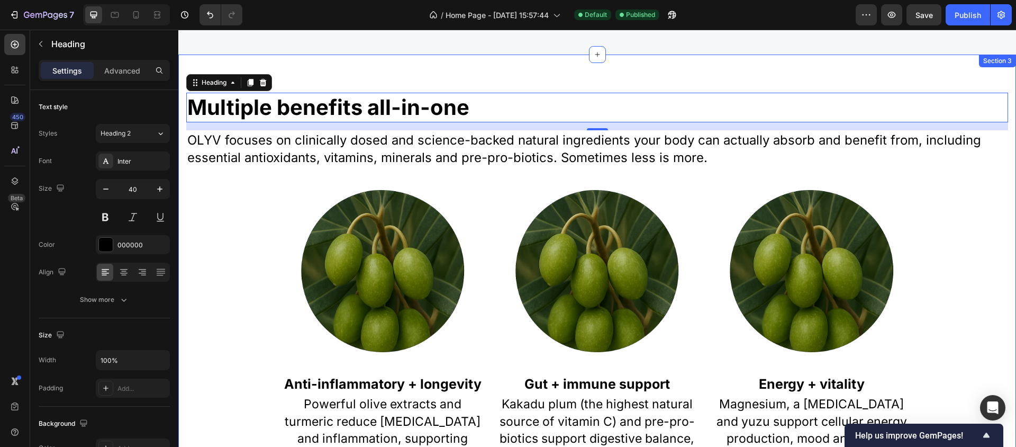
scroll to position [567, 0]
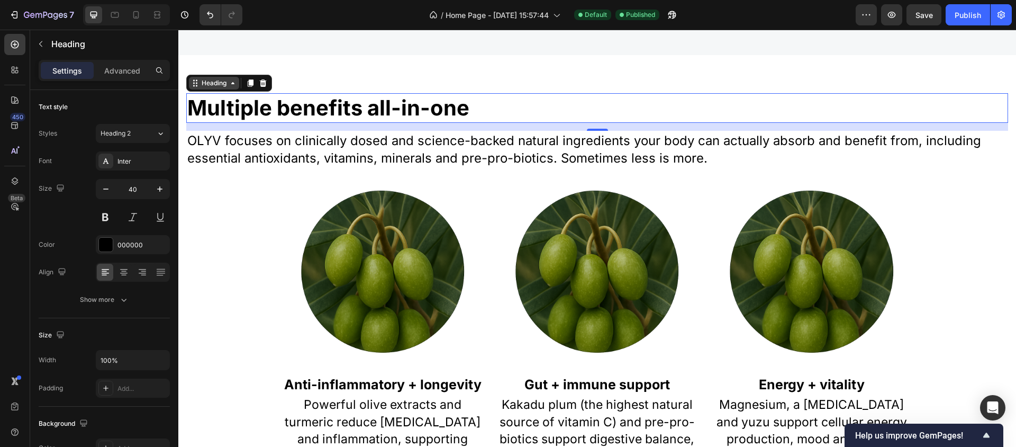
click at [230, 82] on icon at bounding box center [233, 83] width 8 height 8
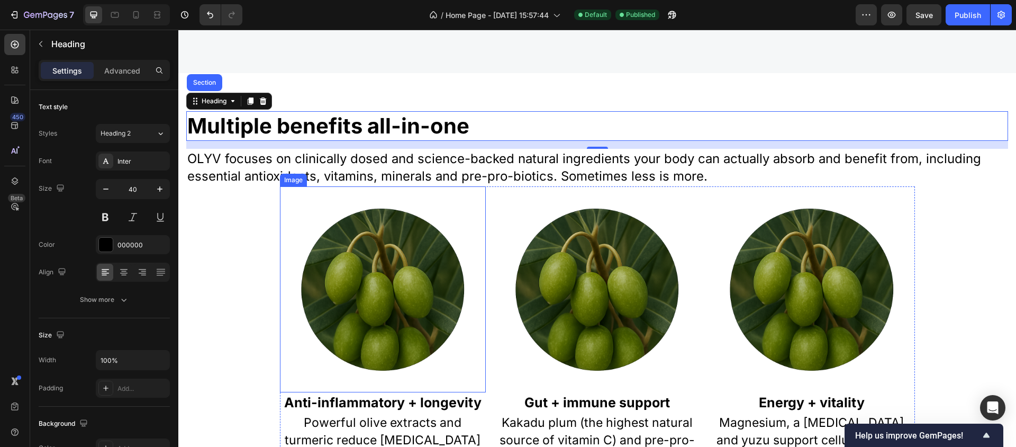
scroll to position [549, 0]
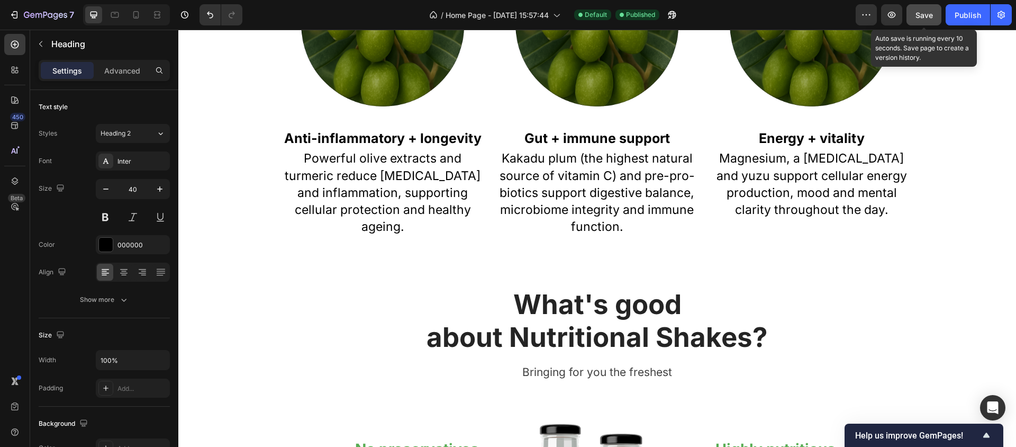
click at [930, 12] on span "Save" at bounding box center [924, 15] width 17 height 9
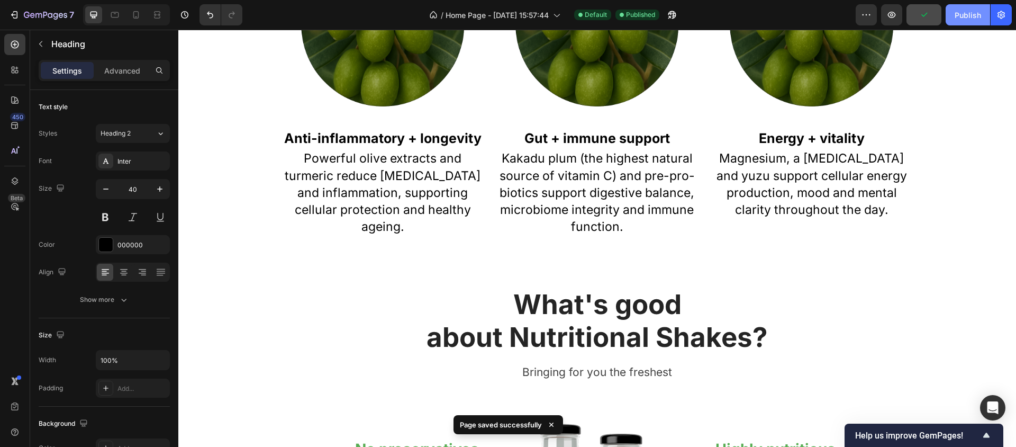
click at [957, 14] on div "Publish" at bounding box center [968, 15] width 26 height 11
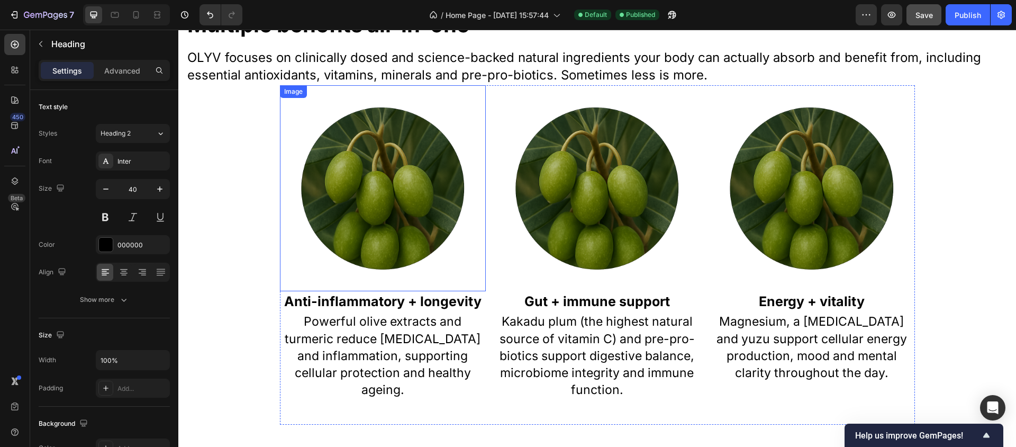
scroll to position [638, 0]
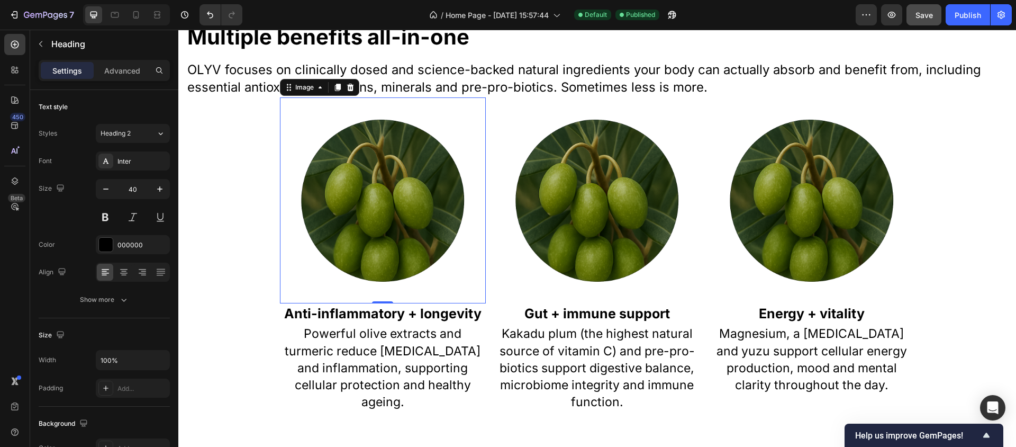
click at [392, 209] on img at bounding box center [383, 200] width 206 height 206
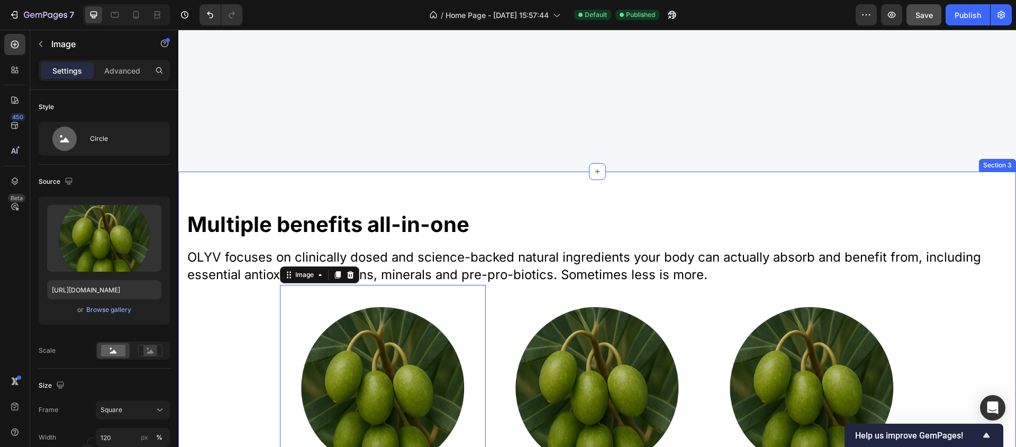
scroll to position [454, 0]
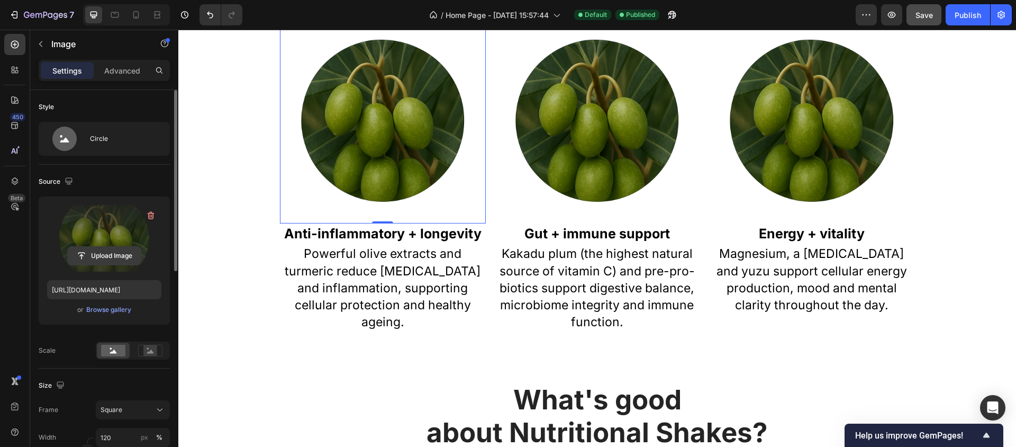
click at [106, 251] on input "file" at bounding box center [104, 256] width 73 height 18
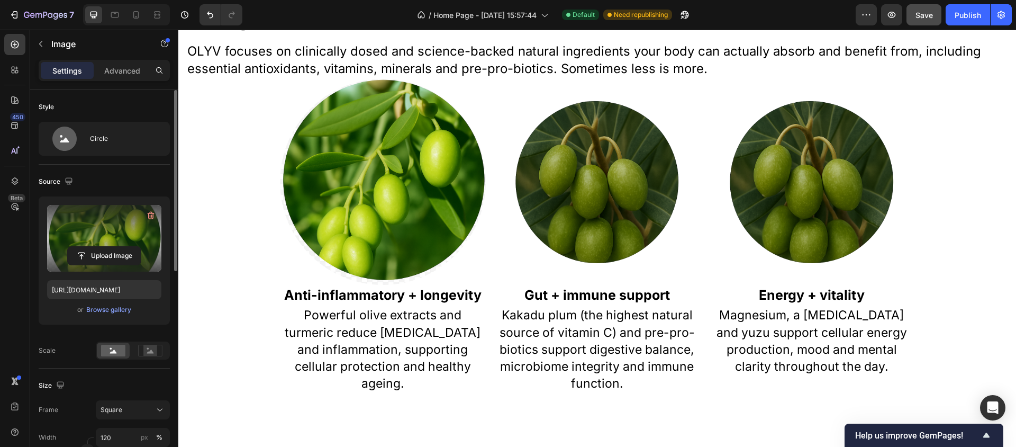
scroll to position [656, 0]
click at [402, 175] on img at bounding box center [383, 182] width 206 height 206
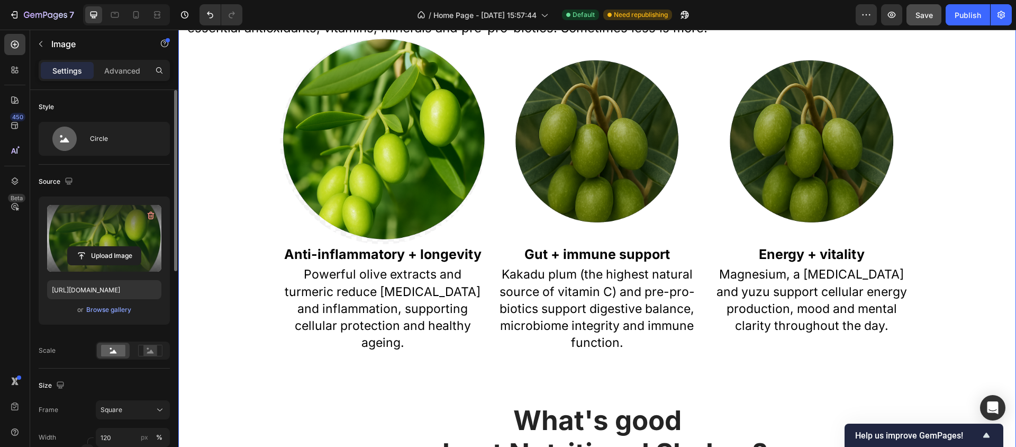
scroll to position [698, 0]
click at [374, 177] on img at bounding box center [383, 141] width 206 height 206
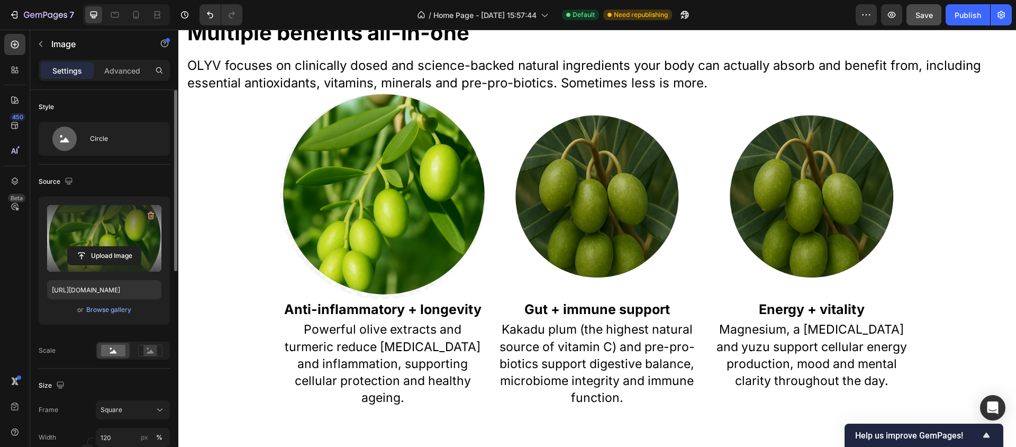
scroll to position [617, 0]
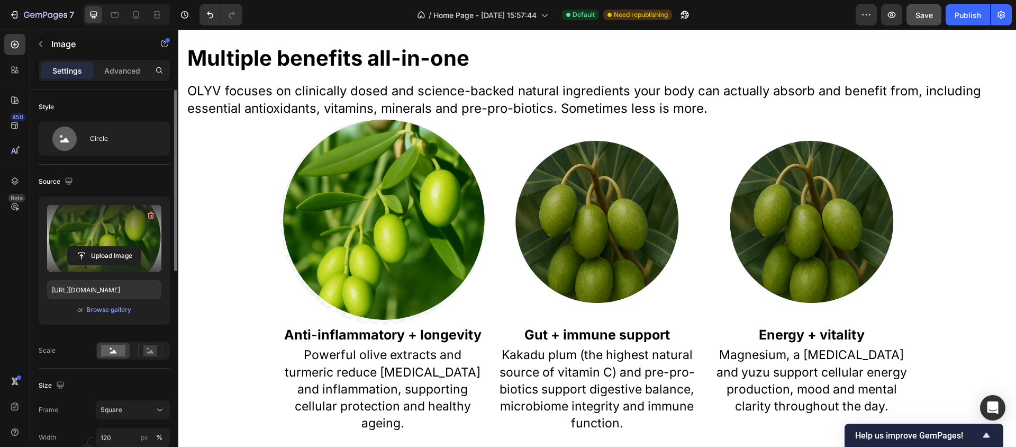
click at [372, 184] on img at bounding box center [383, 222] width 206 height 206
click at [110, 252] on input "file" at bounding box center [104, 256] width 73 height 18
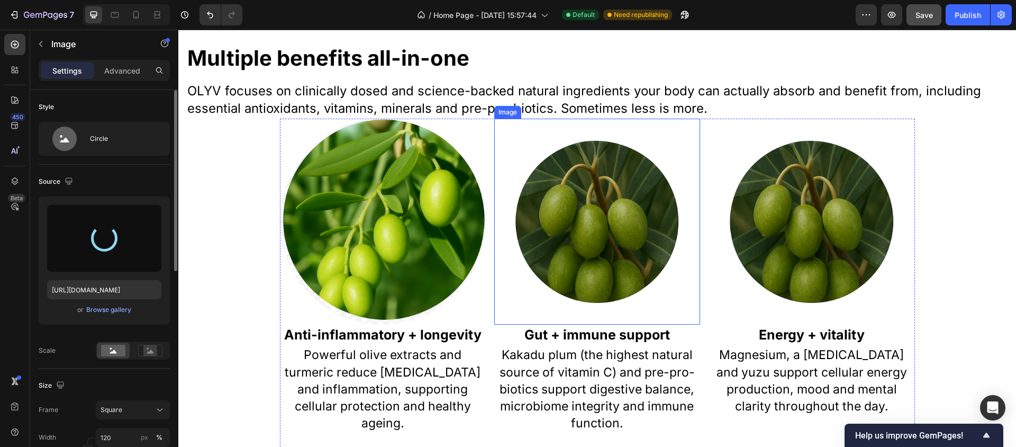
type input "[URL][DOMAIN_NAME]"
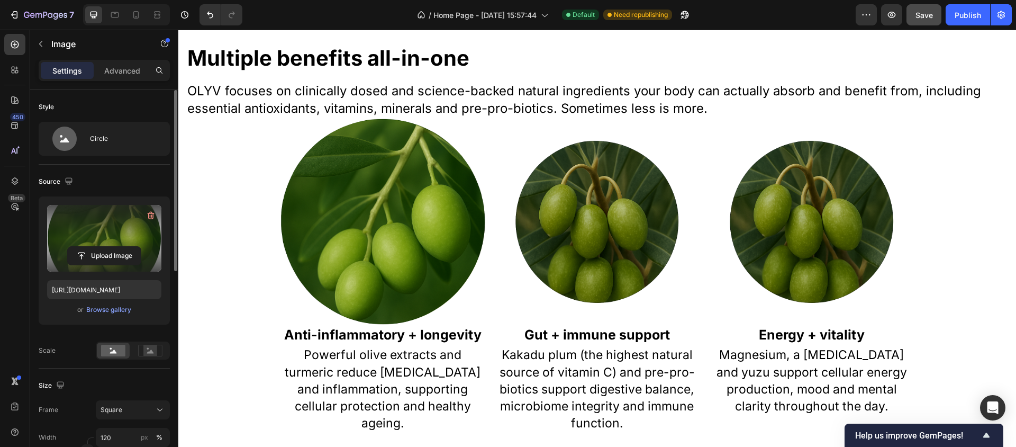
click at [364, 214] on img at bounding box center [383, 222] width 206 height 206
click at [316, 236] on img at bounding box center [383, 222] width 206 height 206
click at [318, 228] on img at bounding box center [383, 222] width 206 height 206
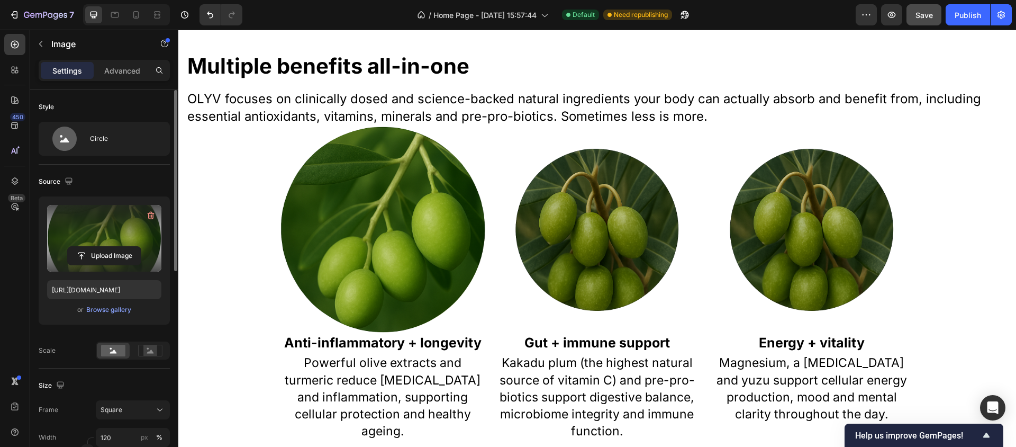
scroll to position [608, 0]
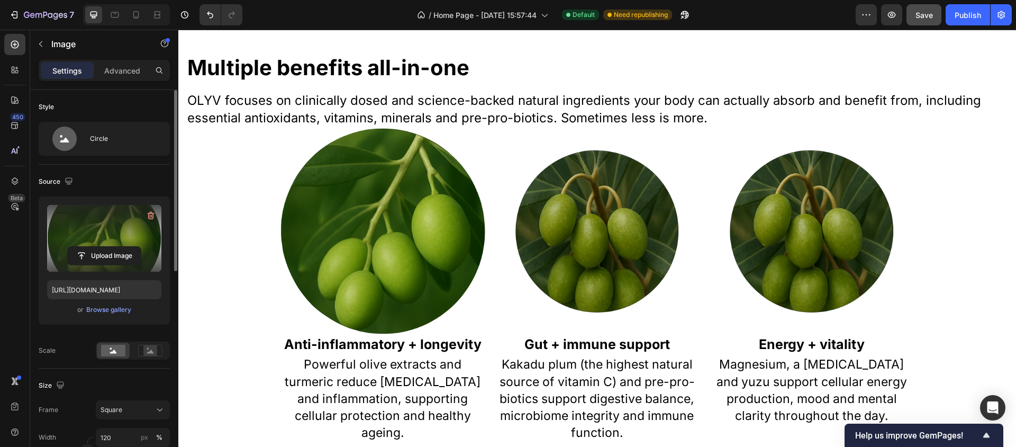
click at [400, 249] on img at bounding box center [383, 231] width 206 height 206
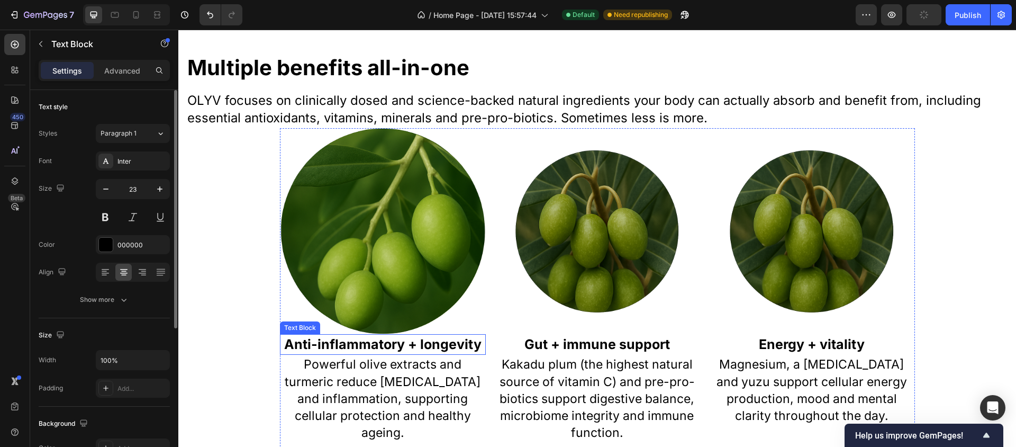
click at [339, 373] on p "Powerful olive extracts and turmeric reduce [MEDICAL_DATA] and inflammation, su…" at bounding box center [383, 398] width 204 height 85
click at [310, 213] on img at bounding box center [383, 231] width 206 height 206
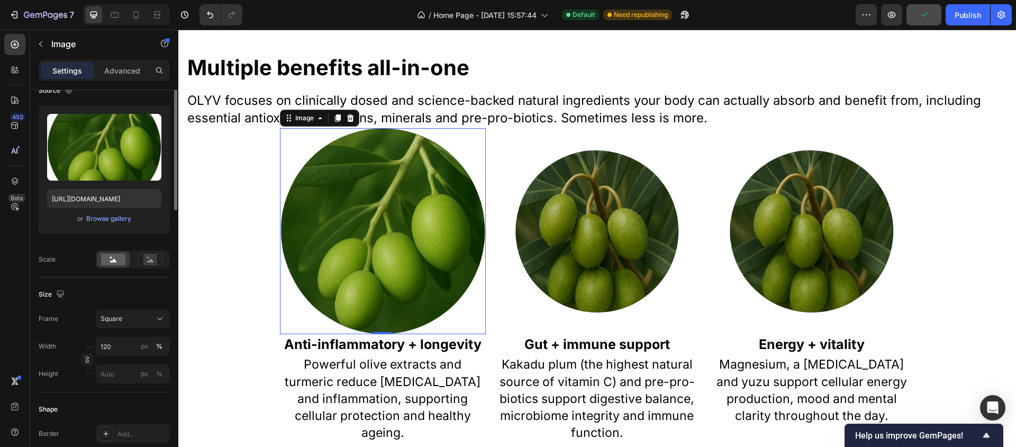
scroll to position [184, 0]
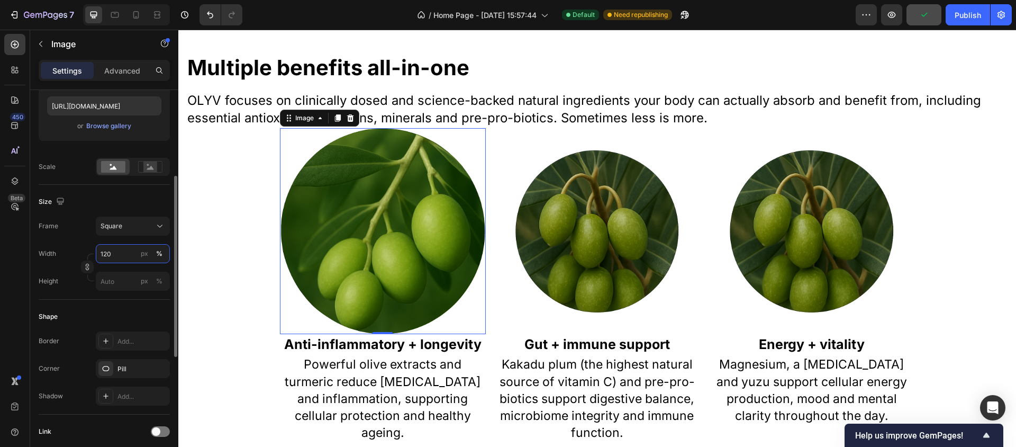
drag, startPoint x: 116, startPoint y: 257, endPoint x: 71, endPoint y: 257, distance: 45.0
click at [74, 257] on div "Width 120 px %" at bounding box center [104, 253] width 131 height 19
click at [105, 255] on input "120" at bounding box center [133, 253] width 74 height 19
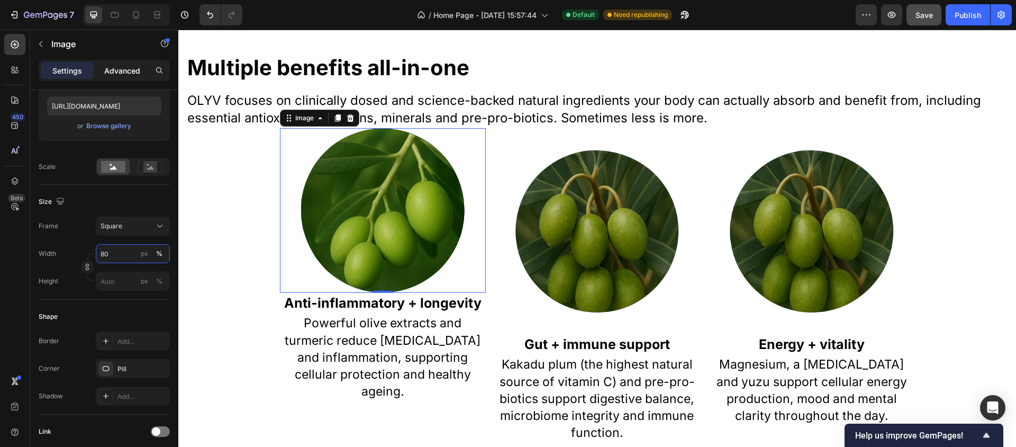
type input "80"
click at [123, 69] on p "Advanced" at bounding box center [122, 70] width 36 height 11
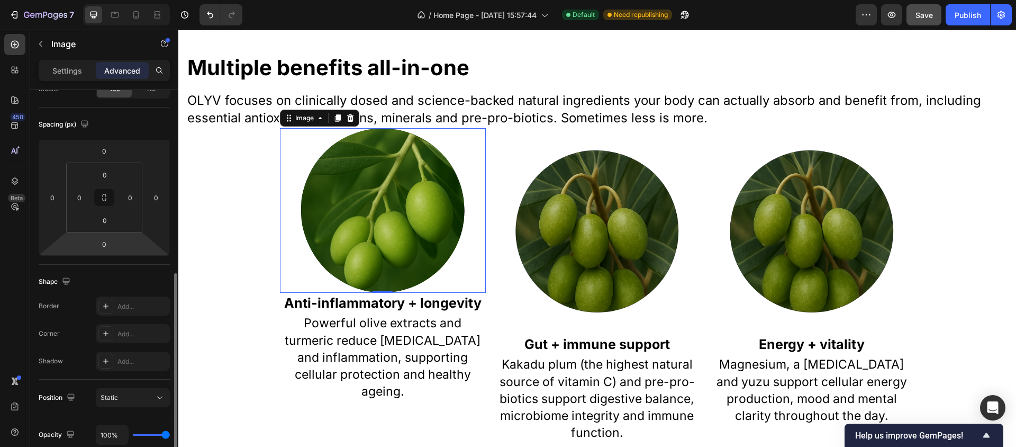
scroll to position [11, 0]
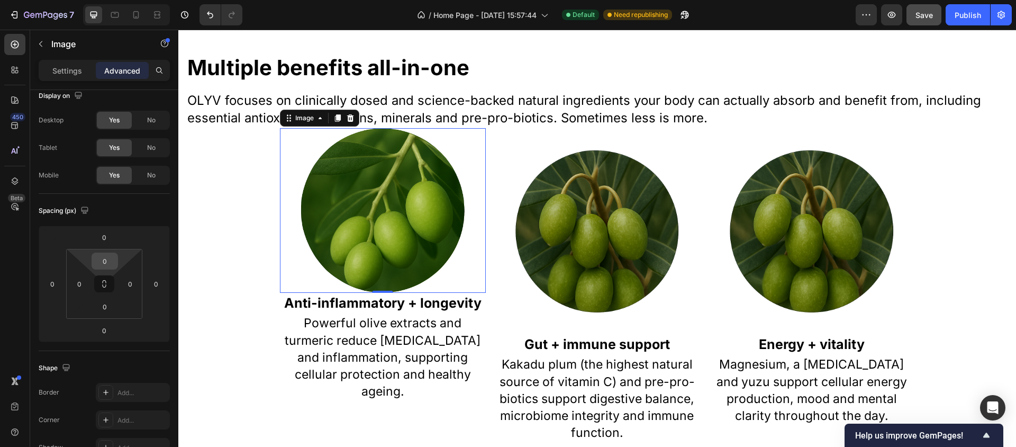
click at [108, 258] on input "0" at bounding box center [104, 261] width 21 height 16
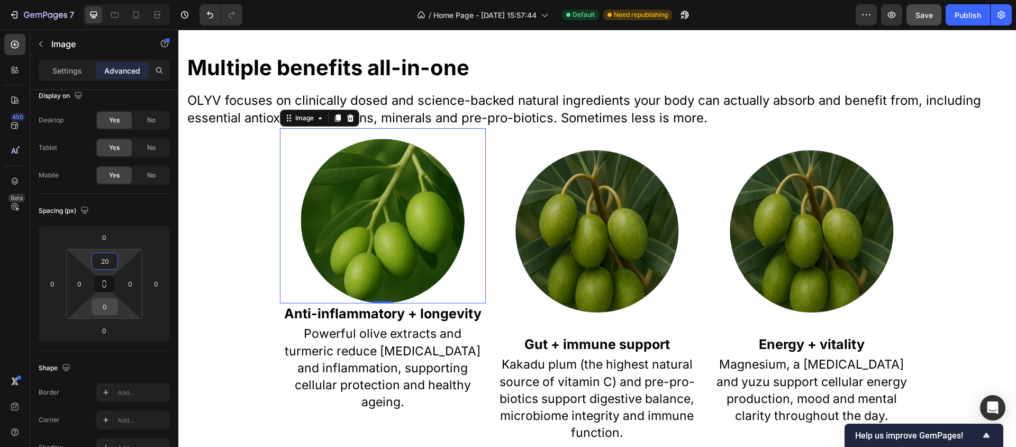
type input "20"
click at [108, 311] on input "0" at bounding box center [104, 307] width 21 height 16
type input "20"
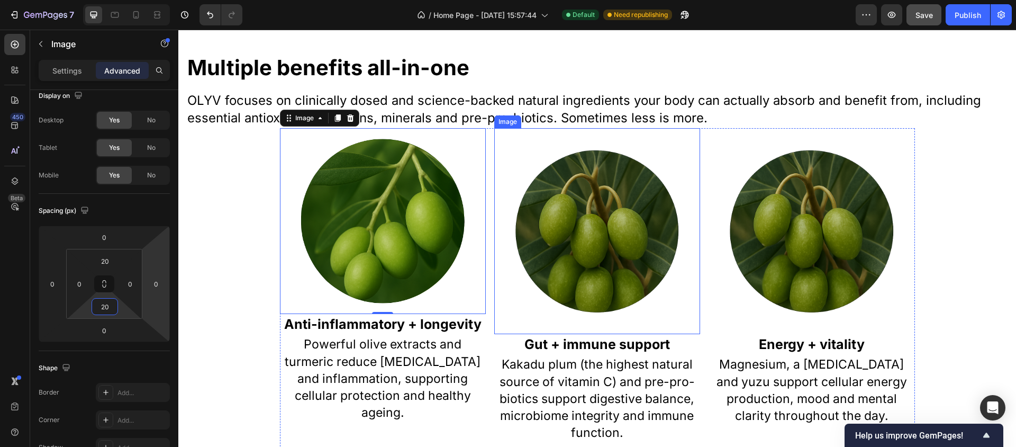
click at [531, 246] on img at bounding box center [597, 231] width 206 height 206
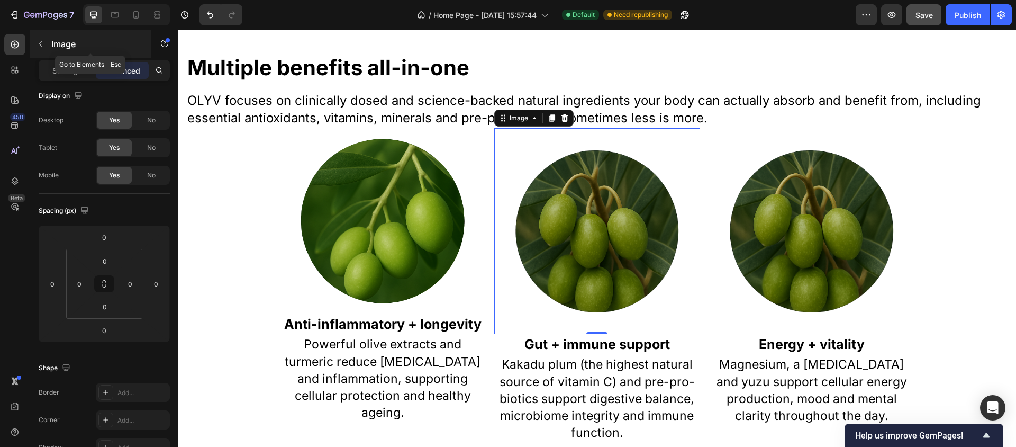
click at [39, 43] on icon "button" at bounding box center [40, 44] width 3 height 6
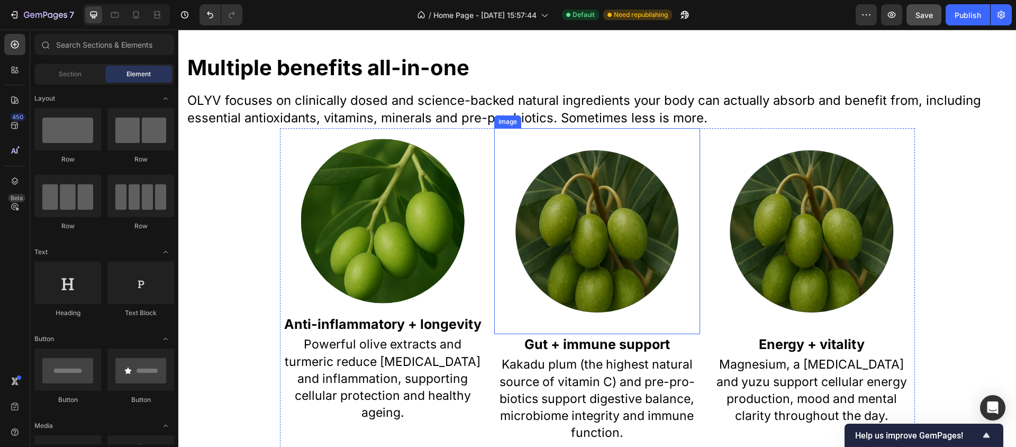
click at [585, 230] on img at bounding box center [597, 231] width 206 height 206
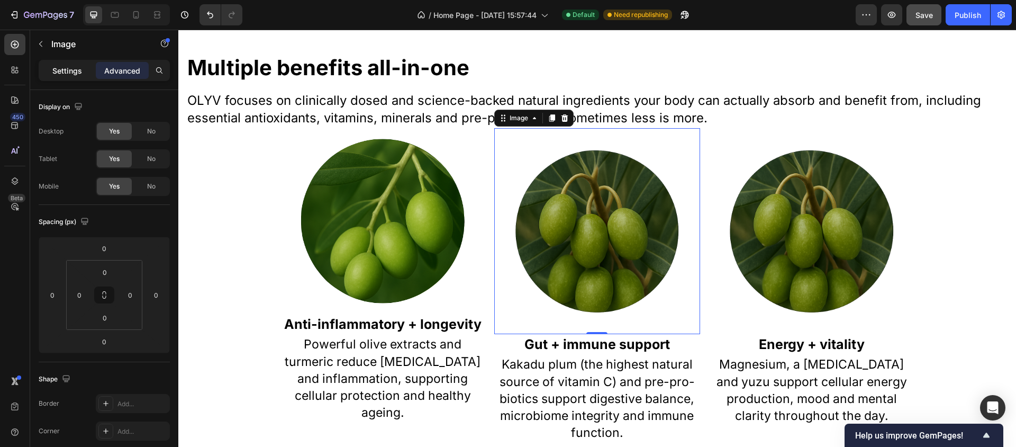
click at [67, 73] on p "Settings" at bounding box center [67, 70] width 30 height 11
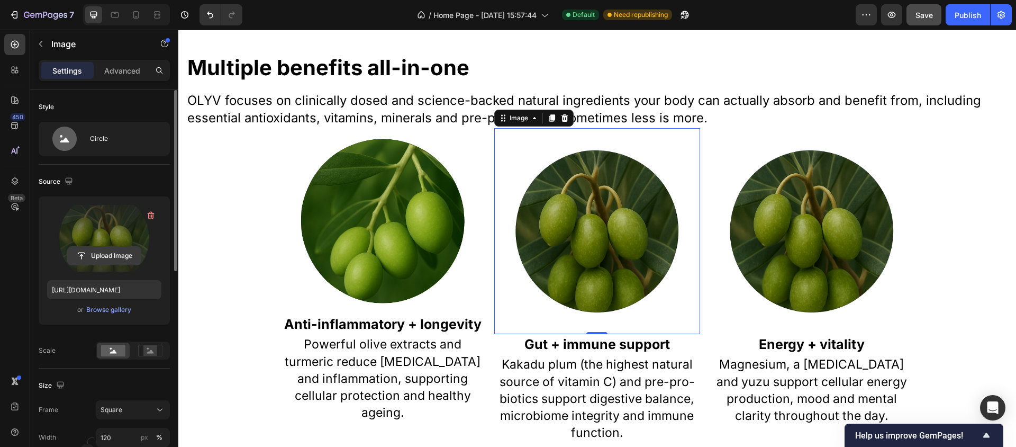
click at [107, 250] on input "file" at bounding box center [104, 256] width 73 height 18
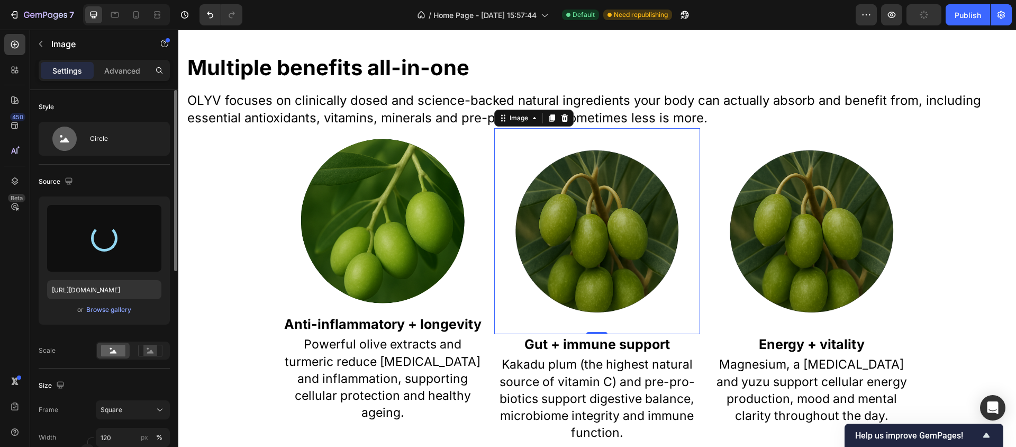
type input "[URL][DOMAIN_NAME]"
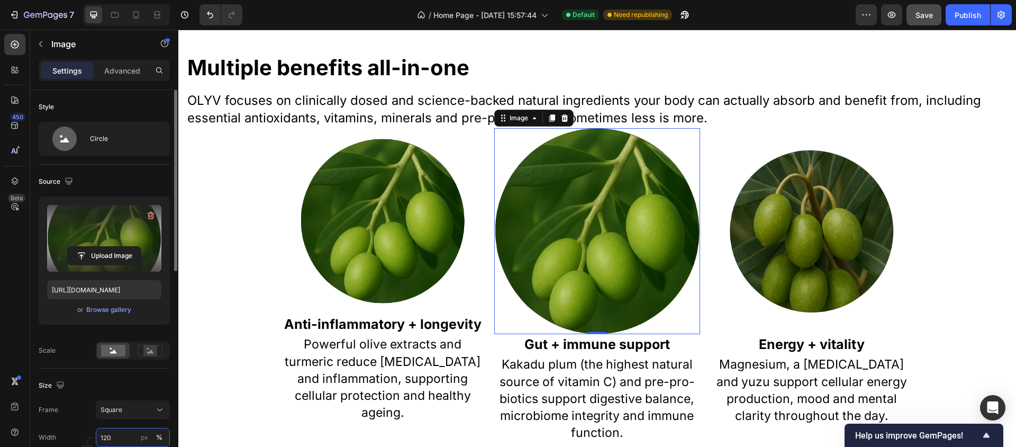
click at [116, 440] on input "120" at bounding box center [133, 437] width 74 height 19
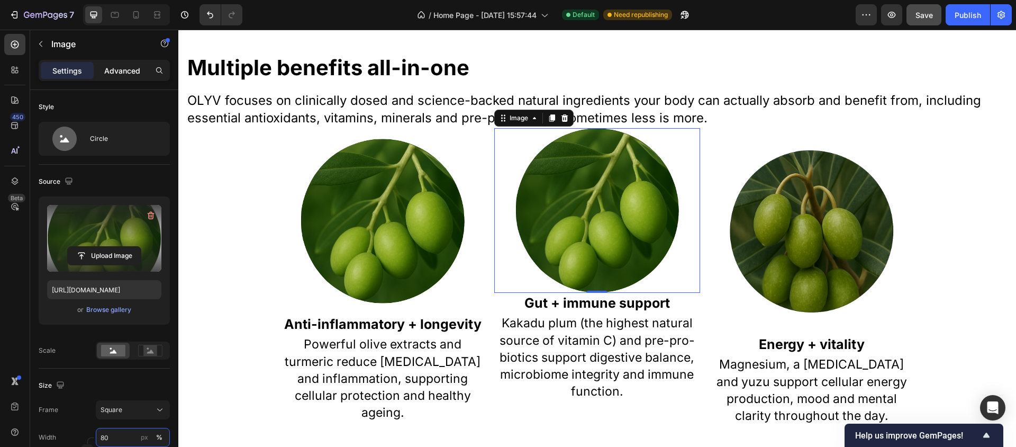
type input "80"
click at [130, 78] on div "Advanced" at bounding box center [122, 70] width 53 height 17
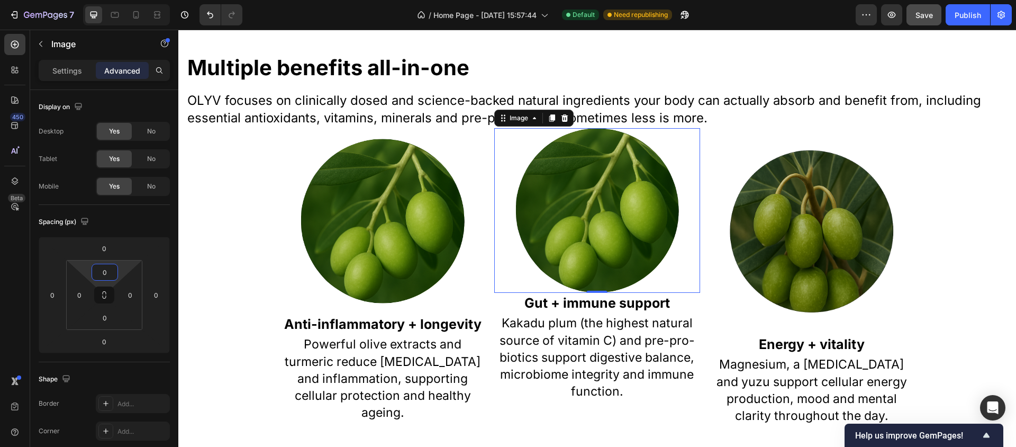
click at [106, 272] on input "0" at bounding box center [104, 272] width 21 height 16
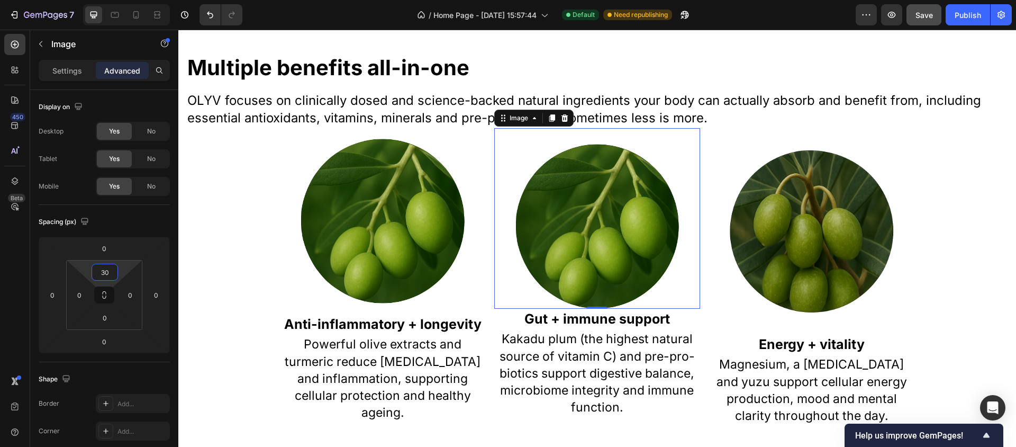
type input "3"
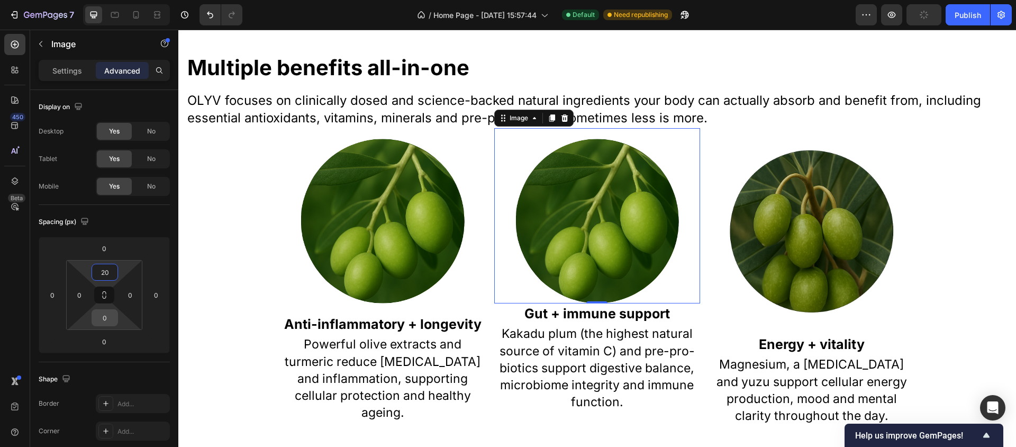
type input "20"
click at [108, 320] on input "0" at bounding box center [104, 318] width 21 height 16
type input "20"
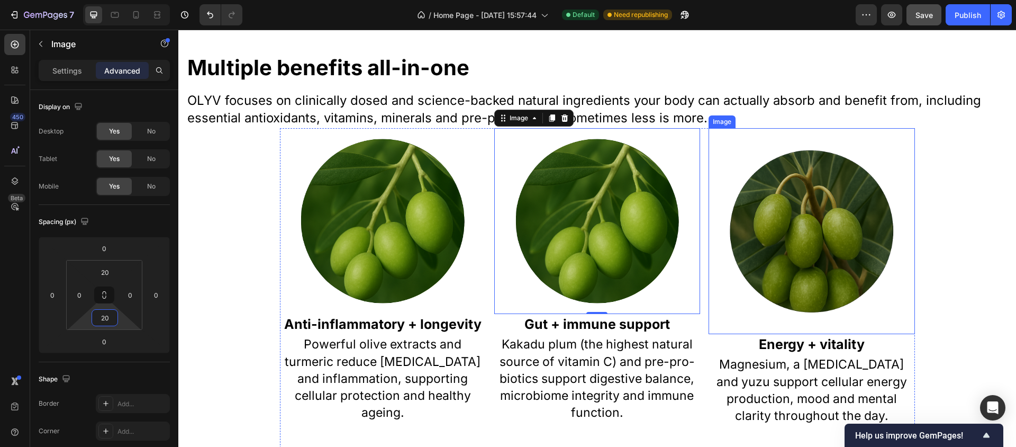
click at [786, 245] on img at bounding box center [812, 231] width 206 height 206
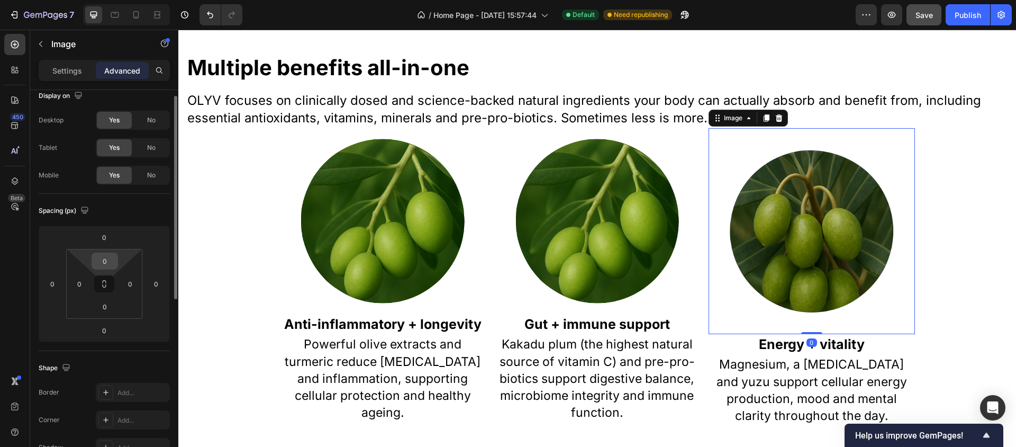
click at [110, 258] on input "0" at bounding box center [104, 261] width 21 height 16
type input "8"
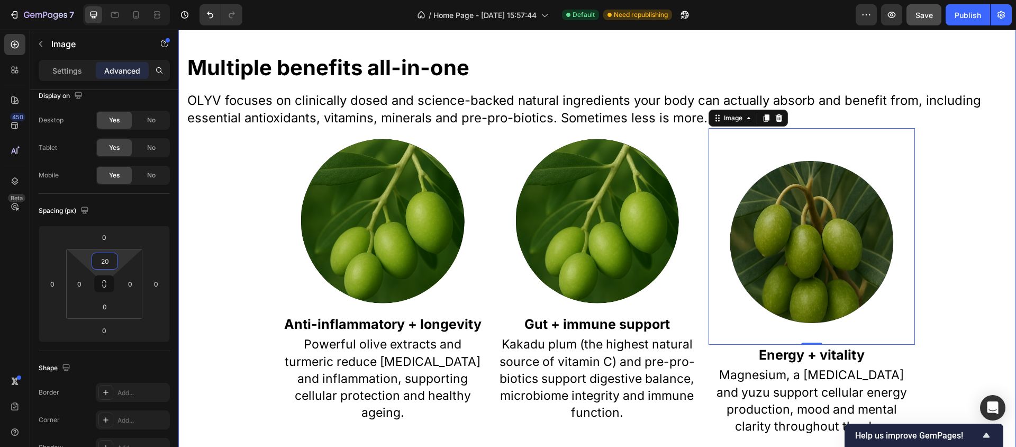
type input "20"
click at [816, 241] on img at bounding box center [812, 242] width 206 height 206
click at [77, 69] on p "Settings" at bounding box center [67, 70] width 30 height 11
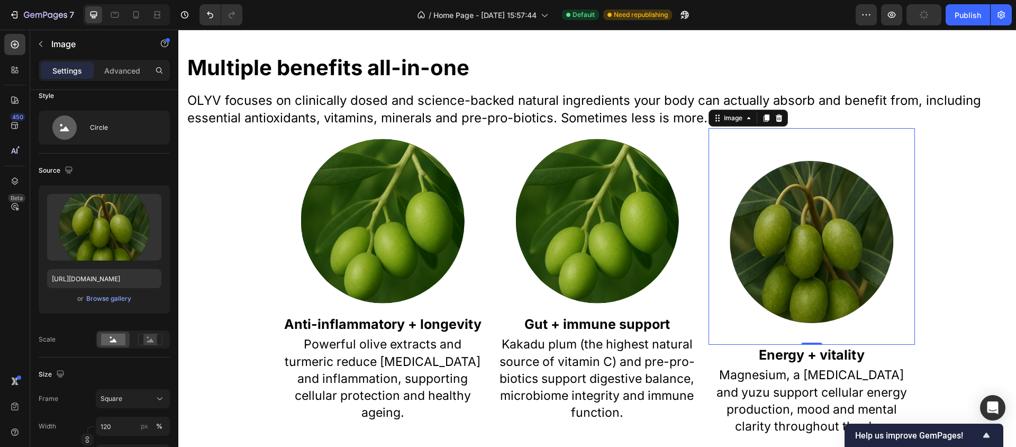
click at [809, 253] on img at bounding box center [812, 242] width 206 height 206
click at [574, 230] on img at bounding box center [597, 221] width 165 height 165
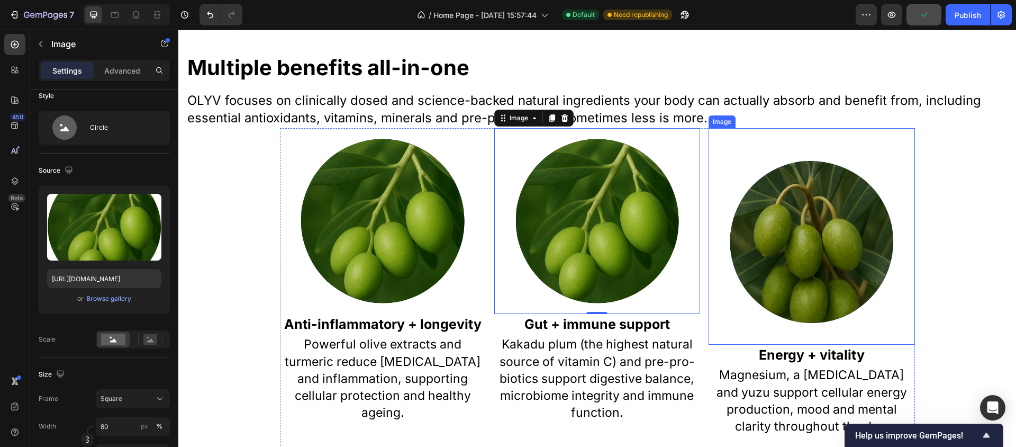
click at [771, 237] on img at bounding box center [812, 242] width 206 height 206
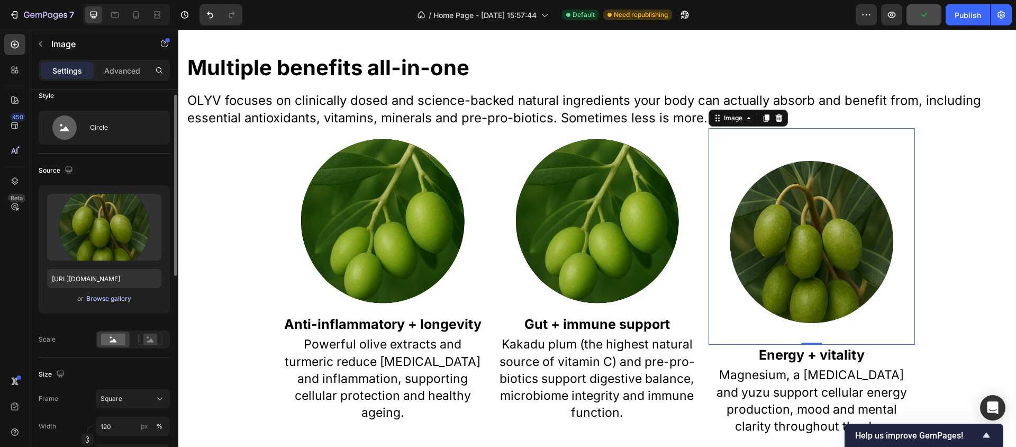
click at [108, 301] on div "Browse gallery" at bounding box center [108, 299] width 45 height 10
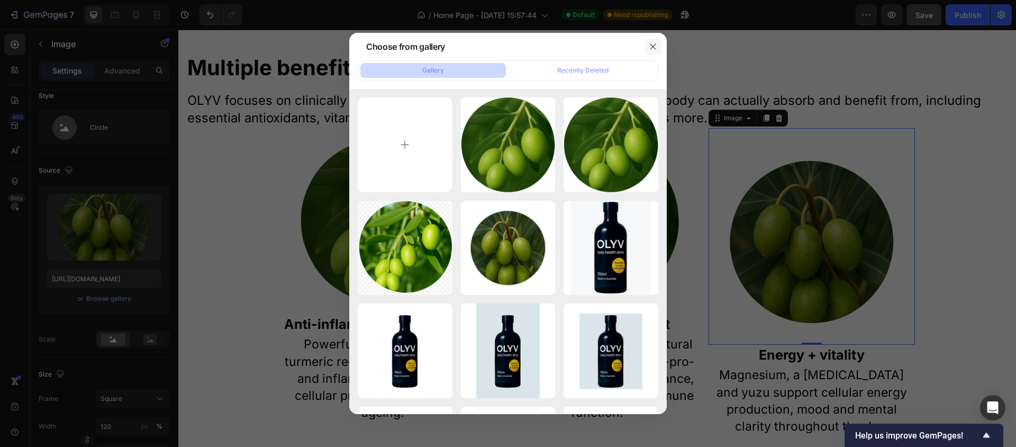
click at [649, 50] on icon "button" at bounding box center [653, 46] width 8 height 8
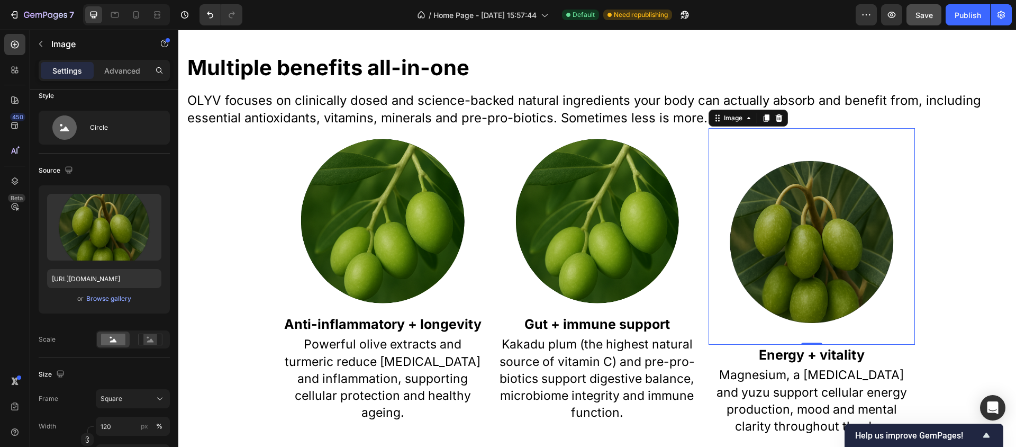
click at [807, 238] on img at bounding box center [812, 242] width 206 height 206
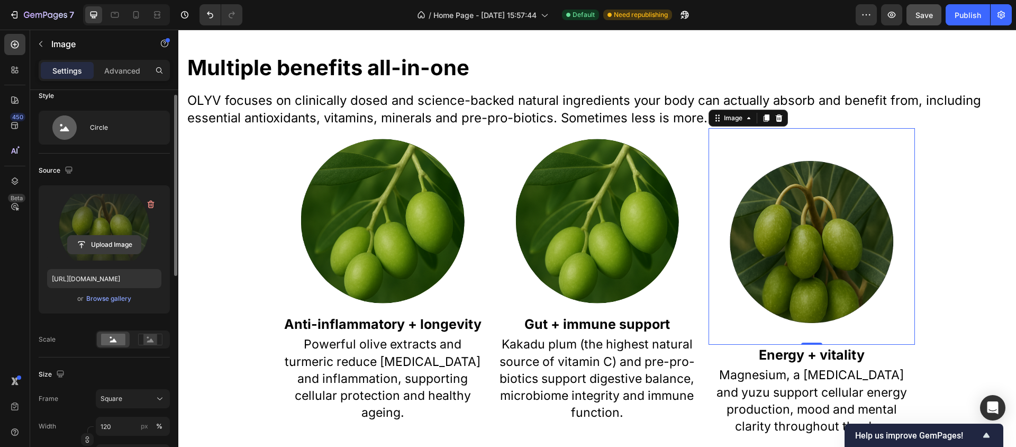
click at [111, 244] on input "file" at bounding box center [104, 245] width 73 height 18
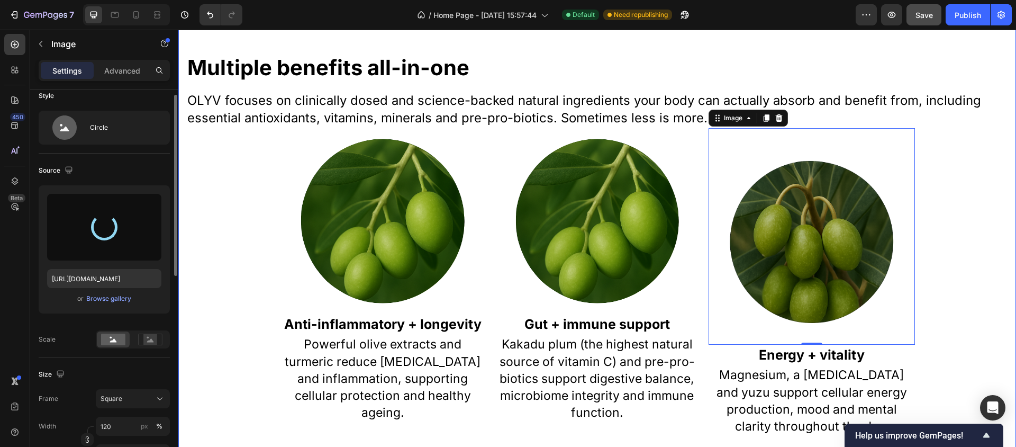
type input "[URL][DOMAIN_NAME]"
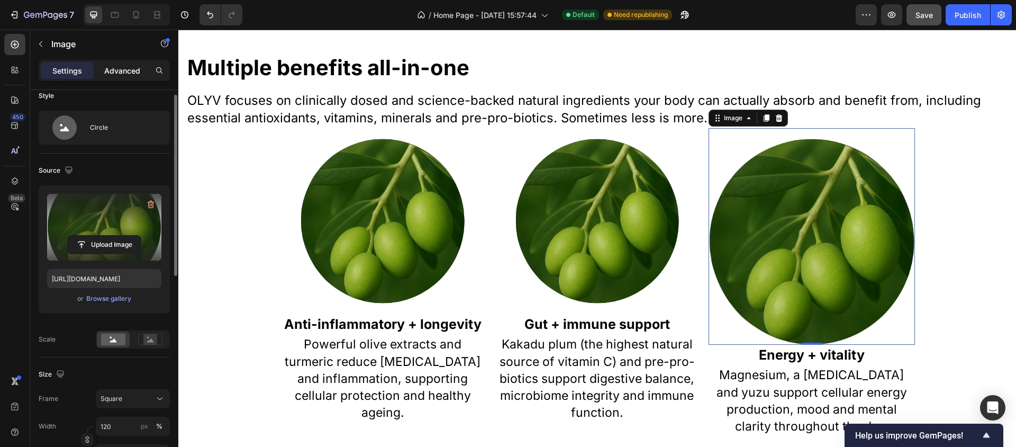
click at [109, 65] on p "Advanced" at bounding box center [122, 70] width 36 height 11
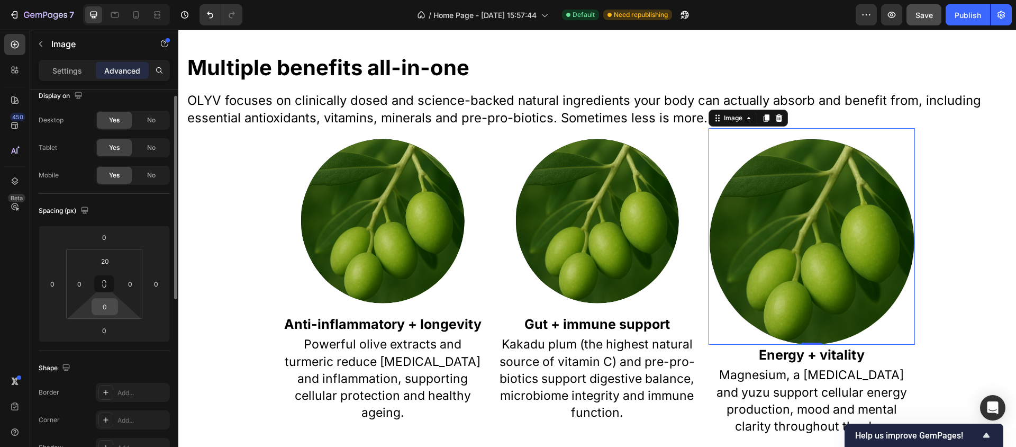
click at [110, 309] on input "0" at bounding box center [104, 307] width 21 height 16
type input "20"
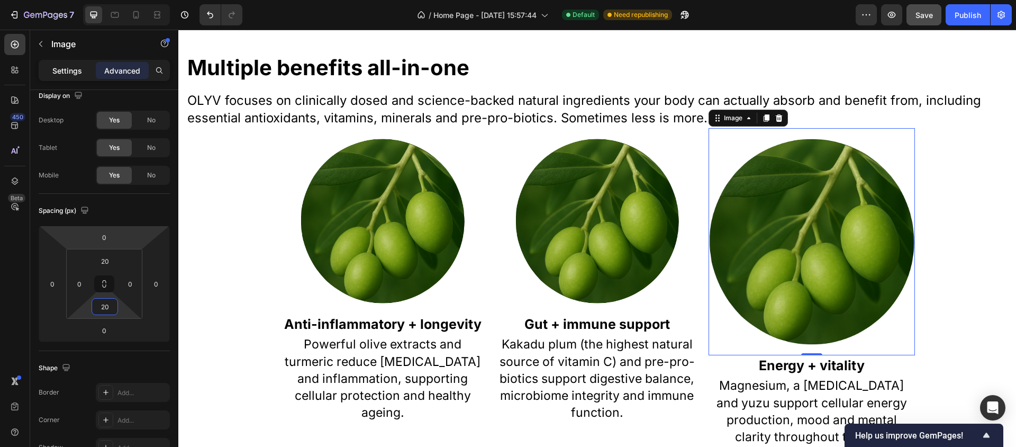
click at [61, 70] on p "Settings" at bounding box center [67, 70] width 30 height 11
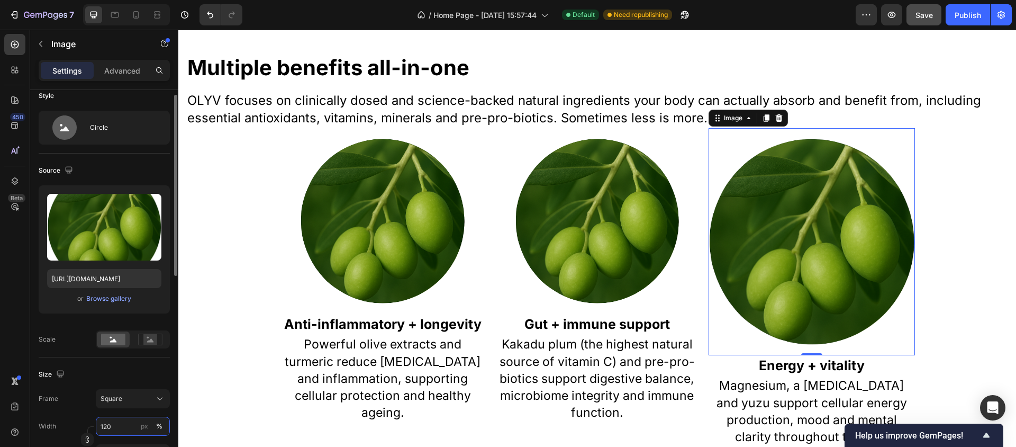
click at [114, 424] on input "120" at bounding box center [133, 426] width 74 height 19
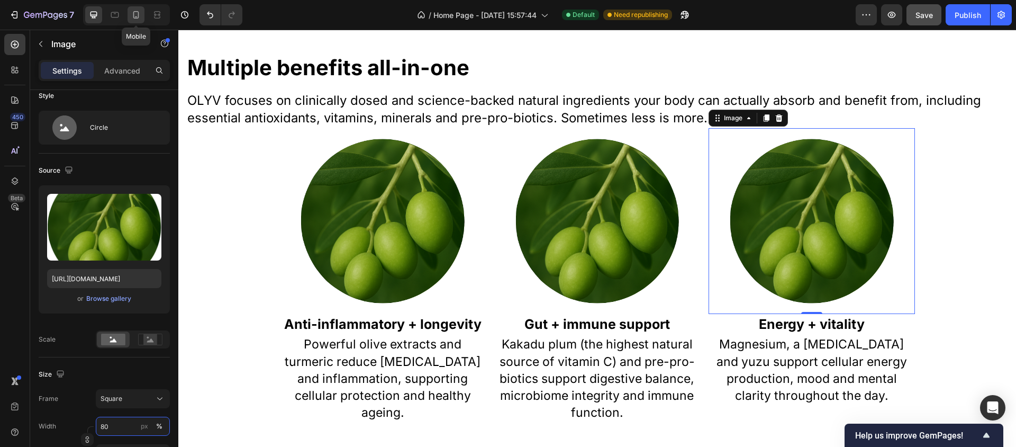
type input "80"
click at [138, 16] on icon at bounding box center [136, 14] width 6 height 7
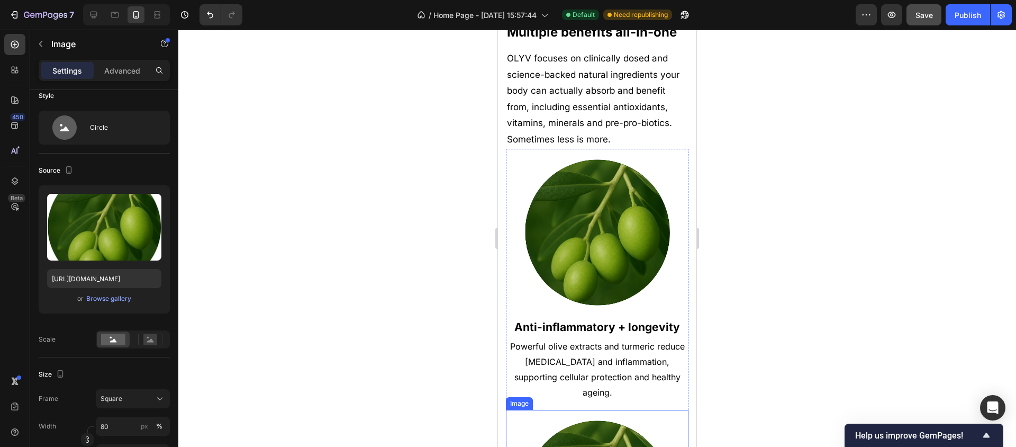
scroll to position [563, 0]
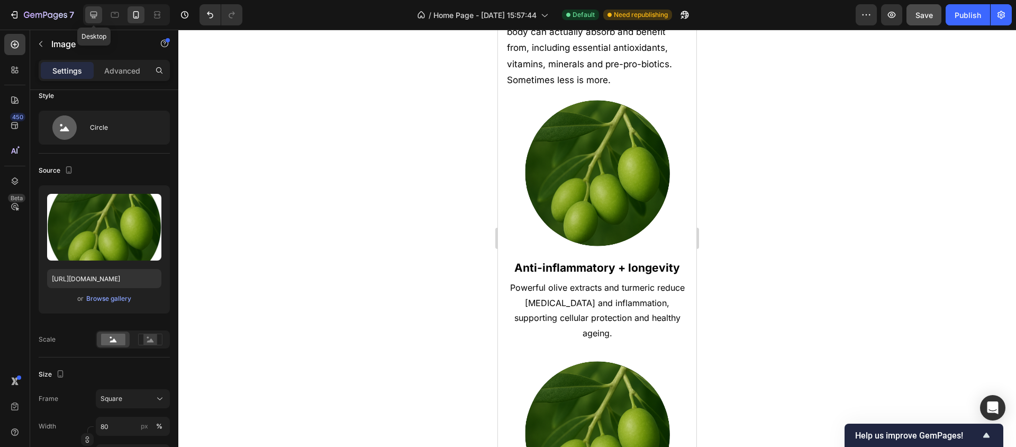
click at [93, 15] on icon at bounding box center [93, 15] width 11 height 11
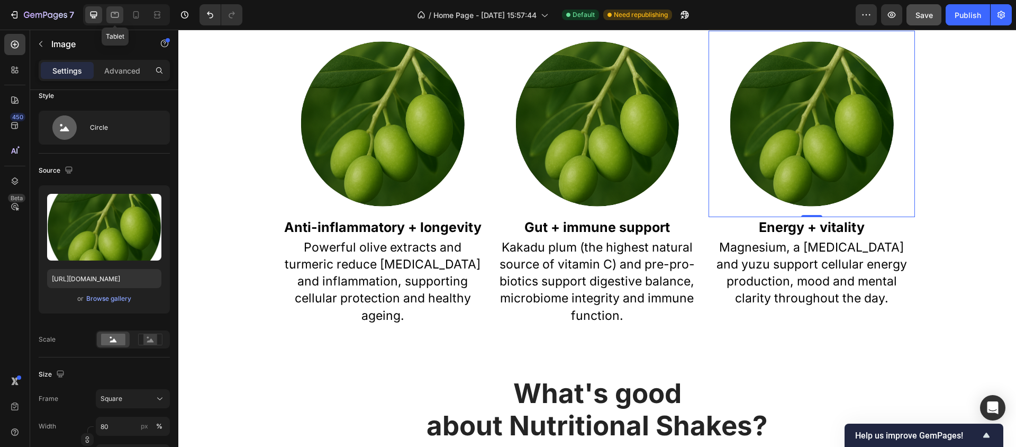
click at [116, 16] on icon at bounding box center [115, 15] width 11 height 11
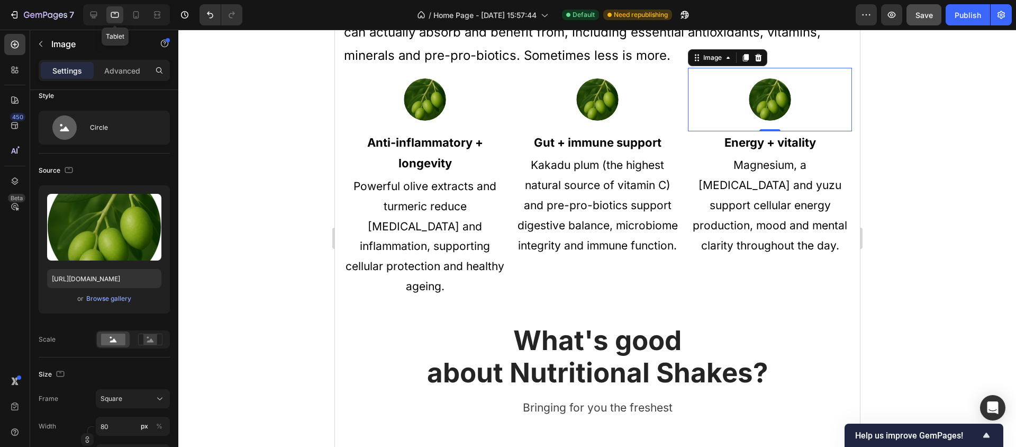
scroll to position [555, 0]
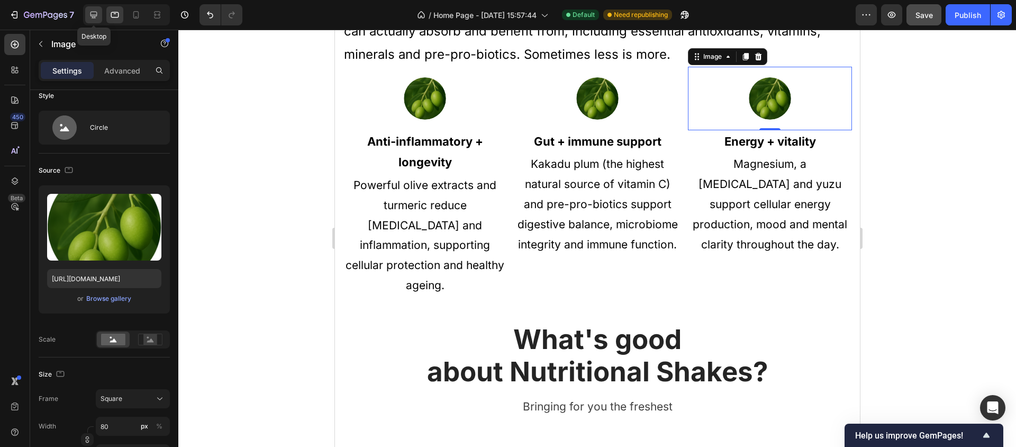
click at [92, 14] on icon at bounding box center [93, 15] width 11 height 11
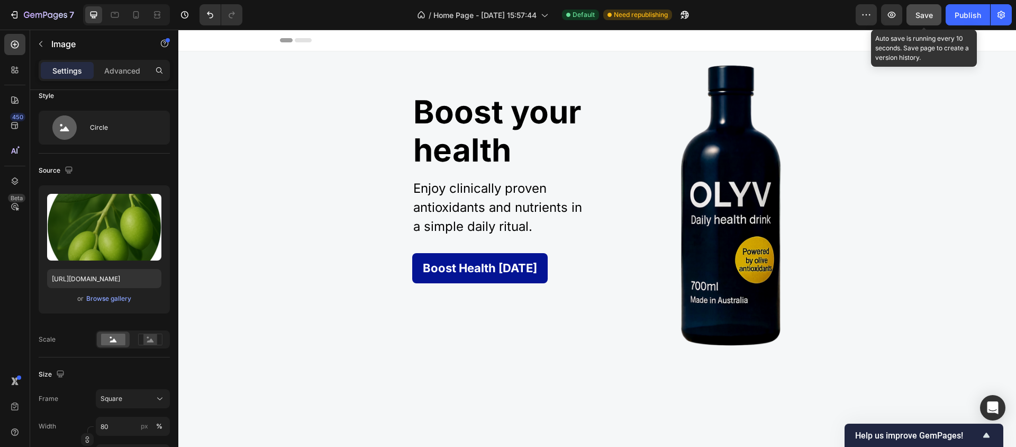
click at [927, 13] on span "Save" at bounding box center [924, 15] width 17 height 9
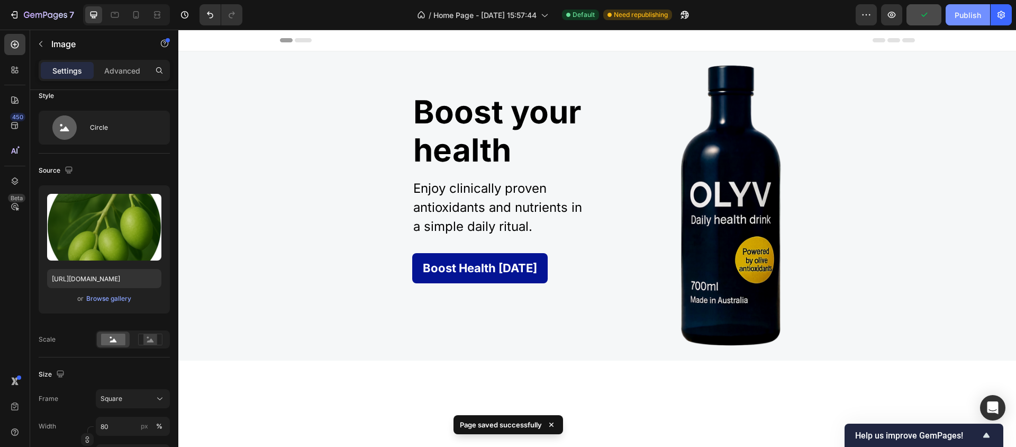
click at [973, 16] on div "Publish" at bounding box center [968, 15] width 26 height 11
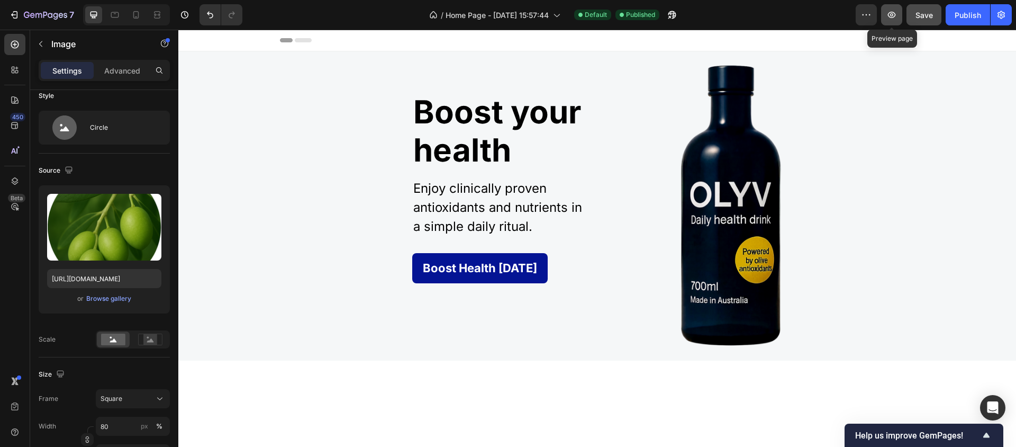
click at [892, 16] on icon "button" at bounding box center [891, 14] width 3 height 3
